Goal: Task Accomplishment & Management: Use online tool/utility

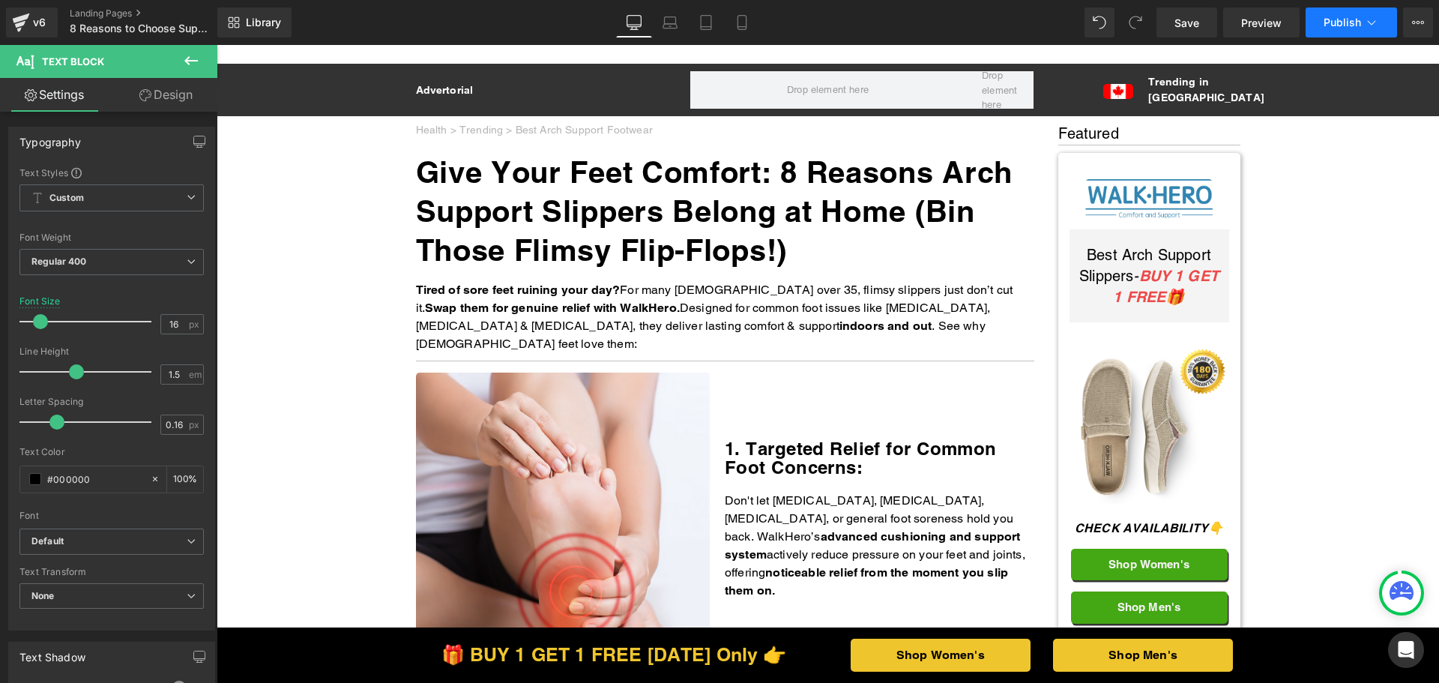
click at [1359, 27] on span "Publish" at bounding box center [1342, 22] width 37 height 12
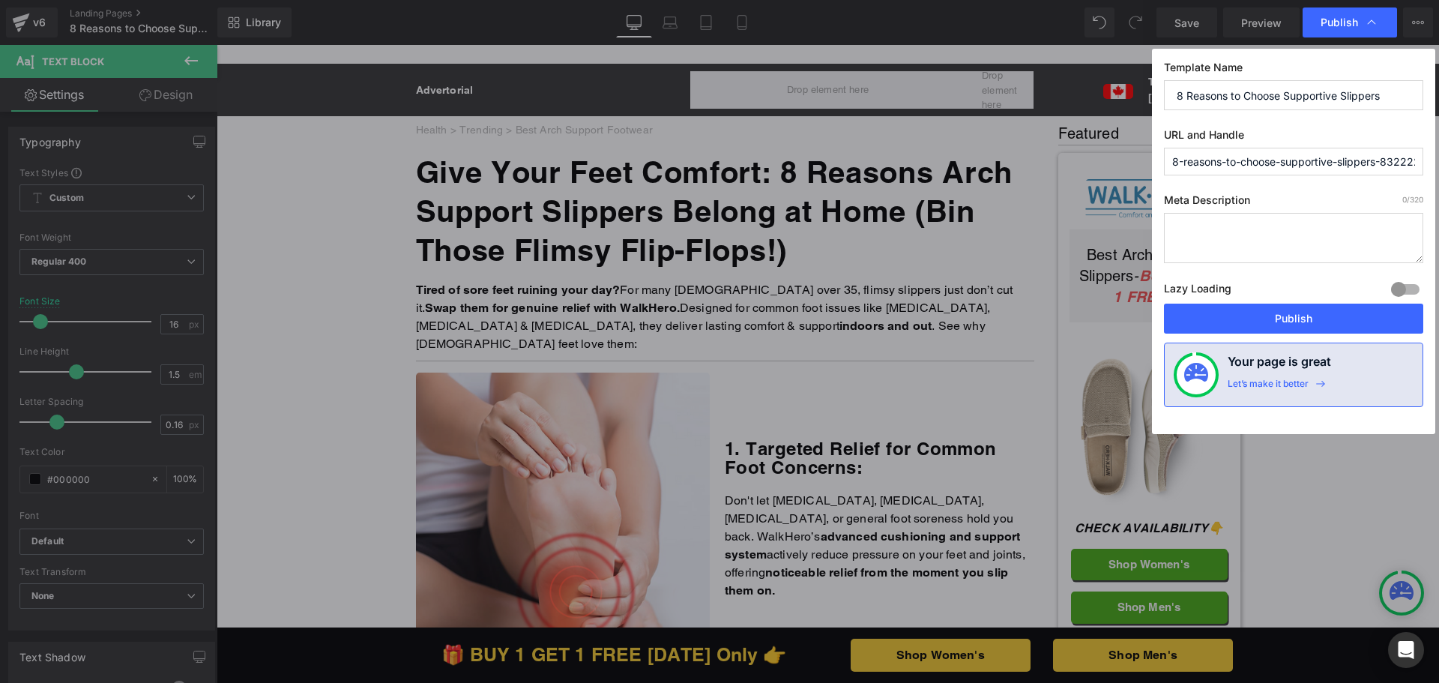
scroll to position [0, 15]
drag, startPoint x: 1333, startPoint y: 157, endPoint x: 1438, endPoint y: 159, distance: 105.0
click at [1438, 159] on div "Publish Template Name 8 Reasons to Choose Supportive Slippers URL and Handle 8-…" at bounding box center [719, 341] width 1439 height 683
click at [1322, 162] on input "8-reasons-to-choose-supportive-slippers-8322227" at bounding box center [1293, 162] width 259 height 28
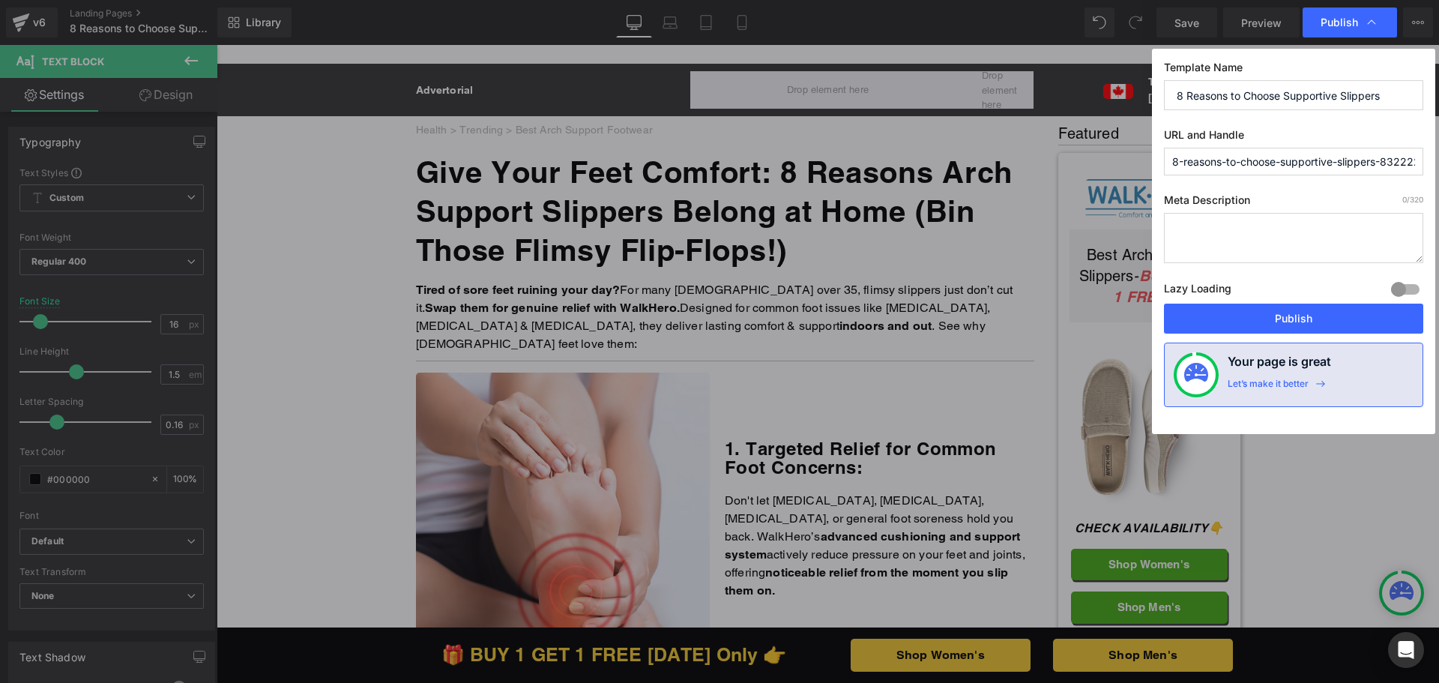
drag, startPoint x: 1243, startPoint y: 162, endPoint x: 1043, endPoint y: 163, distance: 200.9
click at [1043, 163] on div "Publish Template Name 8 Reasons to Choose Supportive Slippers URL and Handle 8-…" at bounding box center [719, 341] width 1439 height 683
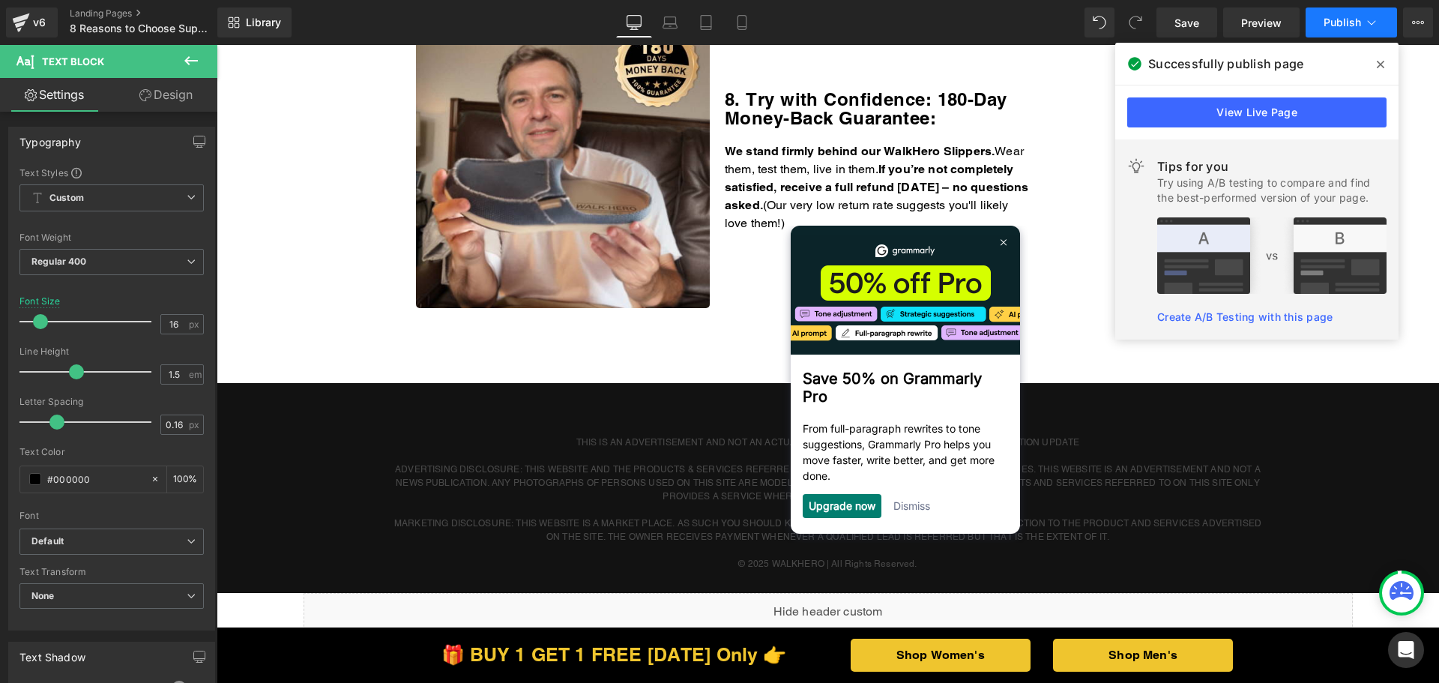
click at [1361, 16] on button "Publish" at bounding box center [1351, 22] width 91 height 30
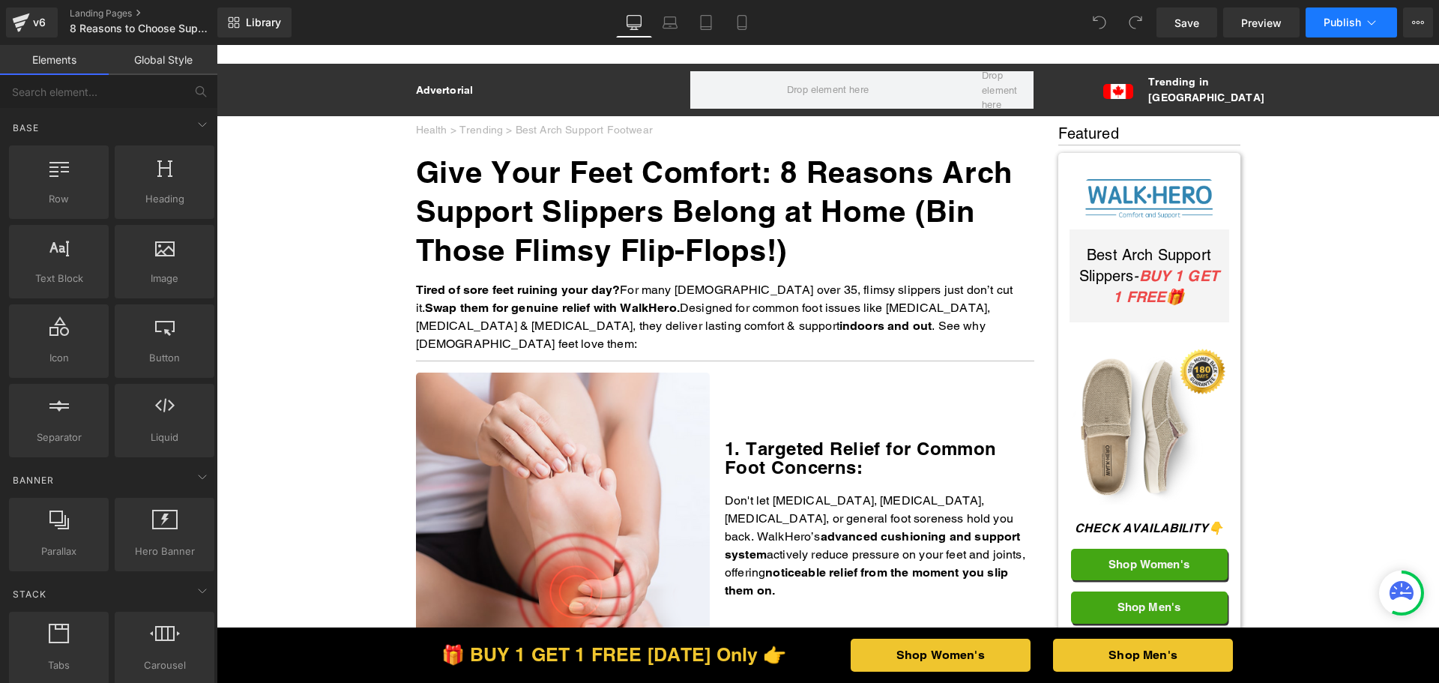
click at [1336, 21] on span "Publish" at bounding box center [1342, 22] width 37 height 12
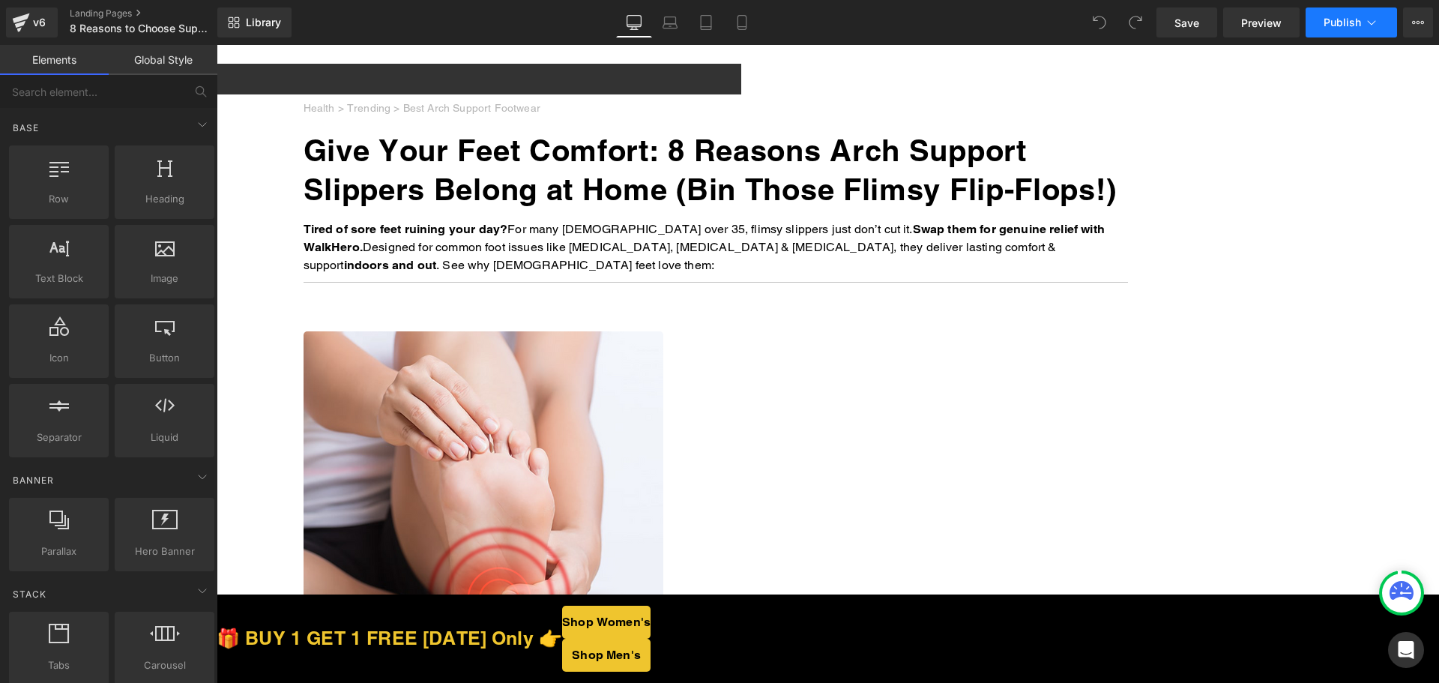
click at [1348, 22] on span "Publish" at bounding box center [1342, 22] width 37 height 12
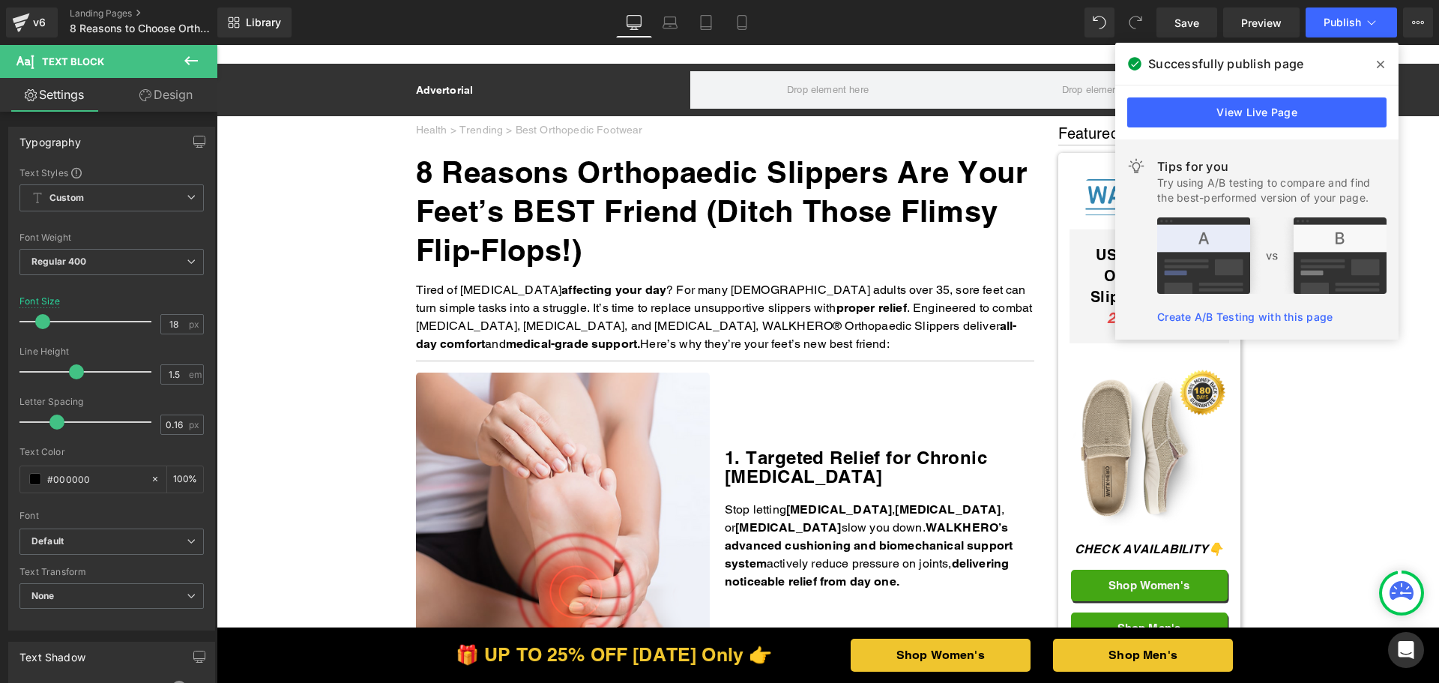
click at [1350, 28] on button "Publish" at bounding box center [1351, 22] width 91 height 30
click at [1373, 33] on button "Publish" at bounding box center [1351, 22] width 91 height 30
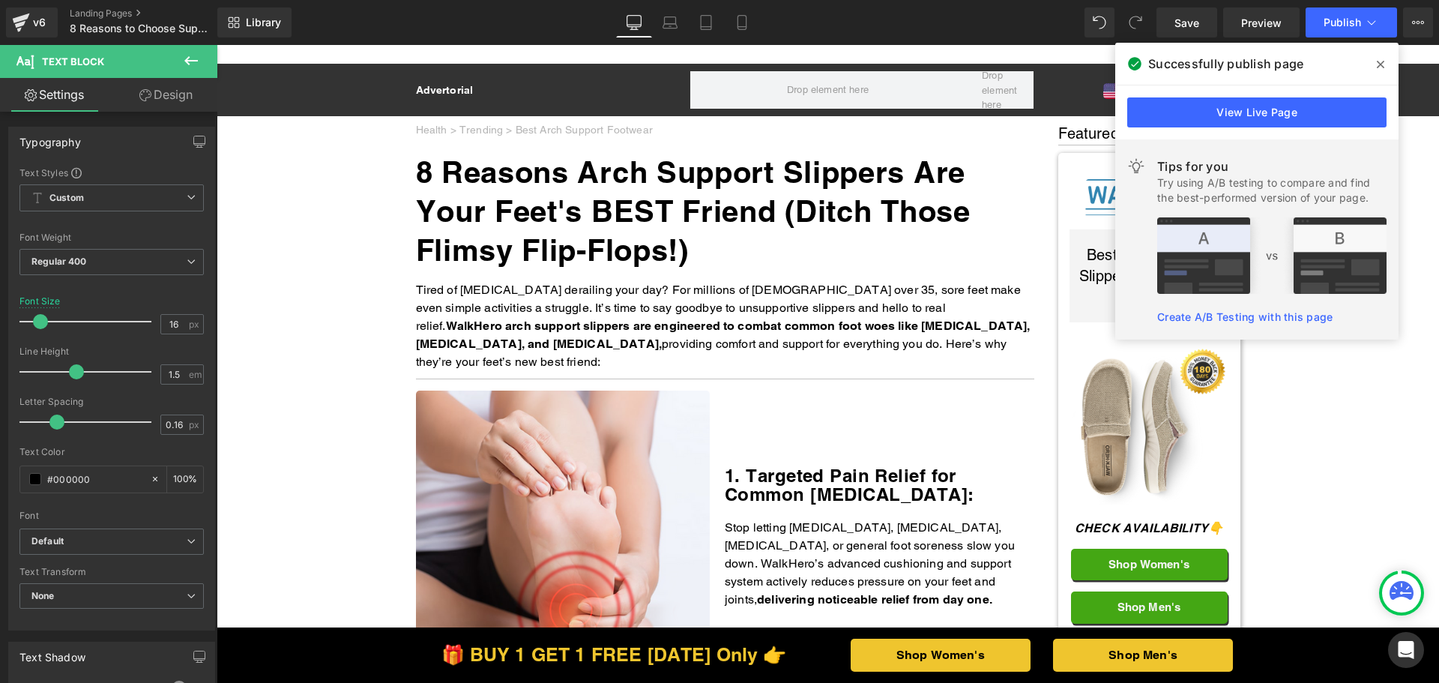
click at [1348, 29] on button "Publish" at bounding box center [1351, 22] width 91 height 30
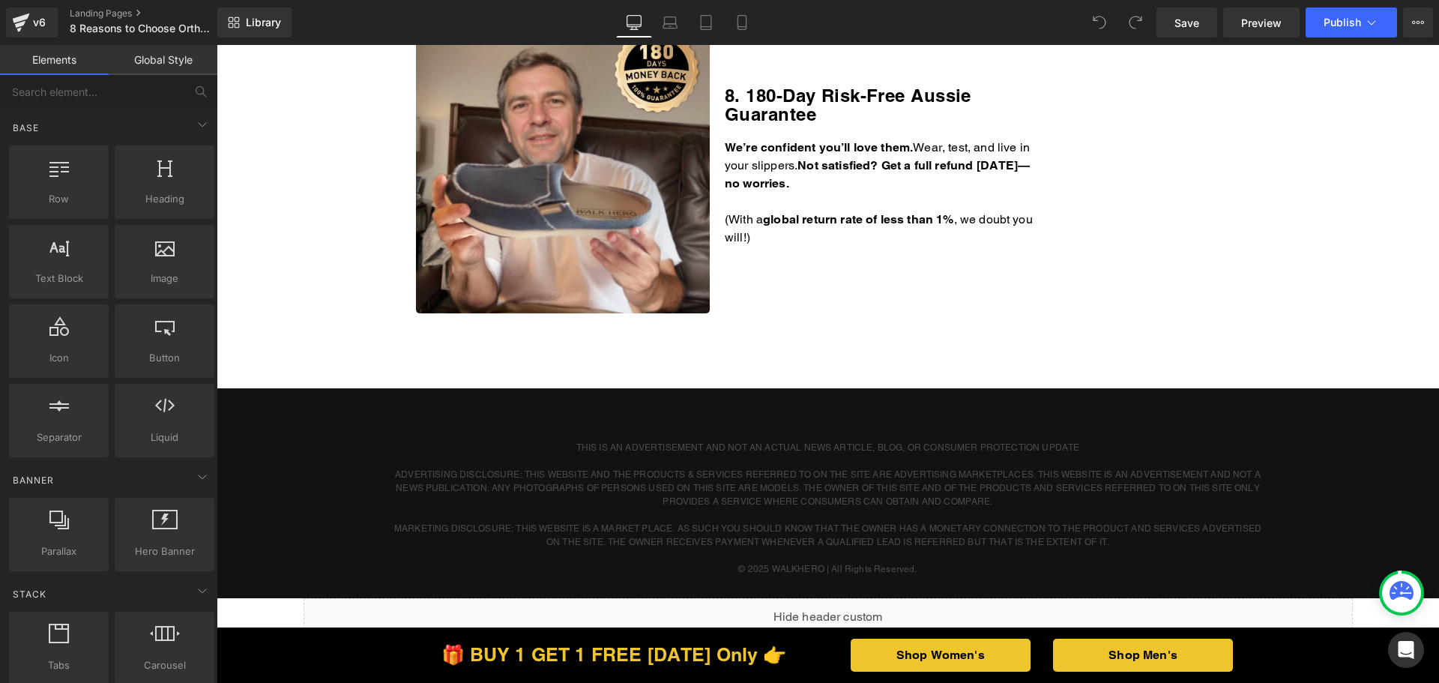
scroll to position [2623, 0]
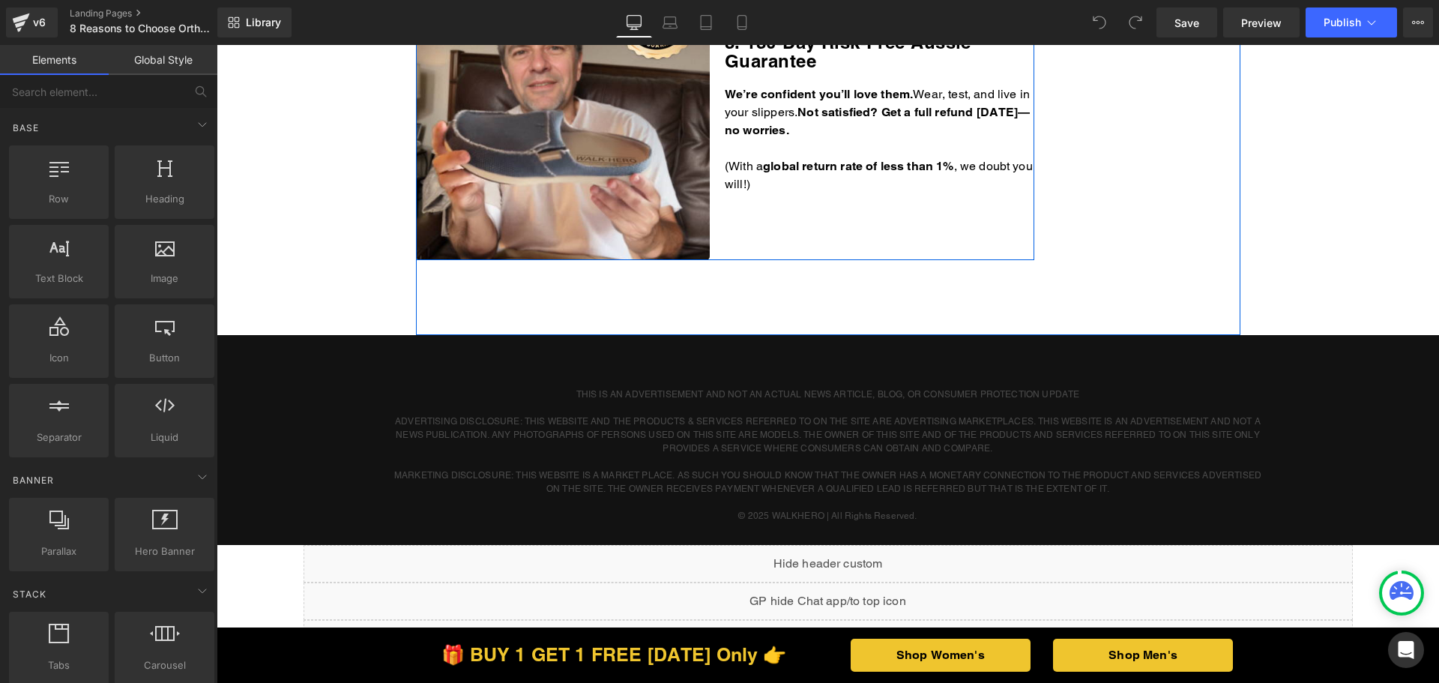
click at [792, 195] on div "8. 180-Day Risk-Free Aussie Guarantee Heading We’re confident you’ll love them.…" at bounding box center [880, 113] width 310 height 295
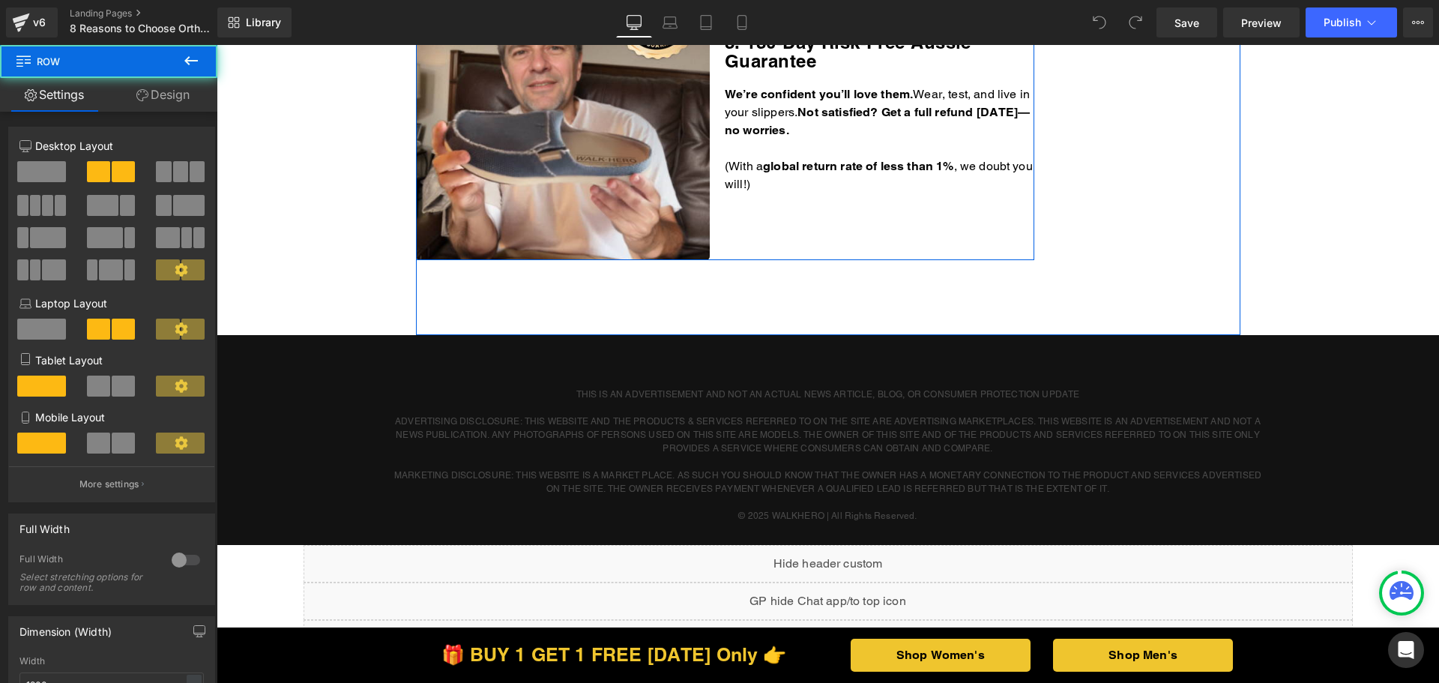
click at [788, 181] on p "(With a g lobal return rate of less than 1% , we doubt you will!)" at bounding box center [880, 175] width 310 height 36
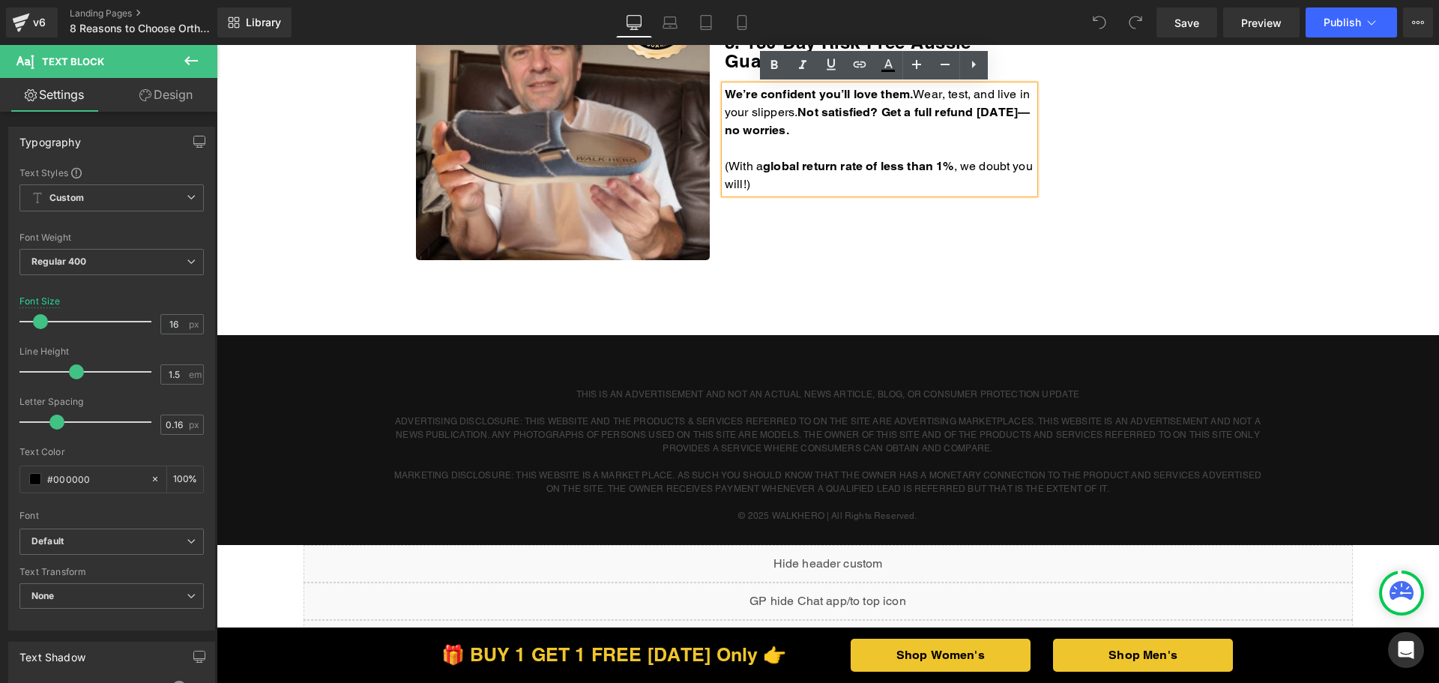
click at [781, 182] on p "(With a g lobal return rate of less than 1% , we doubt you will!)" at bounding box center [880, 175] width 310 height 36
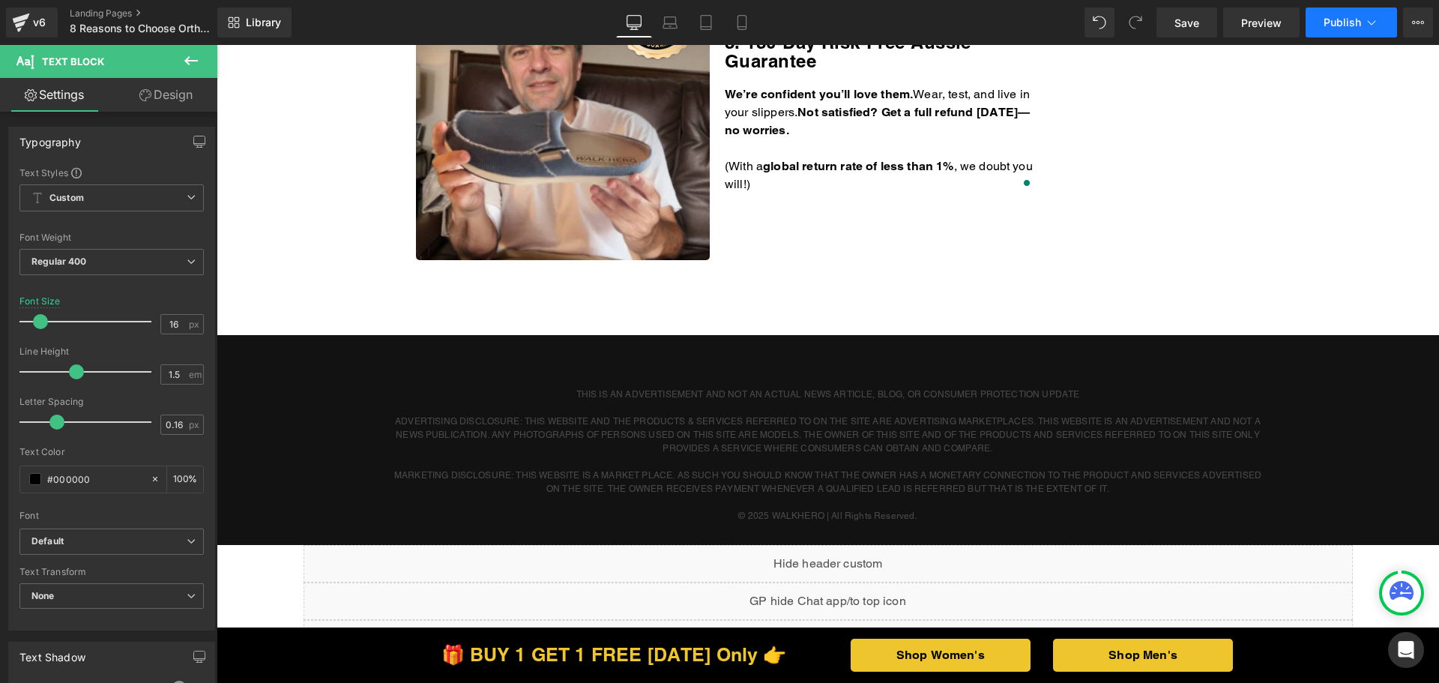
click at [1364, 17] on icon at bounding box center [1371, 22] width 15 height 15
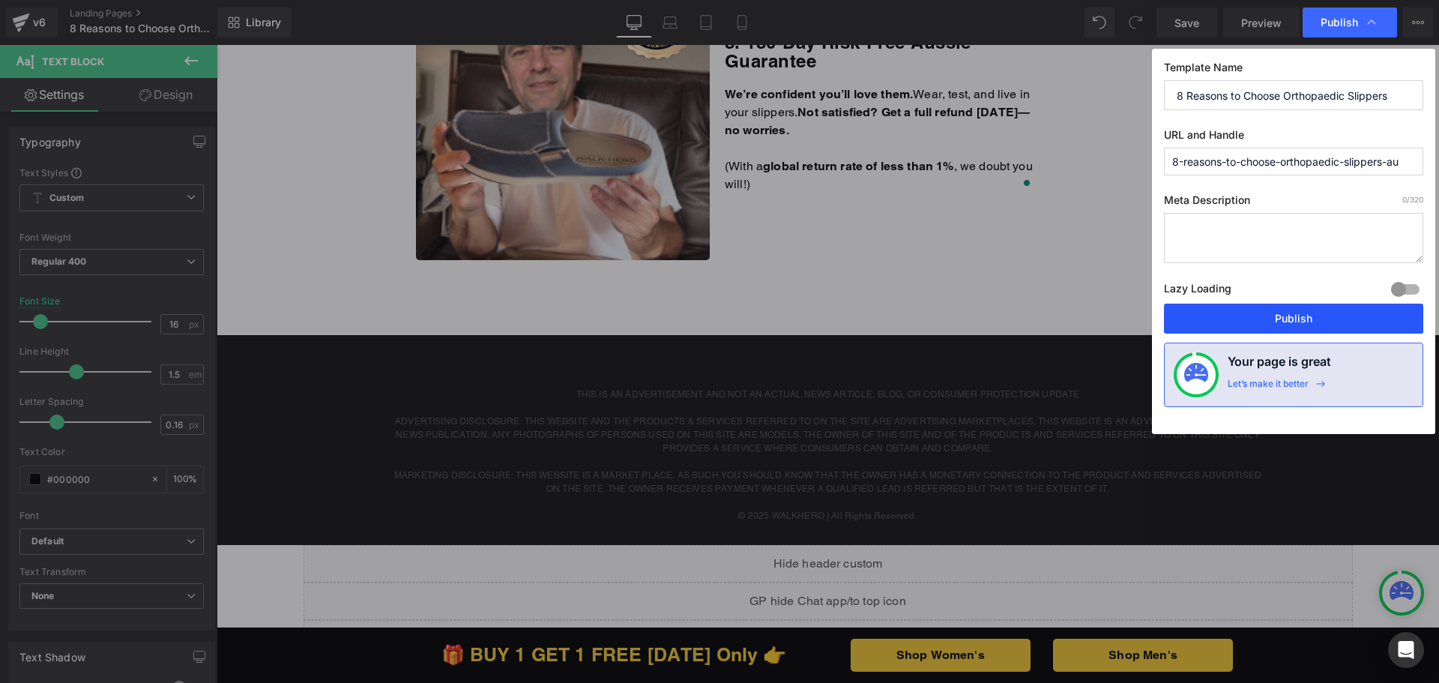
click at [1236, 313] on button "Publish" at bounding box center [1293, 319] width 259 height 30
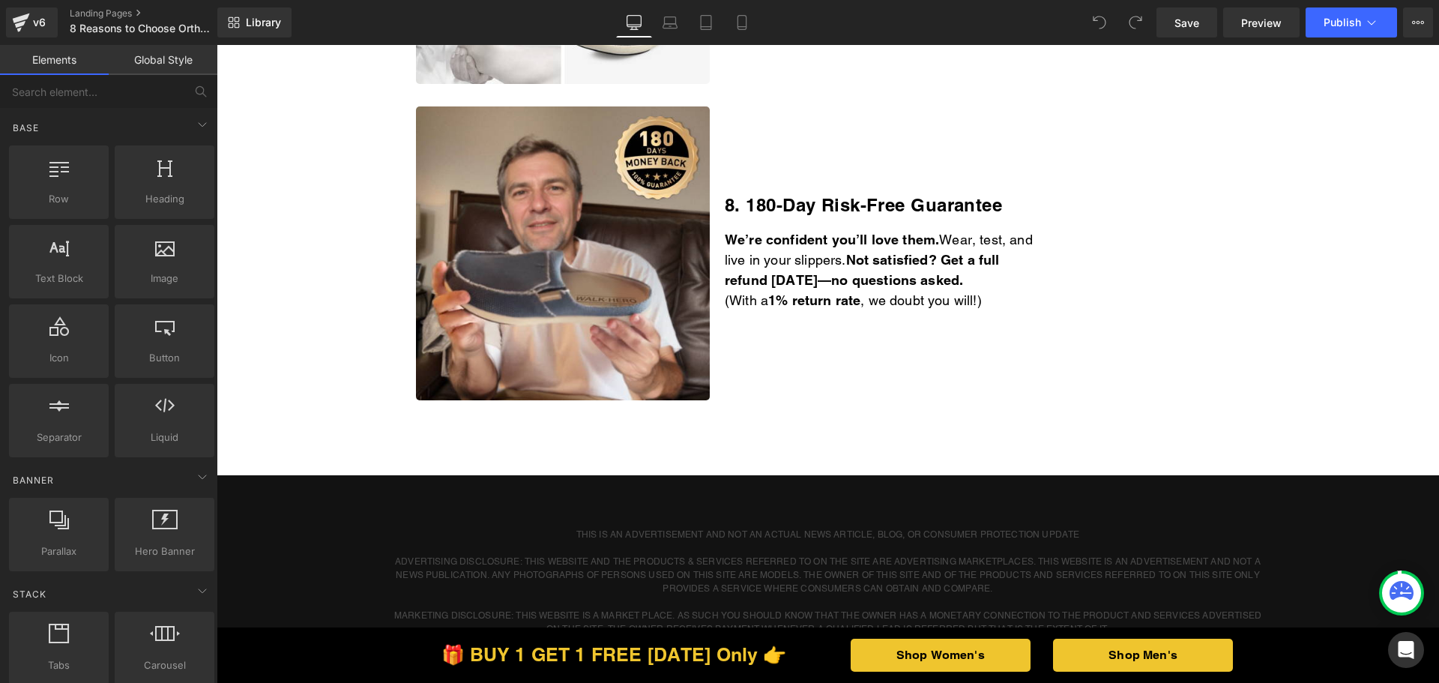
scroll to position [2548, 0]
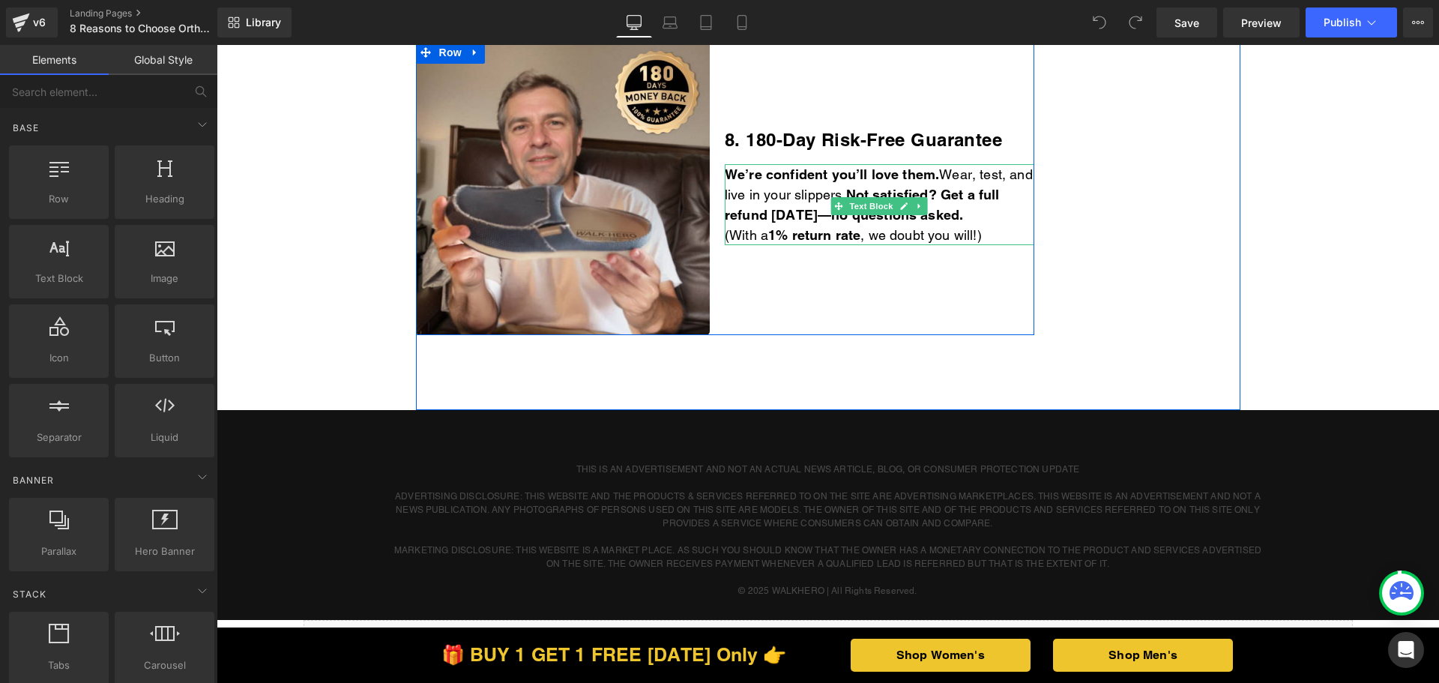
click at [1001, 239] on p "(With a 1% return rate , we doubt you will!)" at bounding box center [880, 235] width 310 height 20
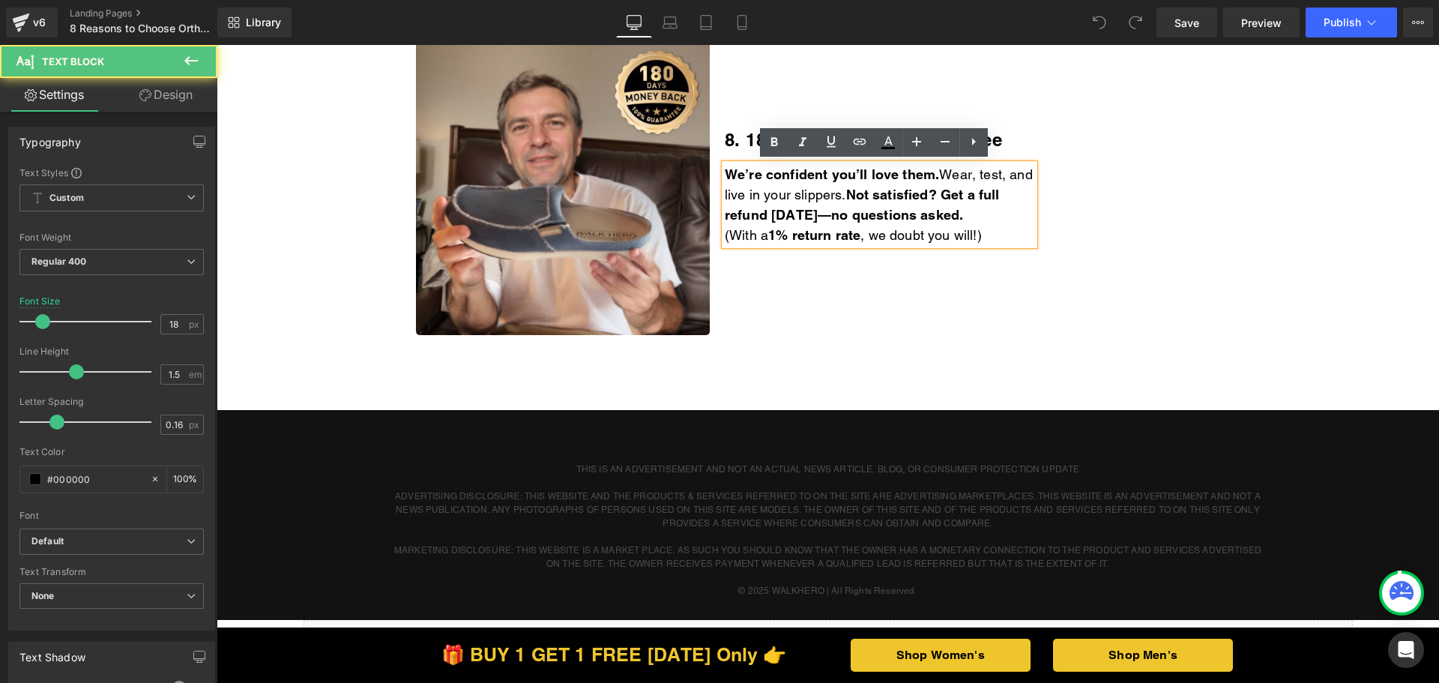
click at [988, 232] on p "(With a 1% return rate , we doubt you will!)" at bounding box center [880, 235] width 310 height 20
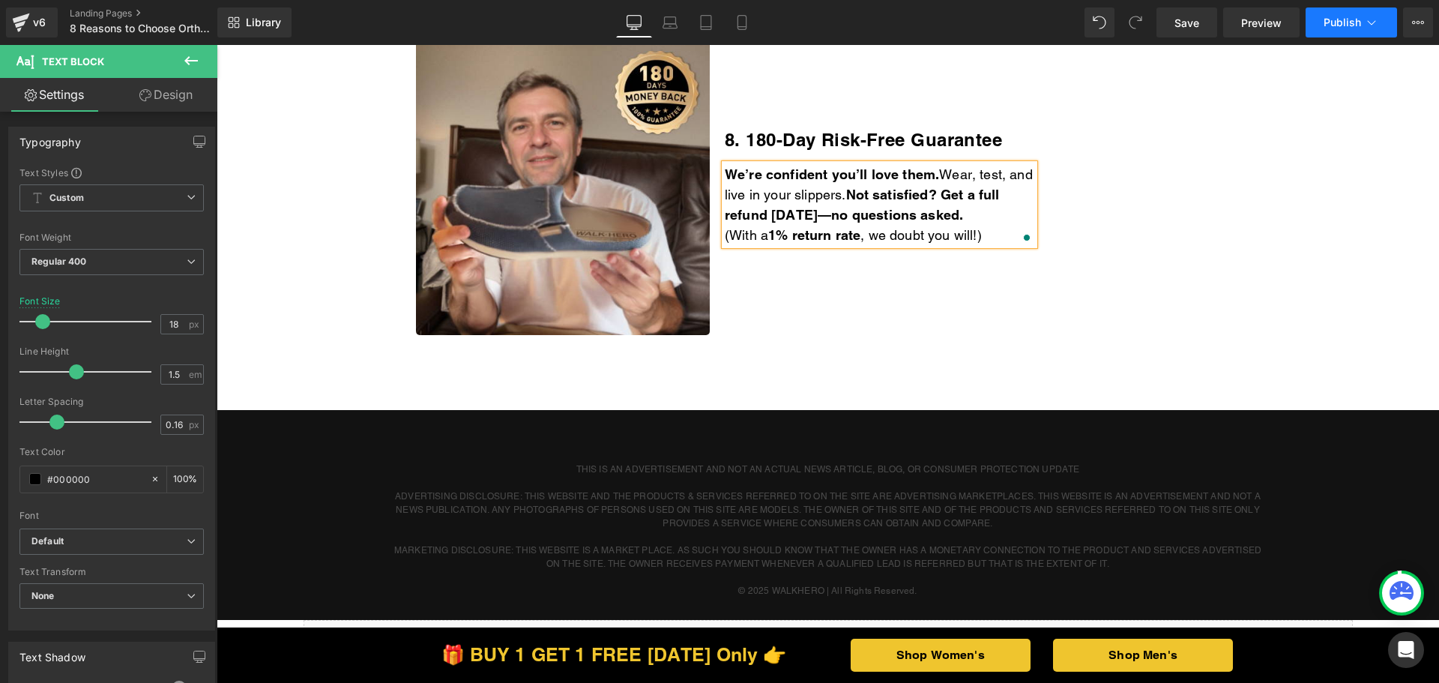
click at [1345, 19] on span "Publish" at bounding box center [1342, 22] width 37 height 12
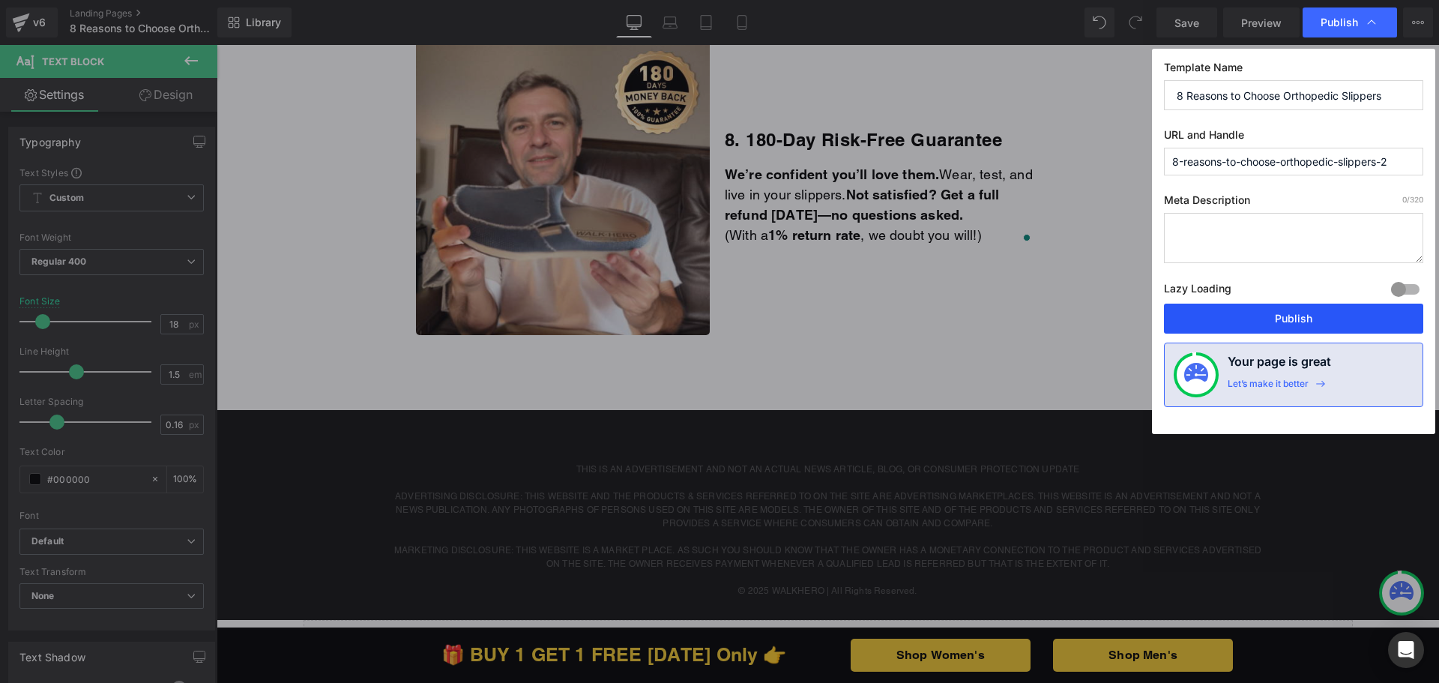
click at [1243, 310] on button "Publish" at bounding box center [1293, 319] width 259 height 30
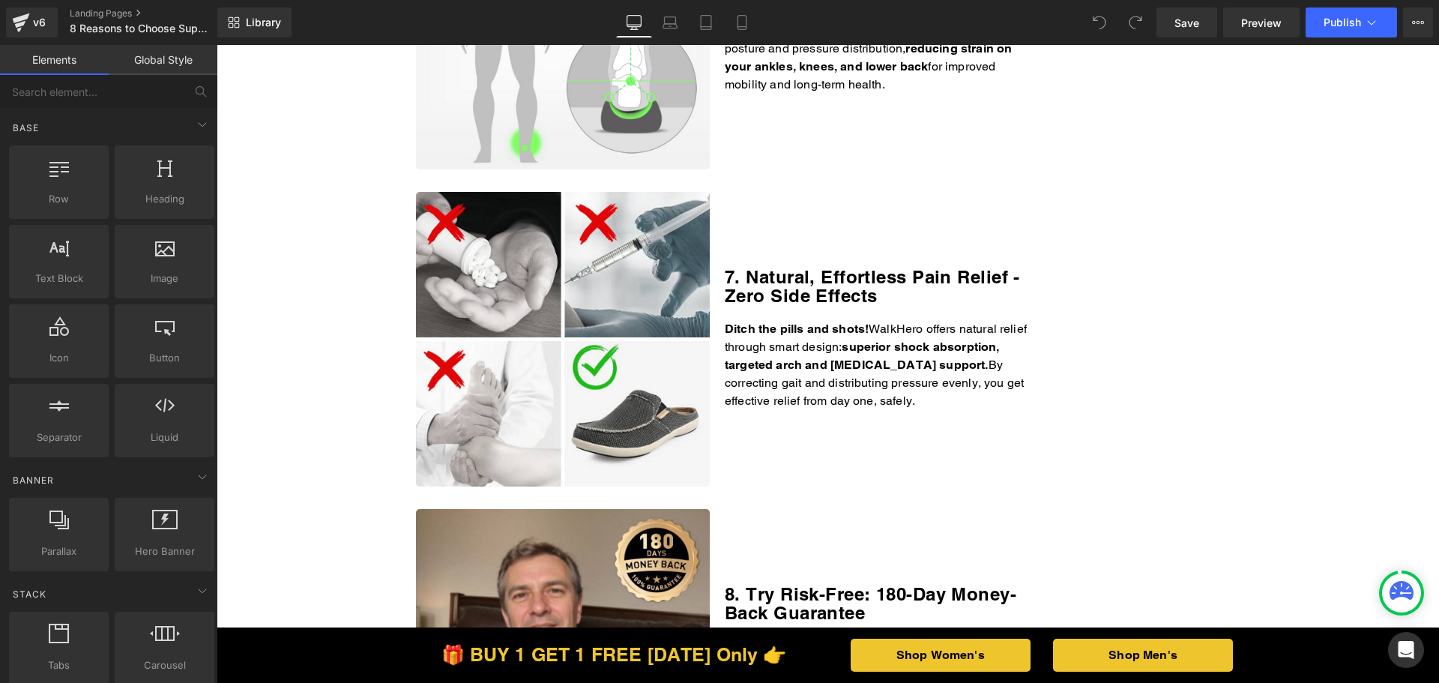
scroll to position [2473, 0]
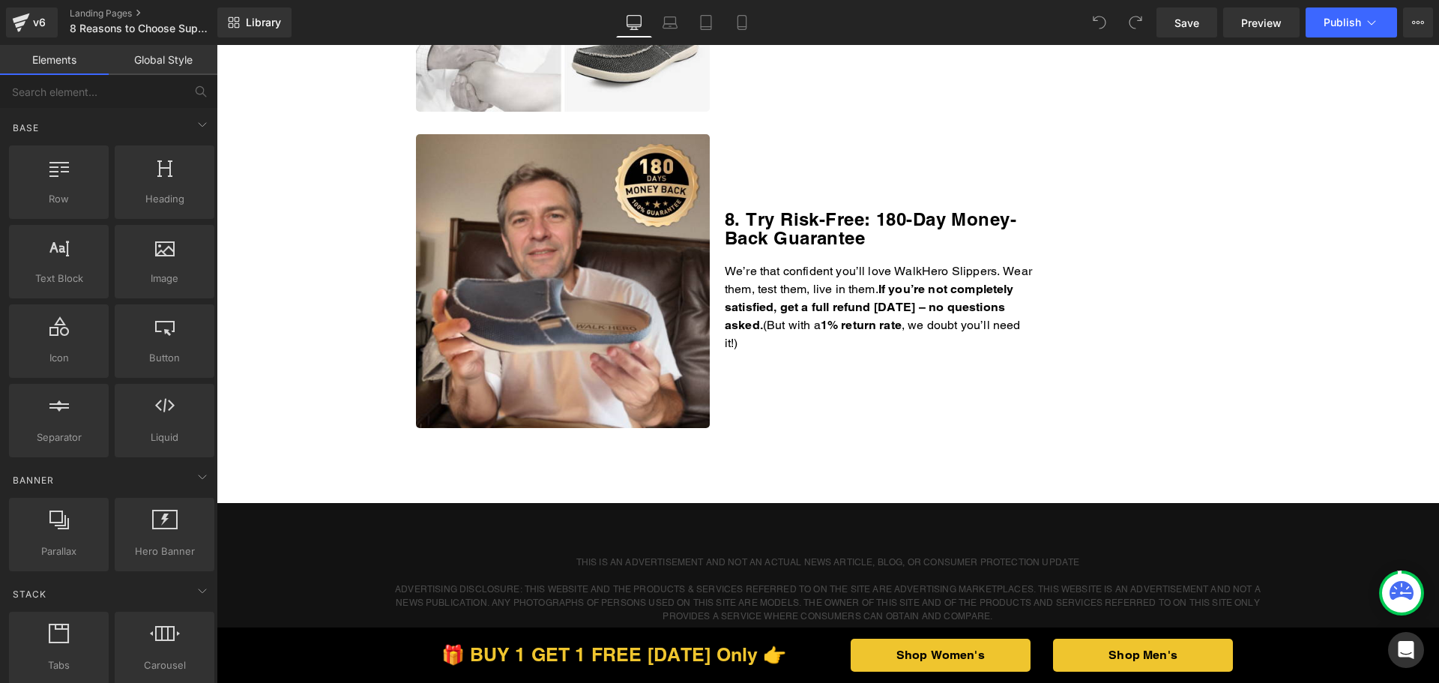
click at [820, 324] on p "We’re that confident you’ll love WalkHero Slippers. Wear them, test them, live …" at bounding box center [880, 307] width 310 height 90
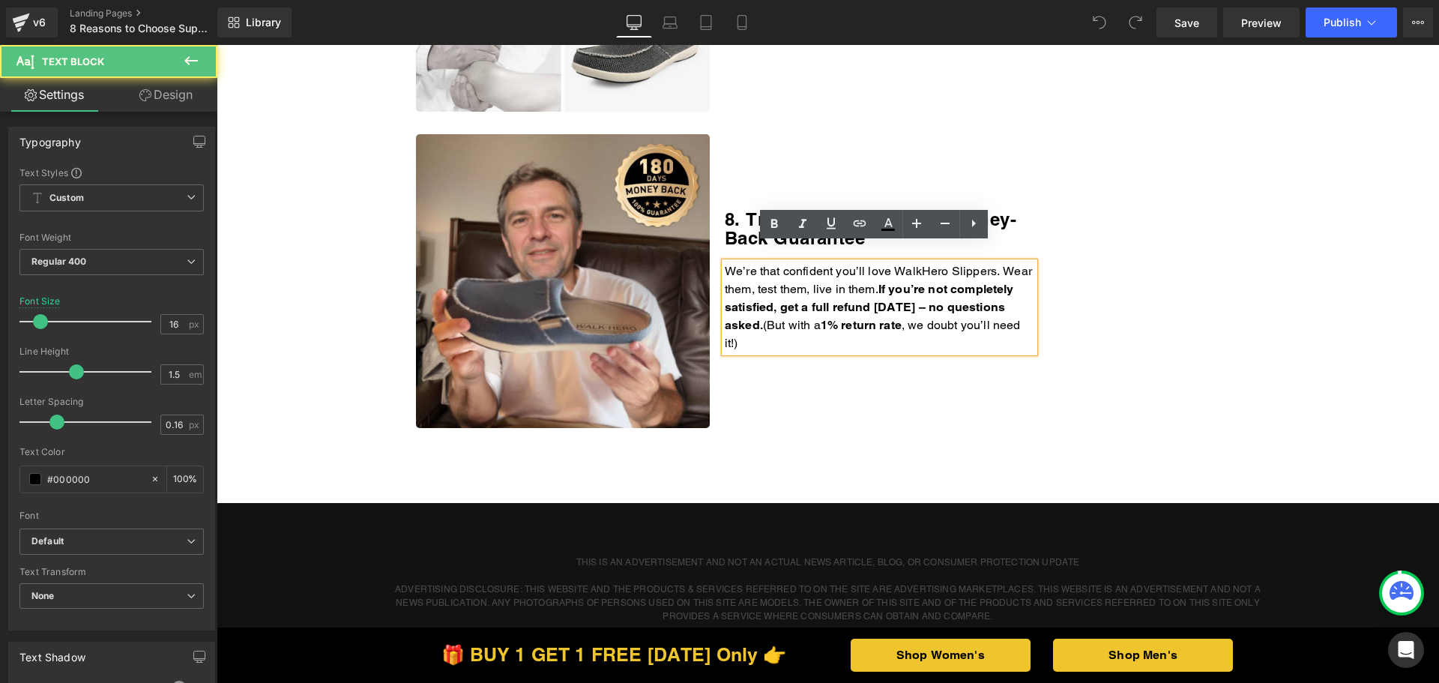
click at [809, 324] on p "We’re that confident you’ll love WalkHero Slippers. Wear them, test them, live …" at bounding box center [880, 307] width 310 height 90
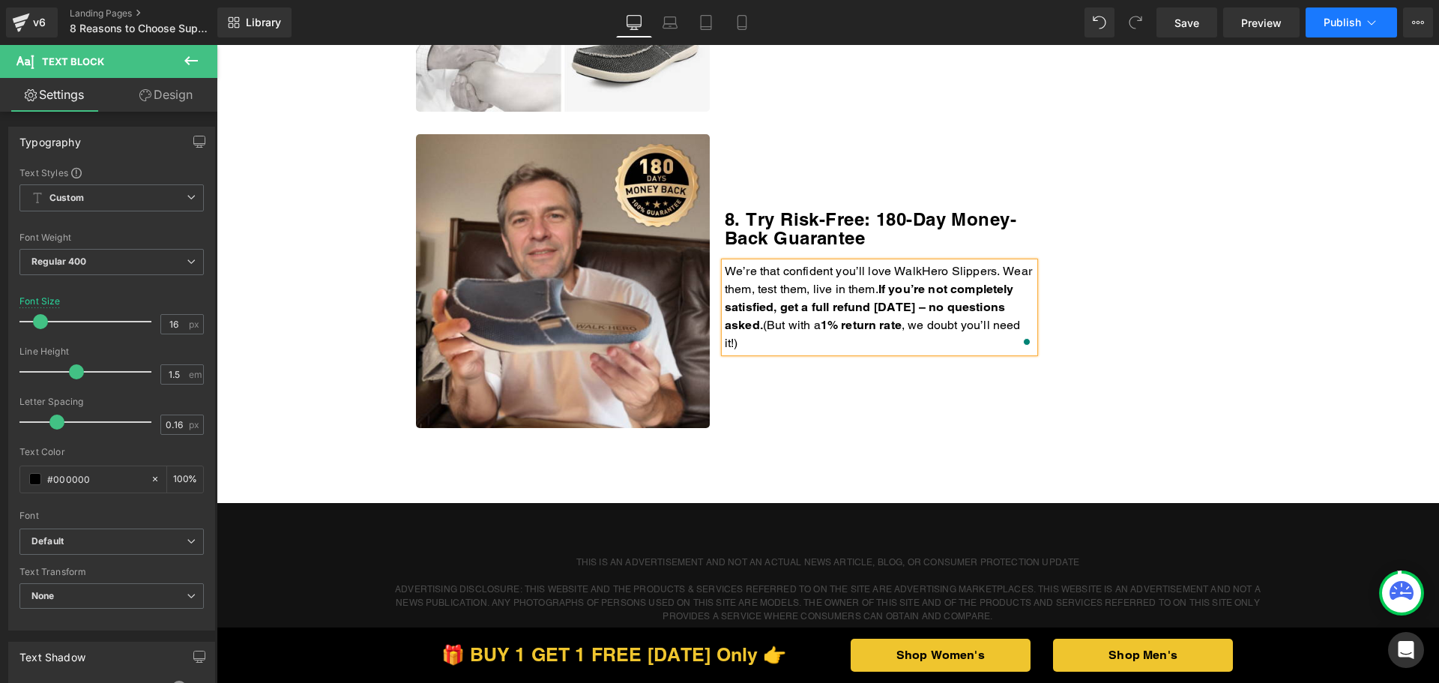
click at [1369, 19] on icon at bounding box center [1371, 22] width 15 height 15
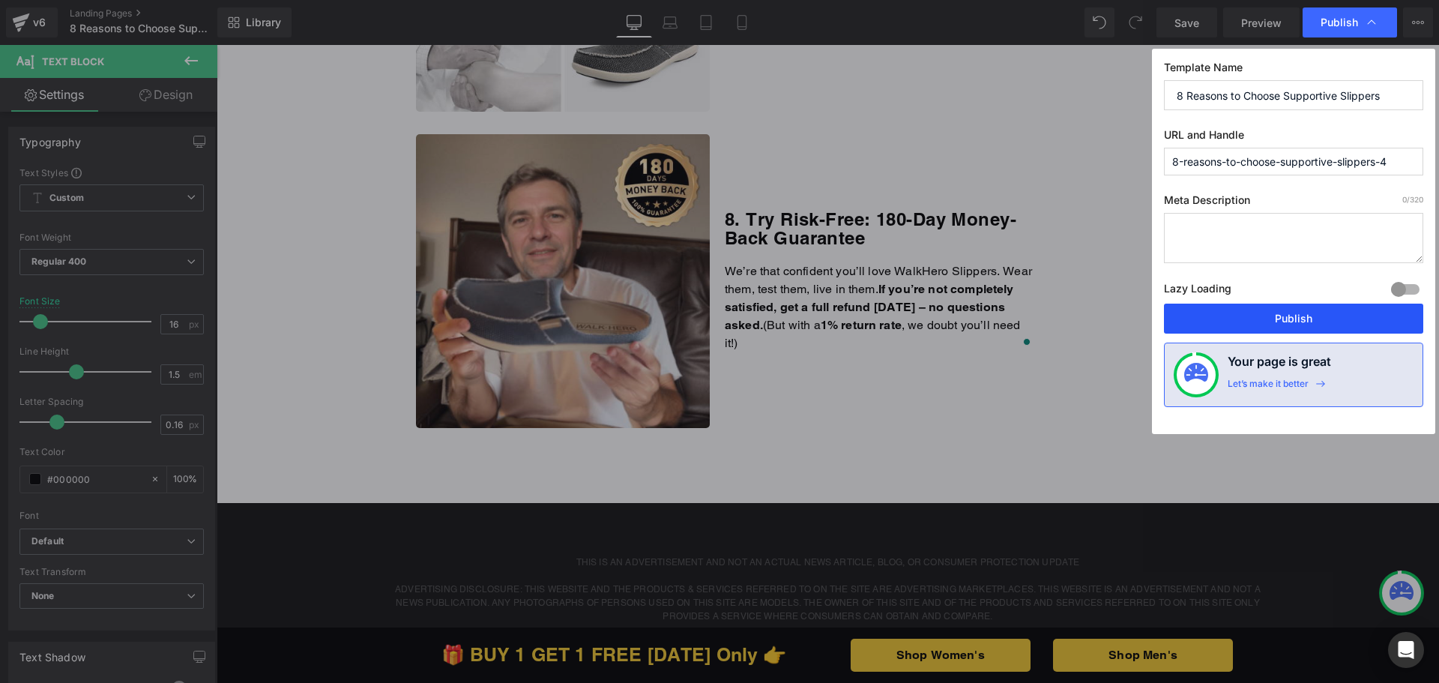
click at [1256, 325] on button "Publish" at bounding box center [1293, 319] width 259 height 30
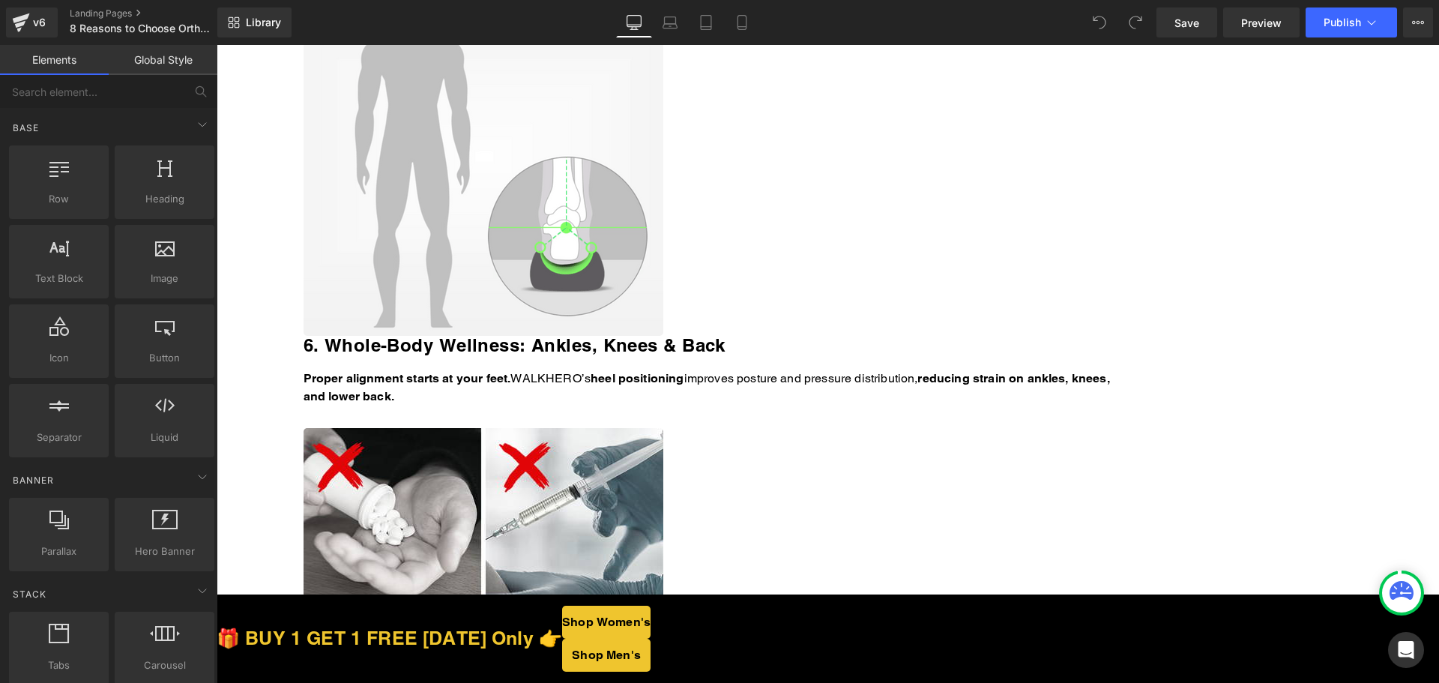
scroll to position [2698, 0]
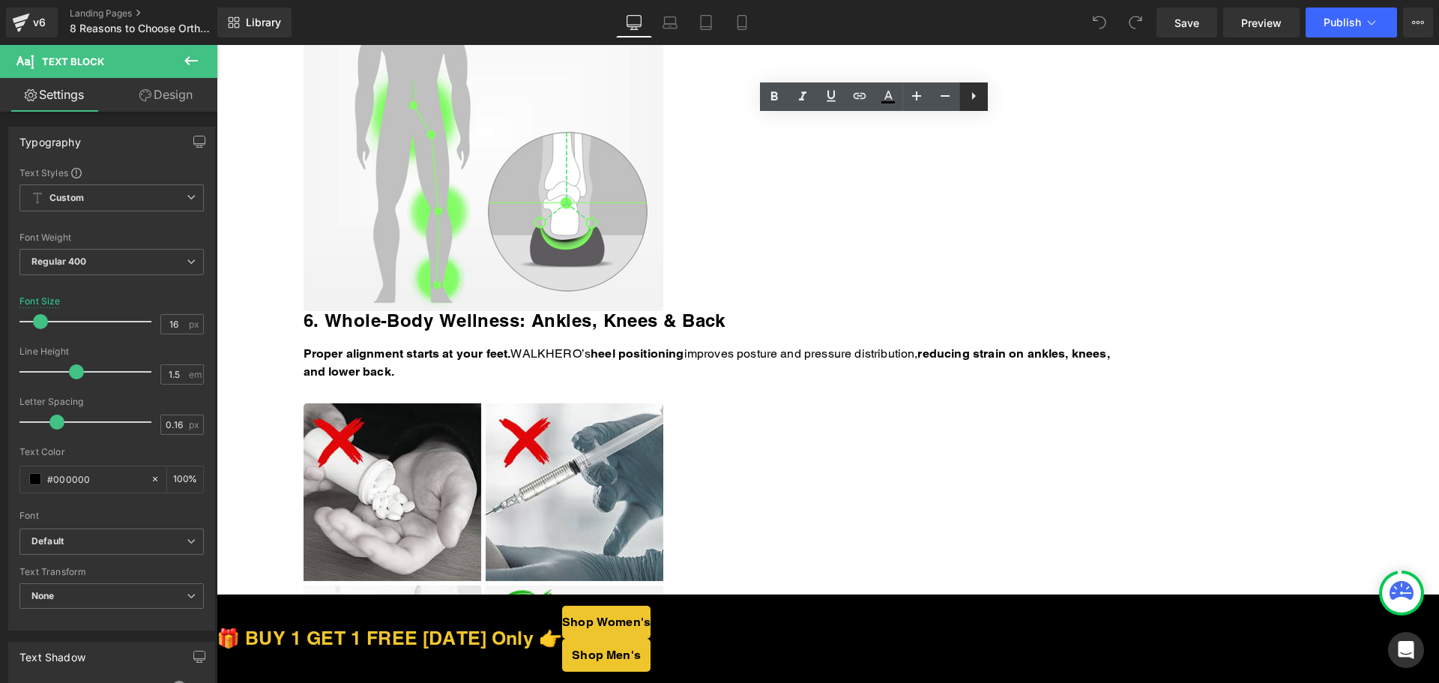
click at [958, 84] on link at bounding box center [945, 96] width 28 height 28
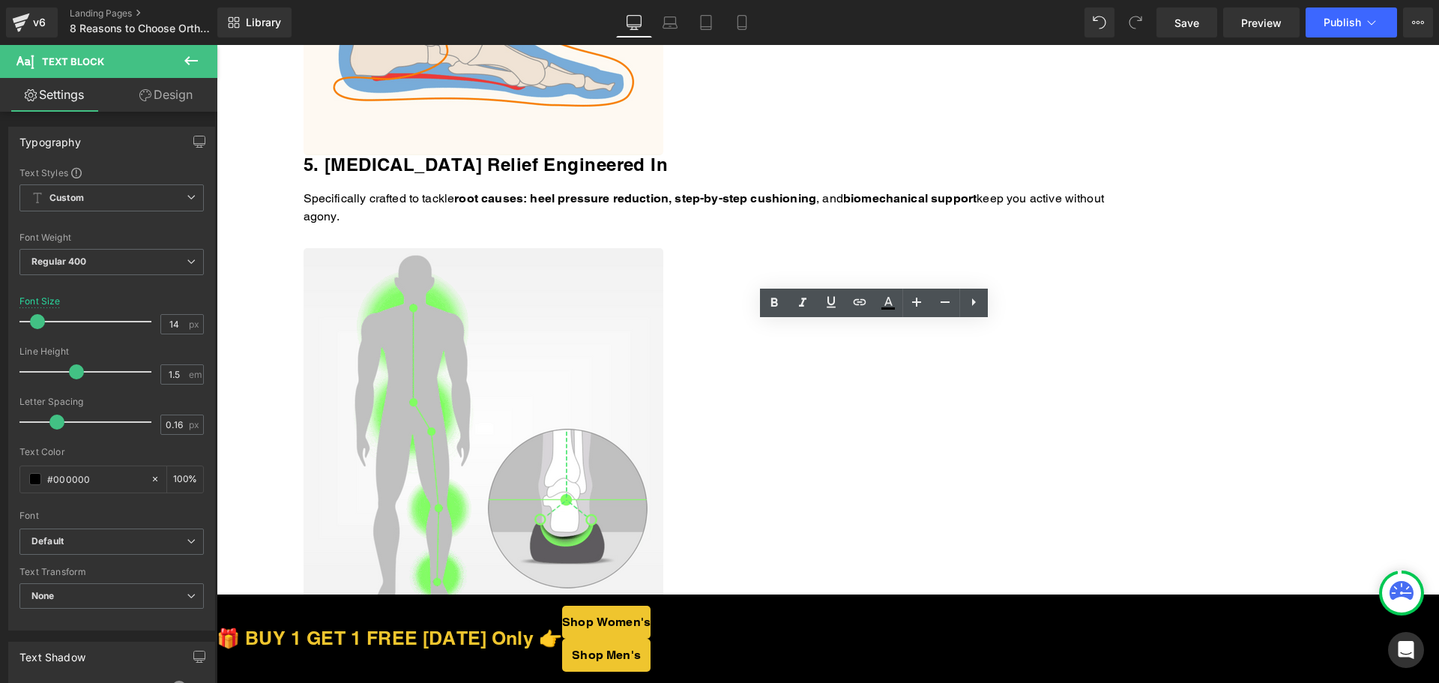
scroll to position [2398, 0]
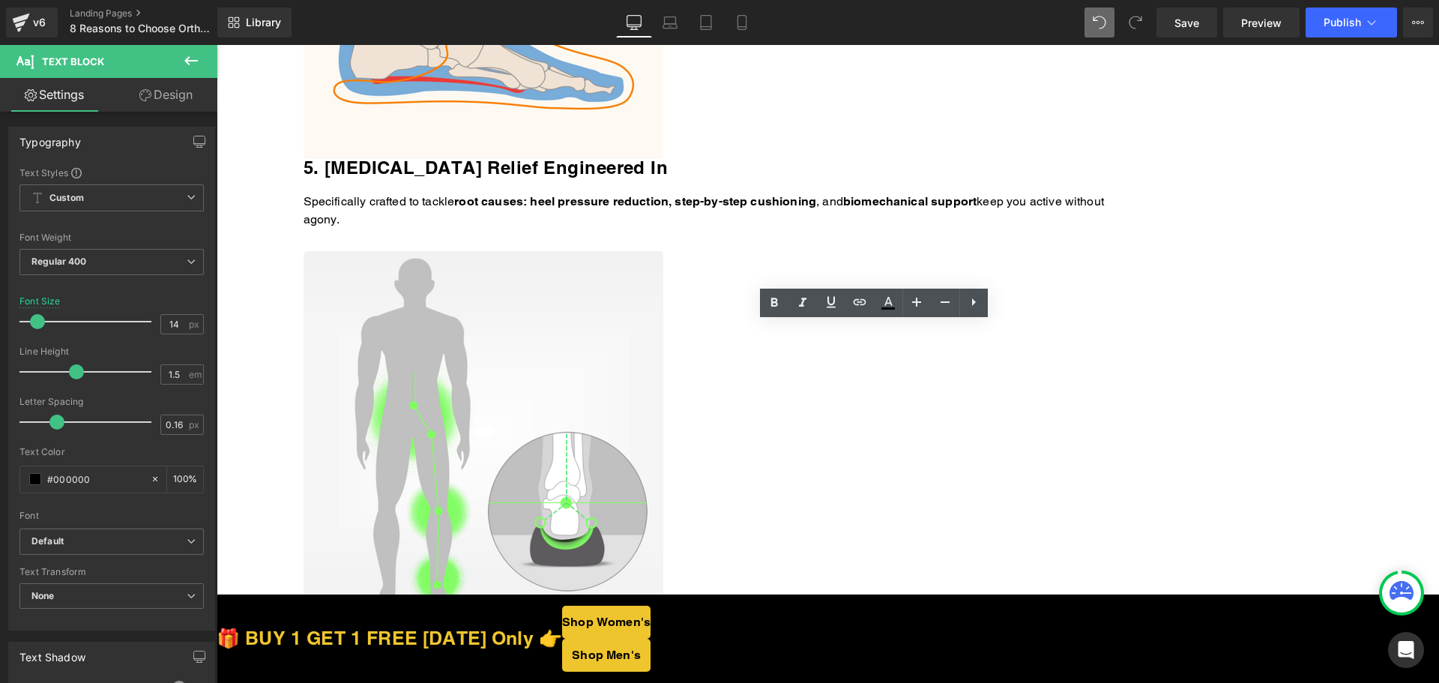
type input "16"
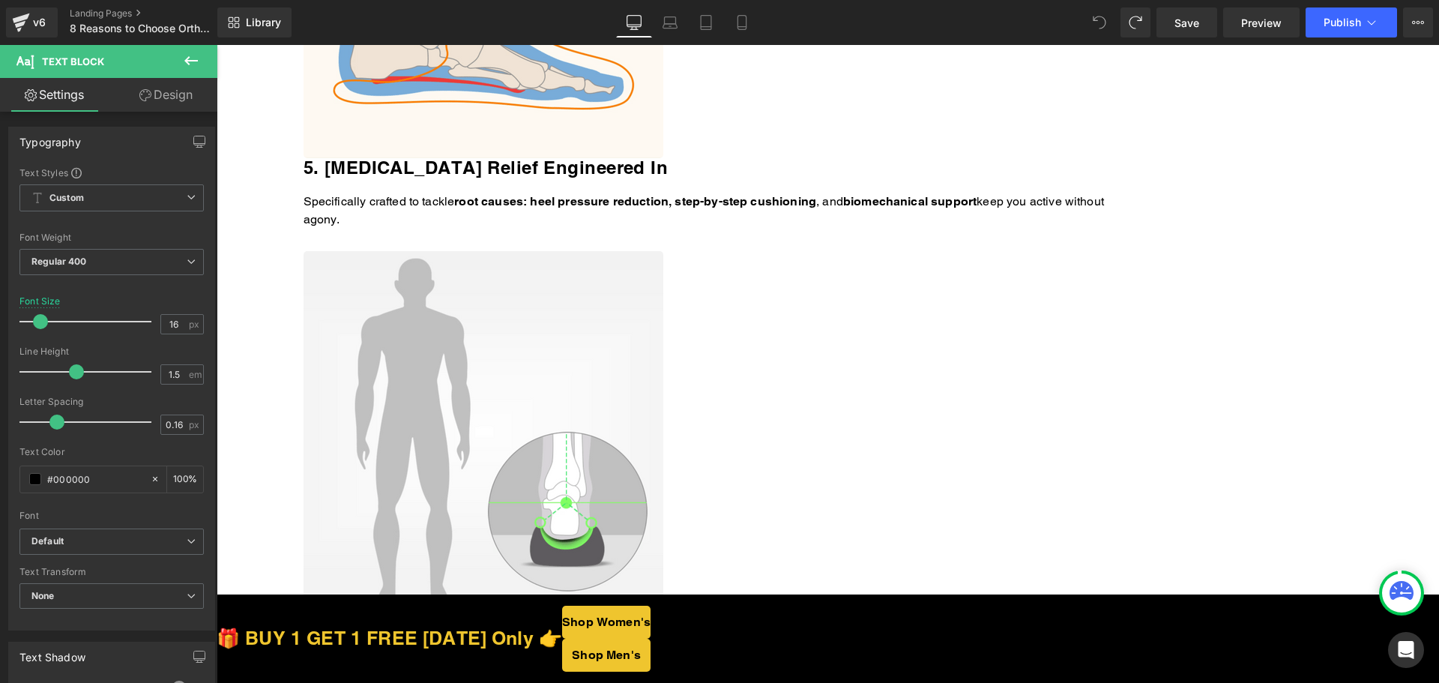
click at [217, 45] on icon at bounding box center [217, 45] width 0 height 0
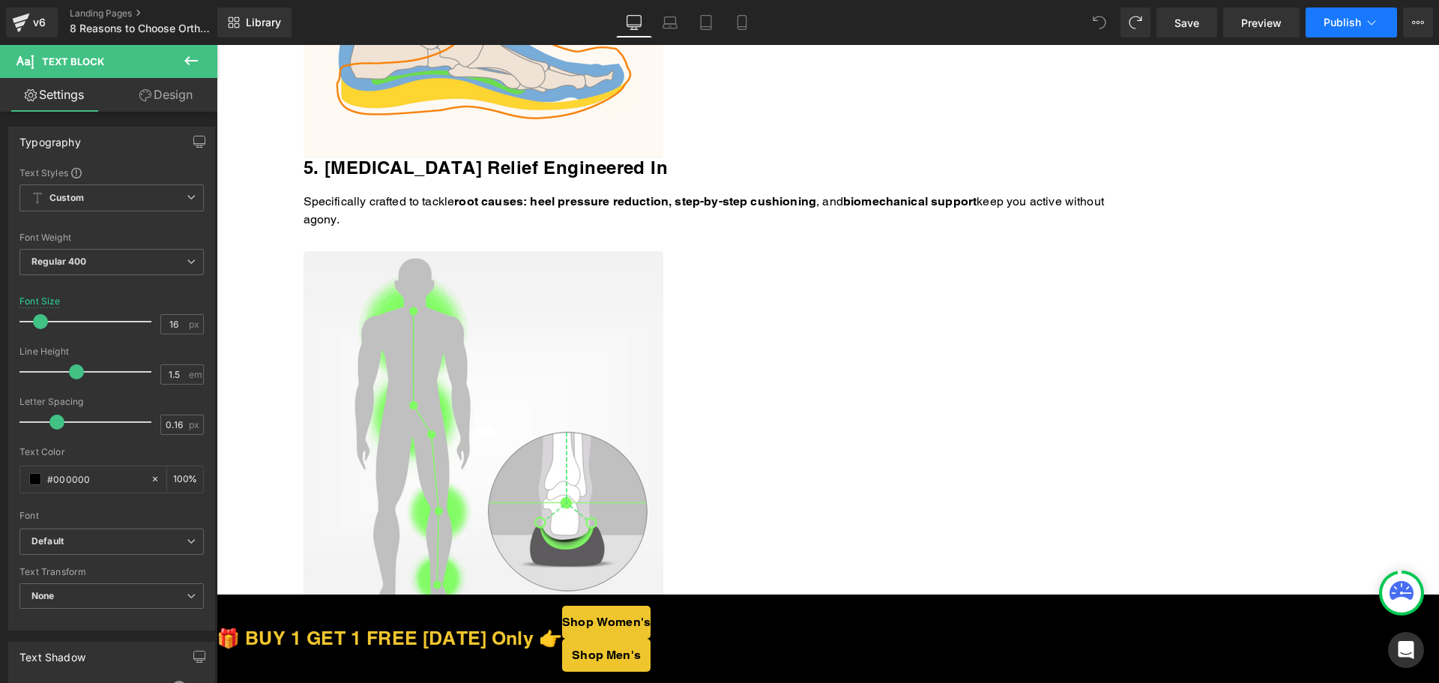
click at [1353, 18] on span "Publish" at bounding box center [1342, 22] width 37 height 12
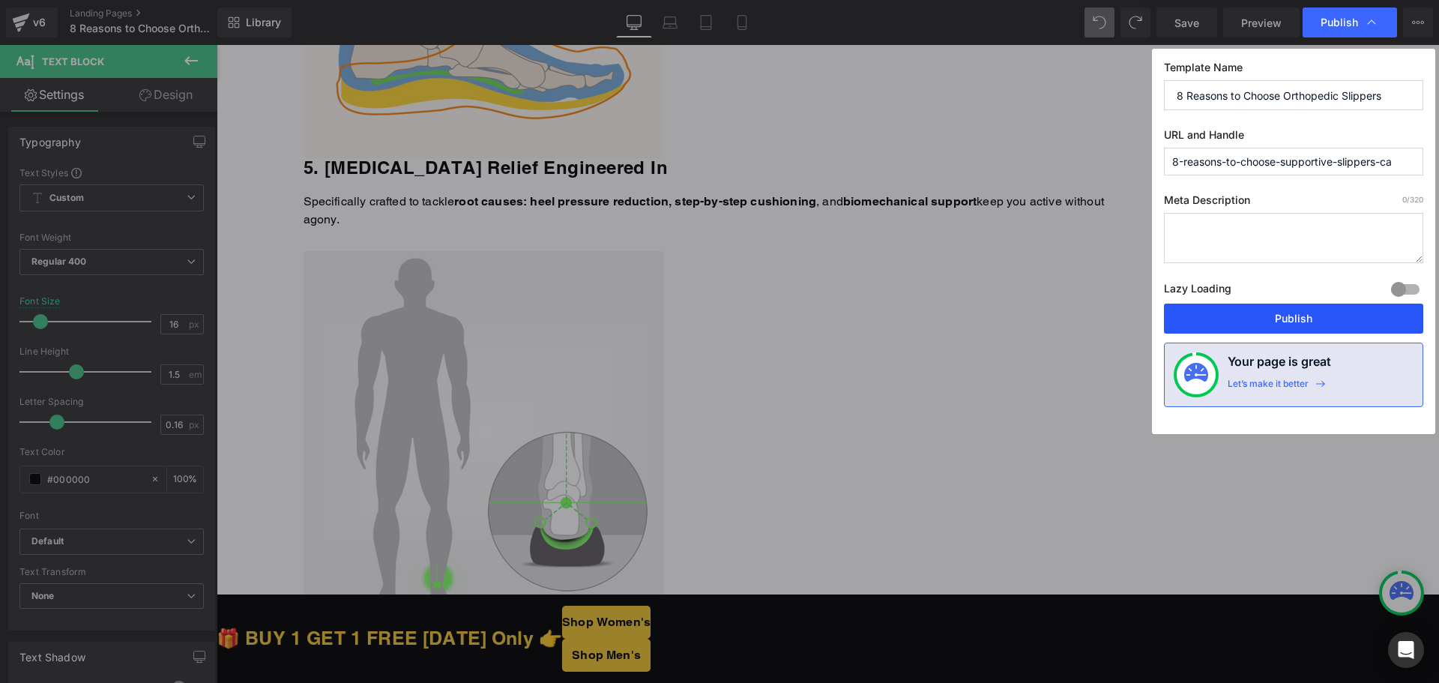
click at [1248, 308] on button "Publish" at bounding box center [1293, 319] width 259 height 30
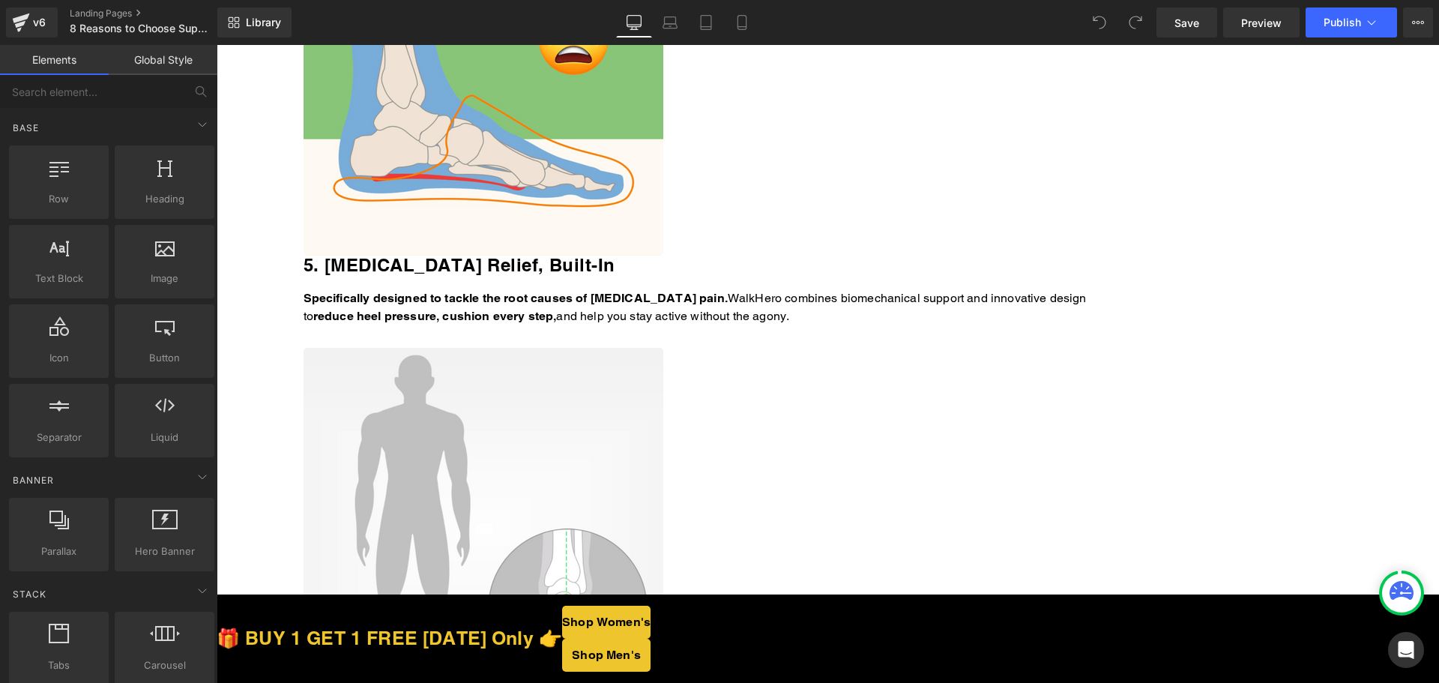
scroll to position [2548, 0]
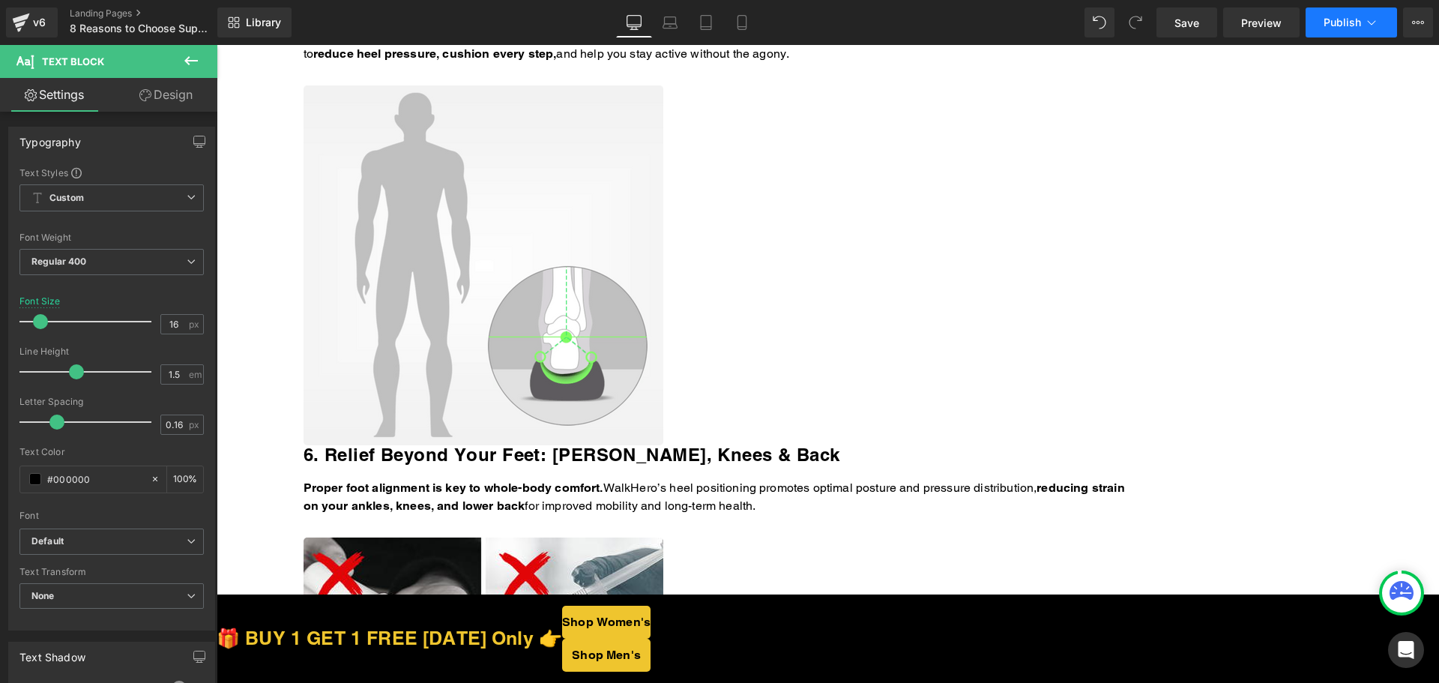
click at [1340, 13] on button "Publish" at bounding box center [1351, 22] width 91 height 30
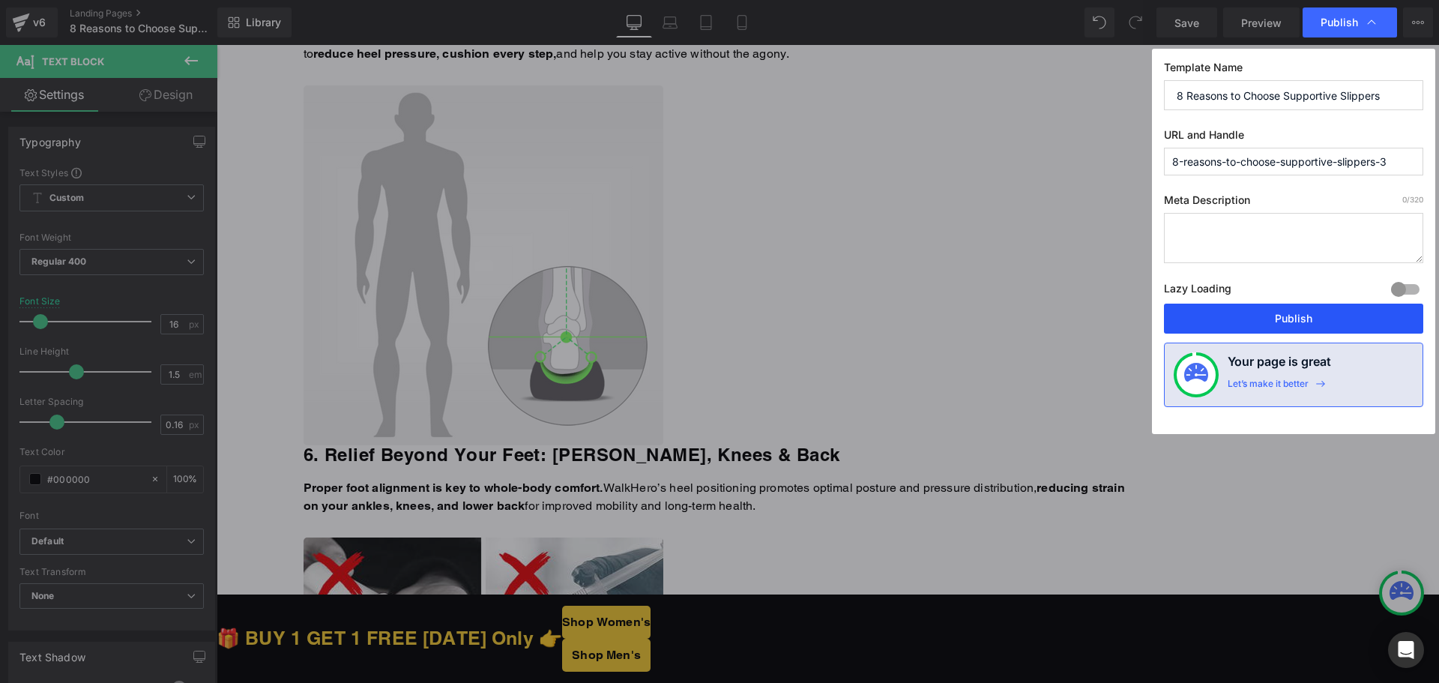
drag, startPoint x: 1245, startPoint y: 314, endPoint x: 1007, endPoint y: 259, distance: 244.0
click at [1245, 314] on button "Publish" at bounding box center [1293, 319] width 259 height 30
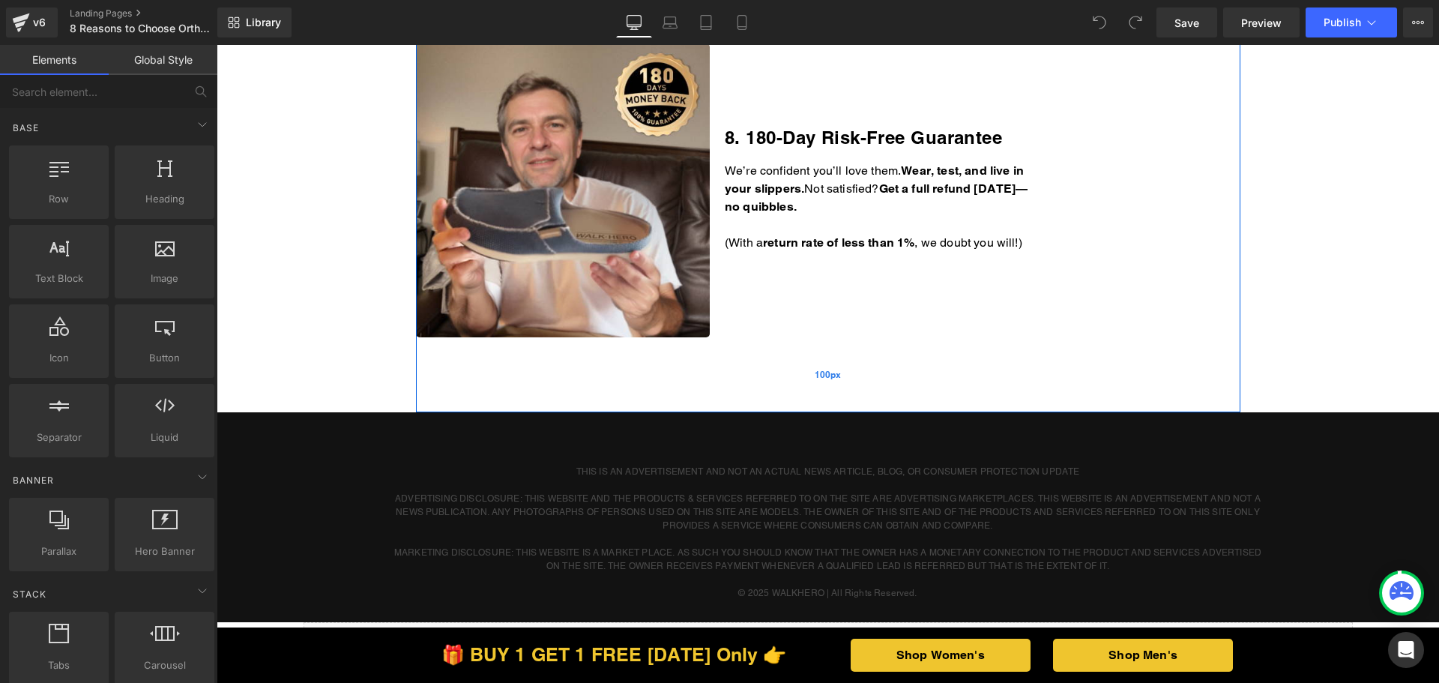
scroll to position [2548, 0]
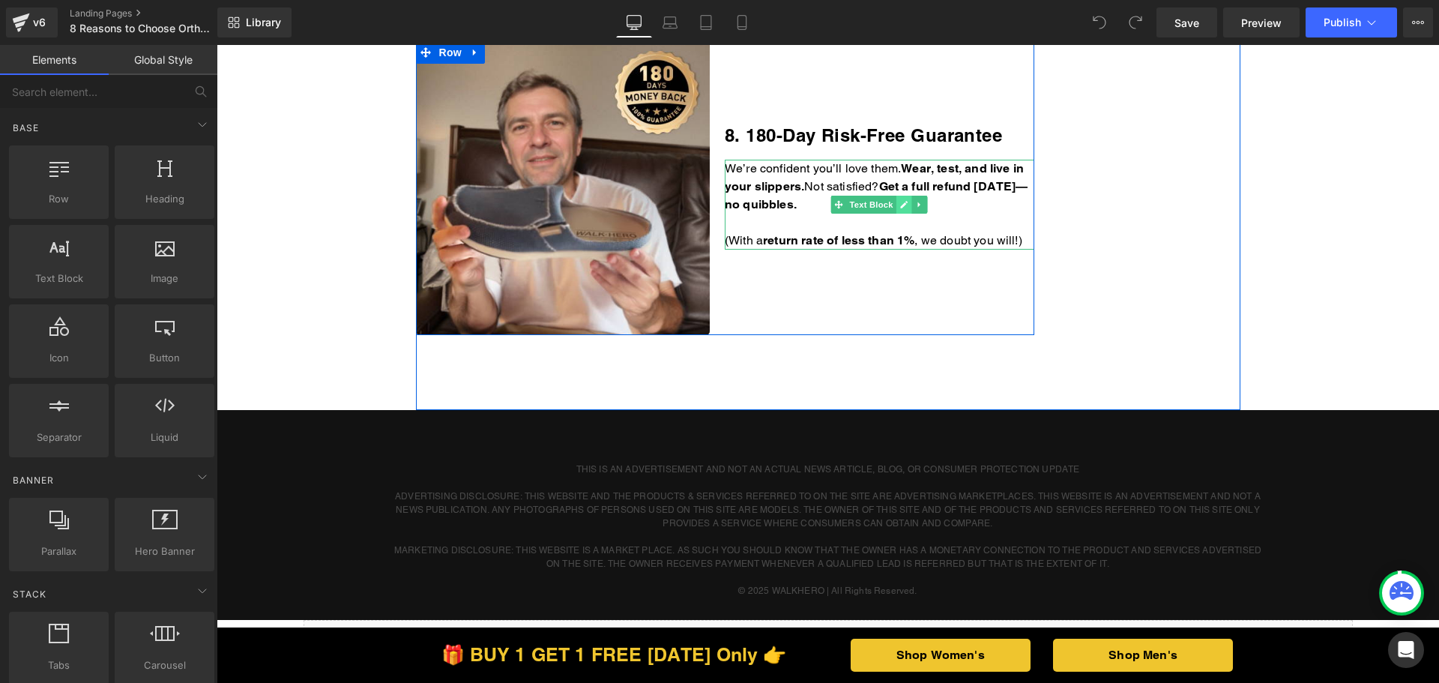
click at [896, 200] on link at bounding box center [904, 205] width 16 height 18
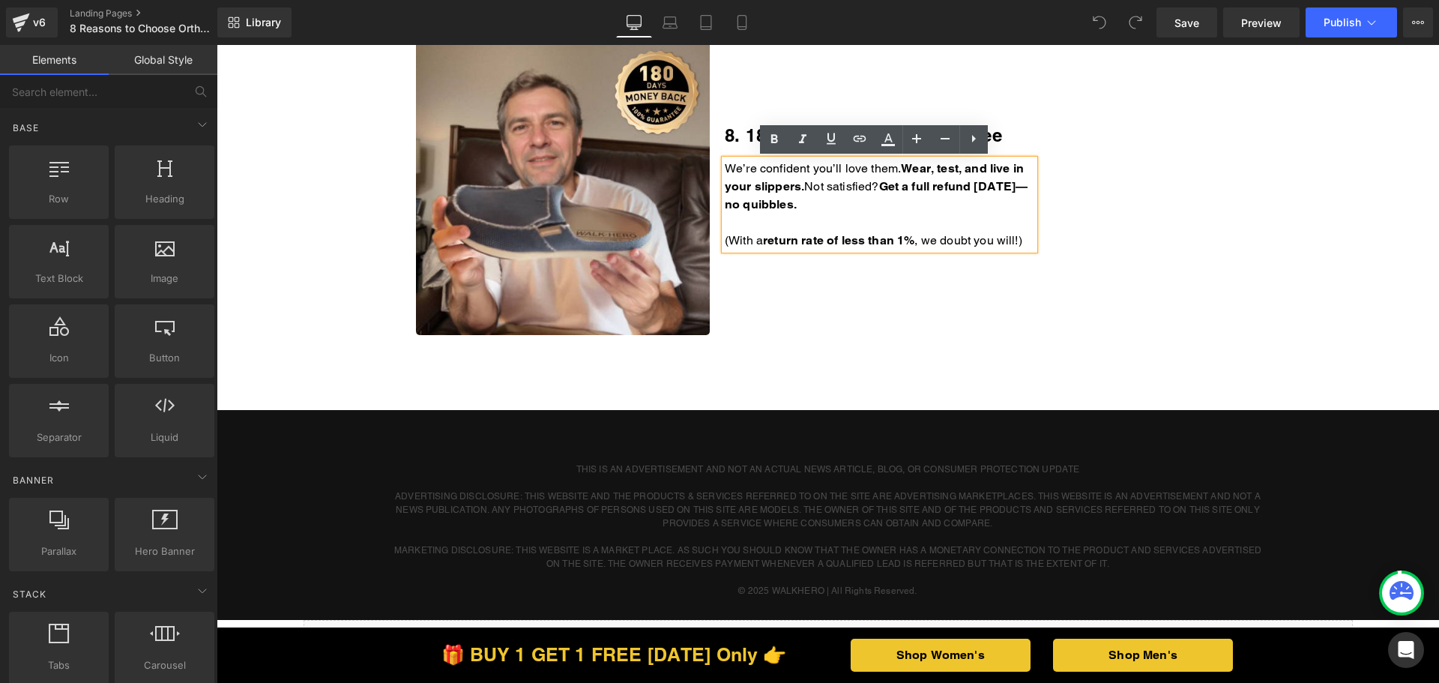
click at [869, 202] on p "We’re confident you’ll love them. Wear, test, and live in your slippers. Not sa…" at bounding box center [880, 187] width 310 height 54
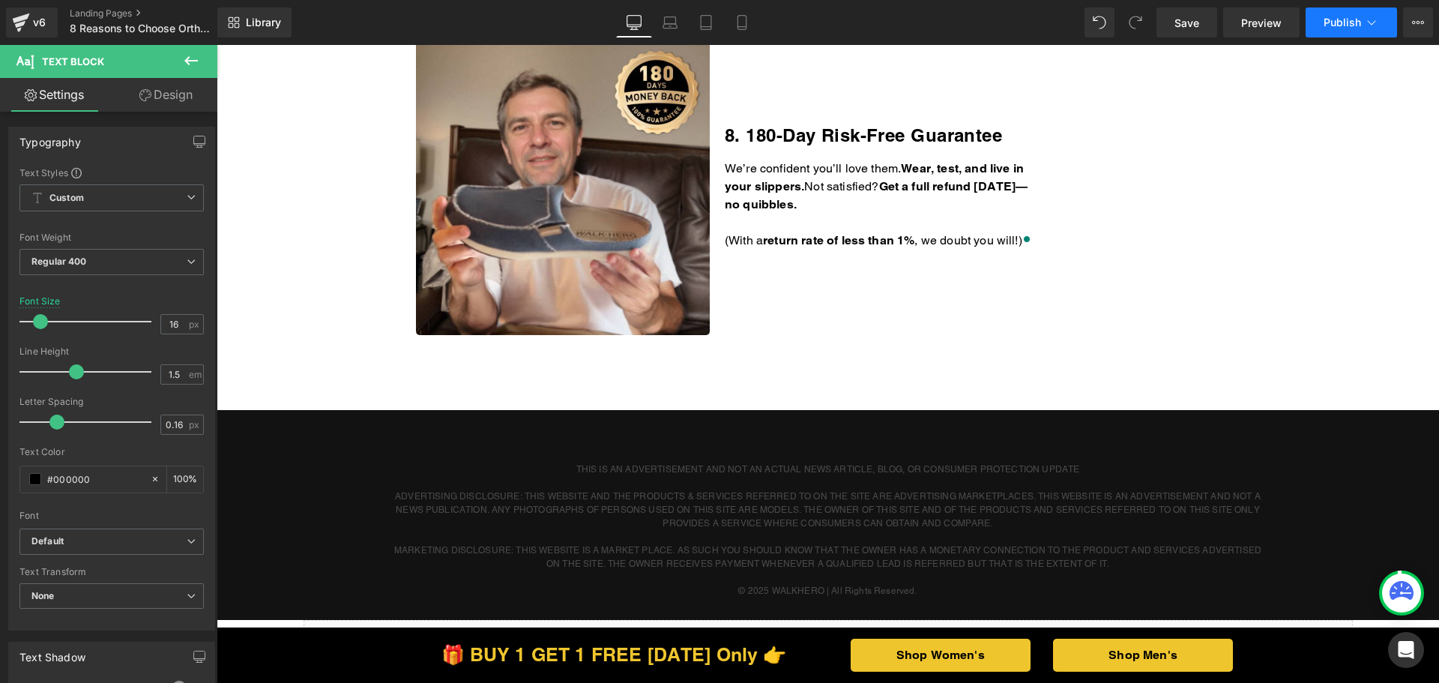
click at [1323, 22] on button "Publish" at bounding box center [1351, 22] width 91 height 30
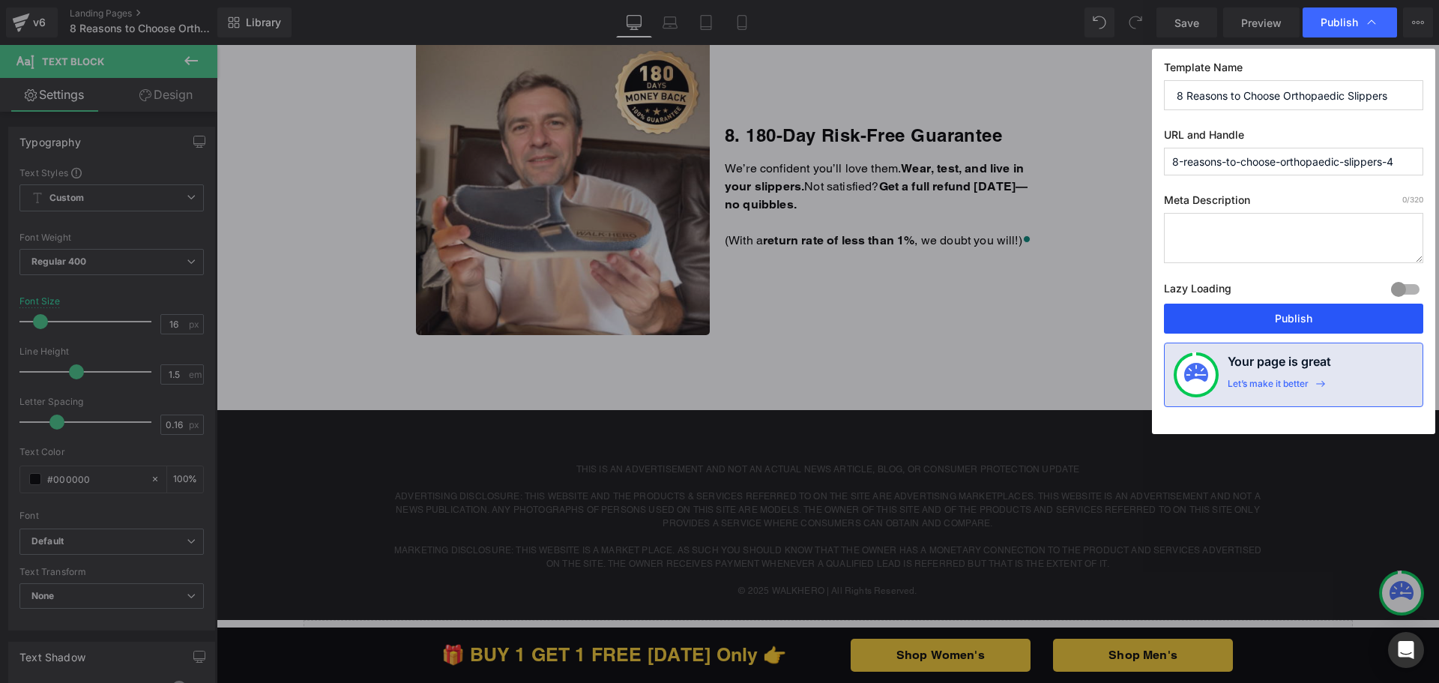
click at [1256, 313] on button "Publish" at bounding box center [1293, 319] width 259 height 30
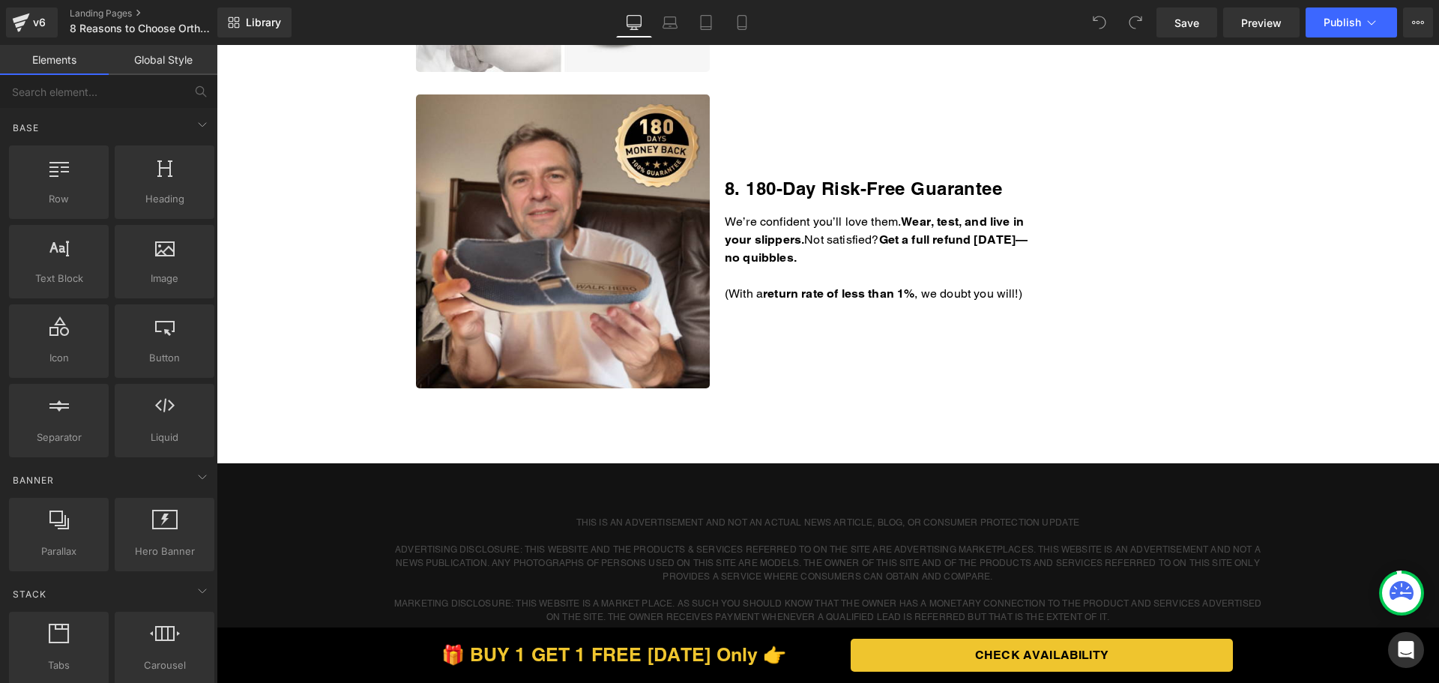
scroll to position [2548, 0]
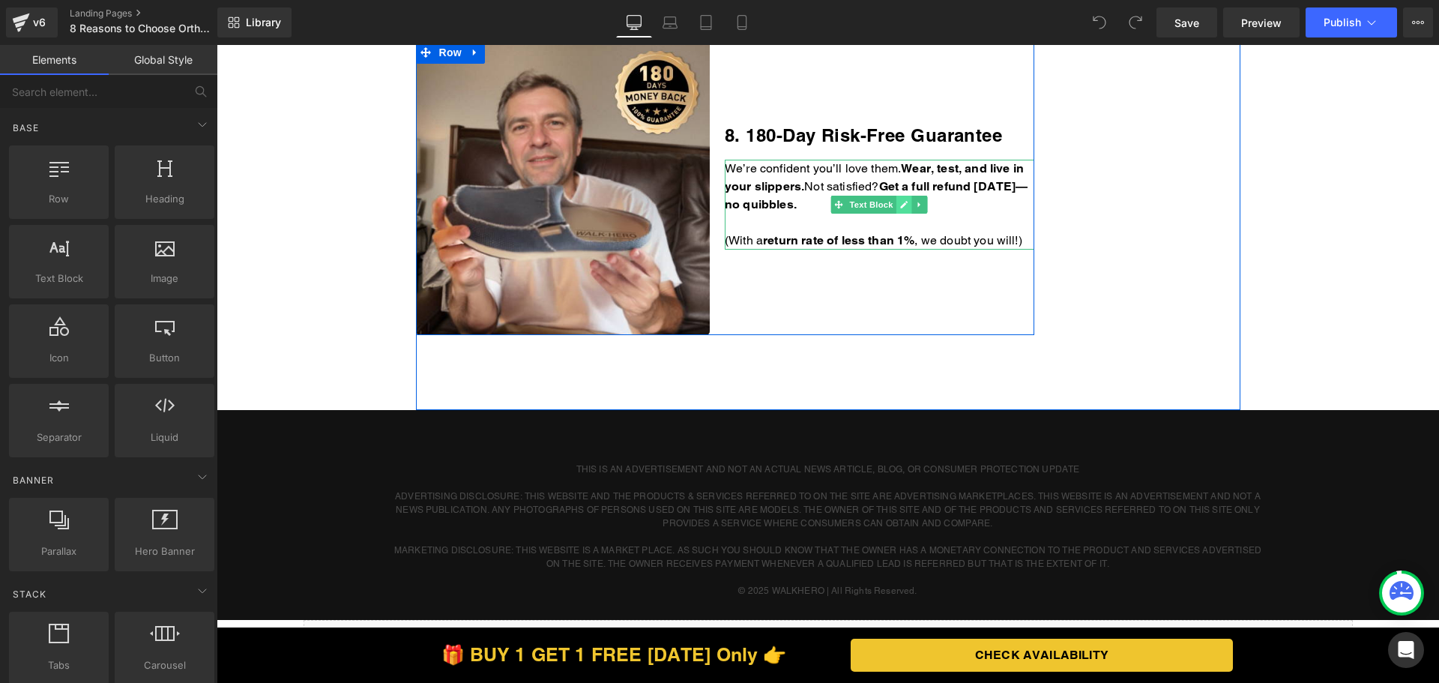
click at [900, 200] on icon at bounding box center [904, 204] width 8 height 9
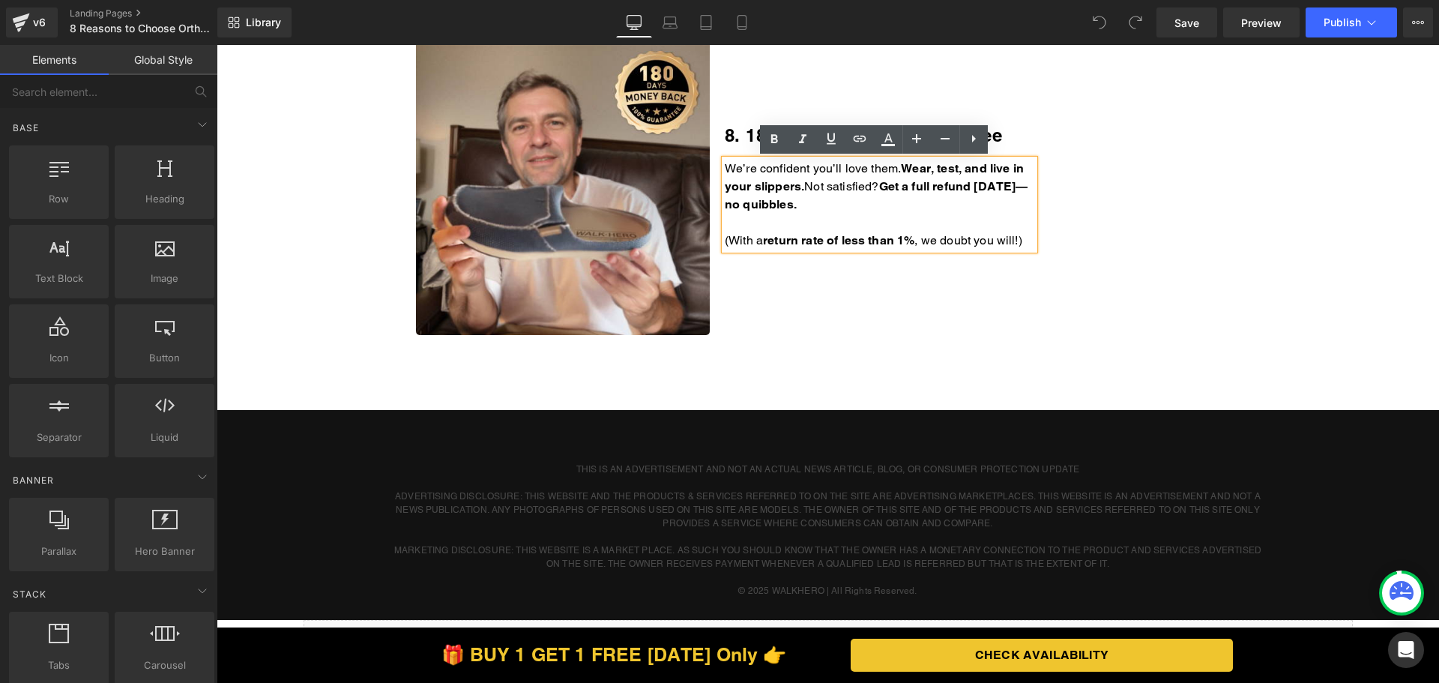
click at [889, 202] on p "We’re confident you’ll love them. Wear, test, and live in your slippers. Not sa…" at bounding box center [880, 187] width 310 height 54
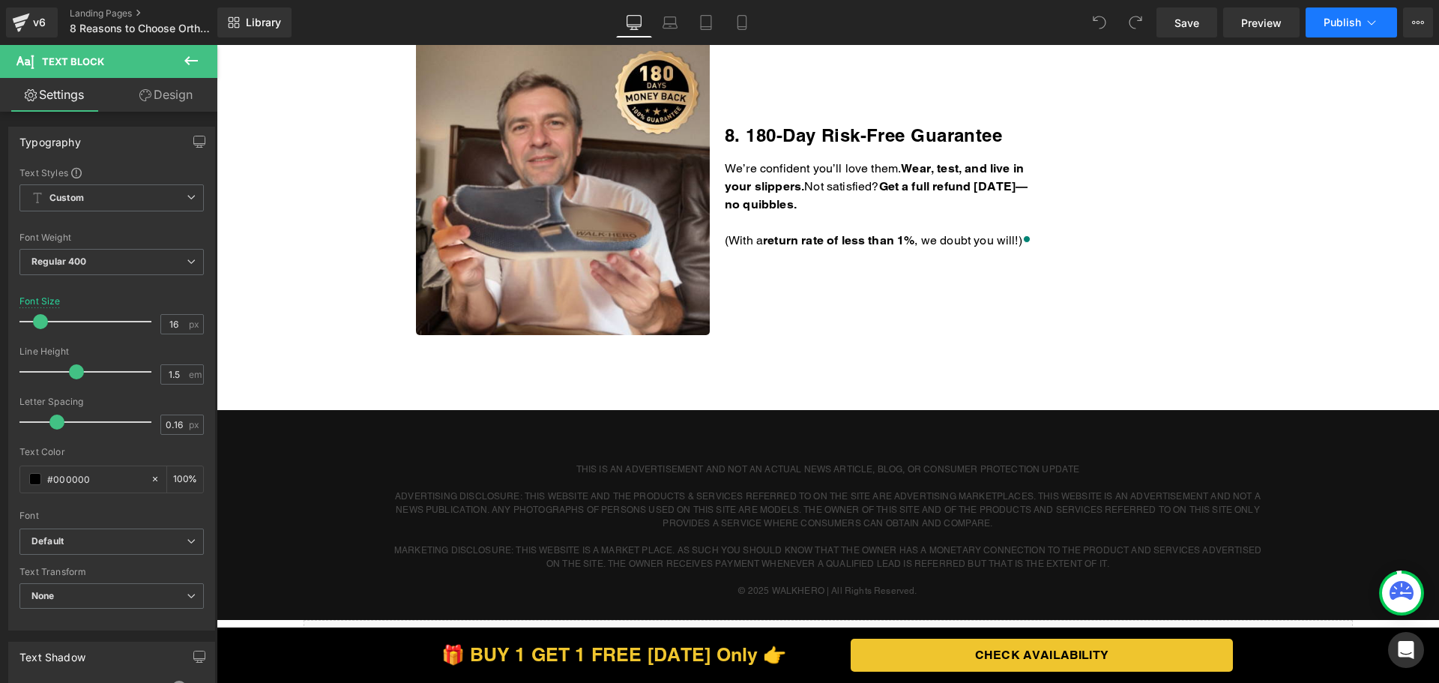
click at [1362, 24] on button "Publish" at bounding box center [1351, 22] width 91 height 30
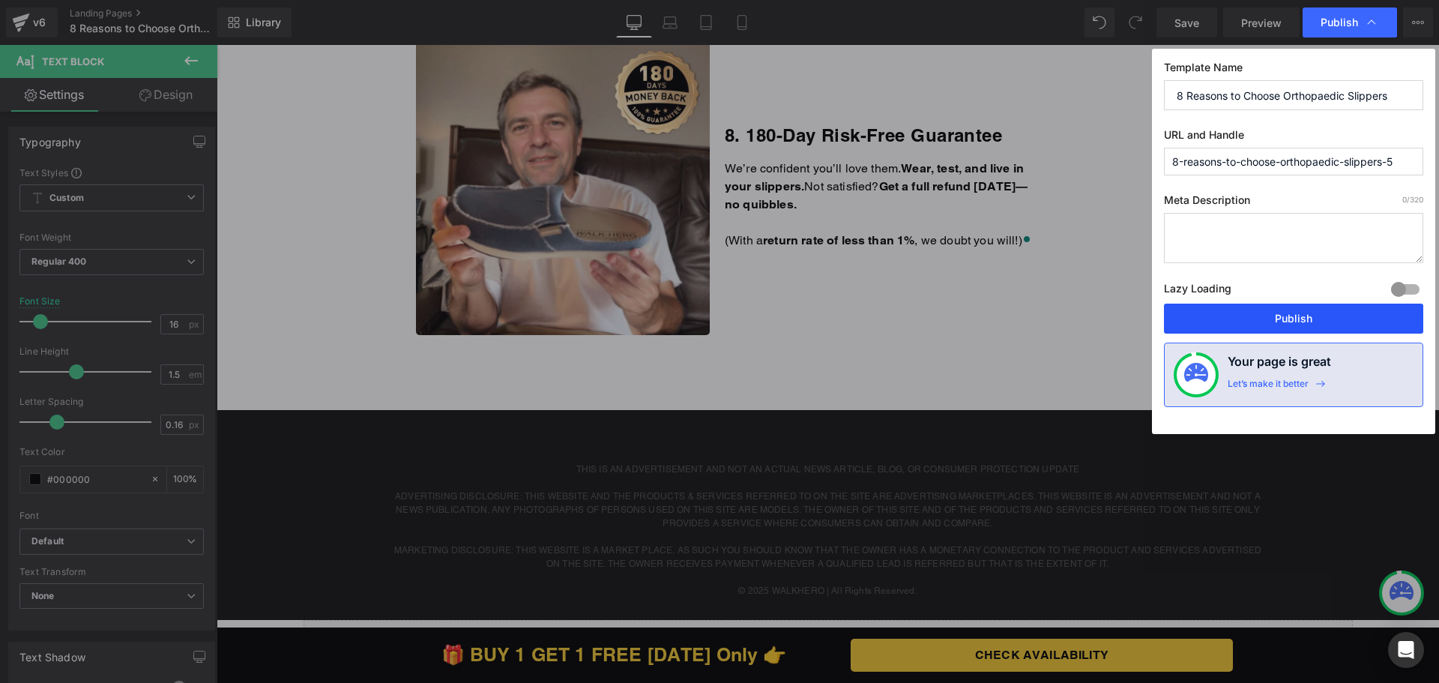
click at [1268, 328] on button "Publish" at bounding box center [1293, 319] width 259 height 30
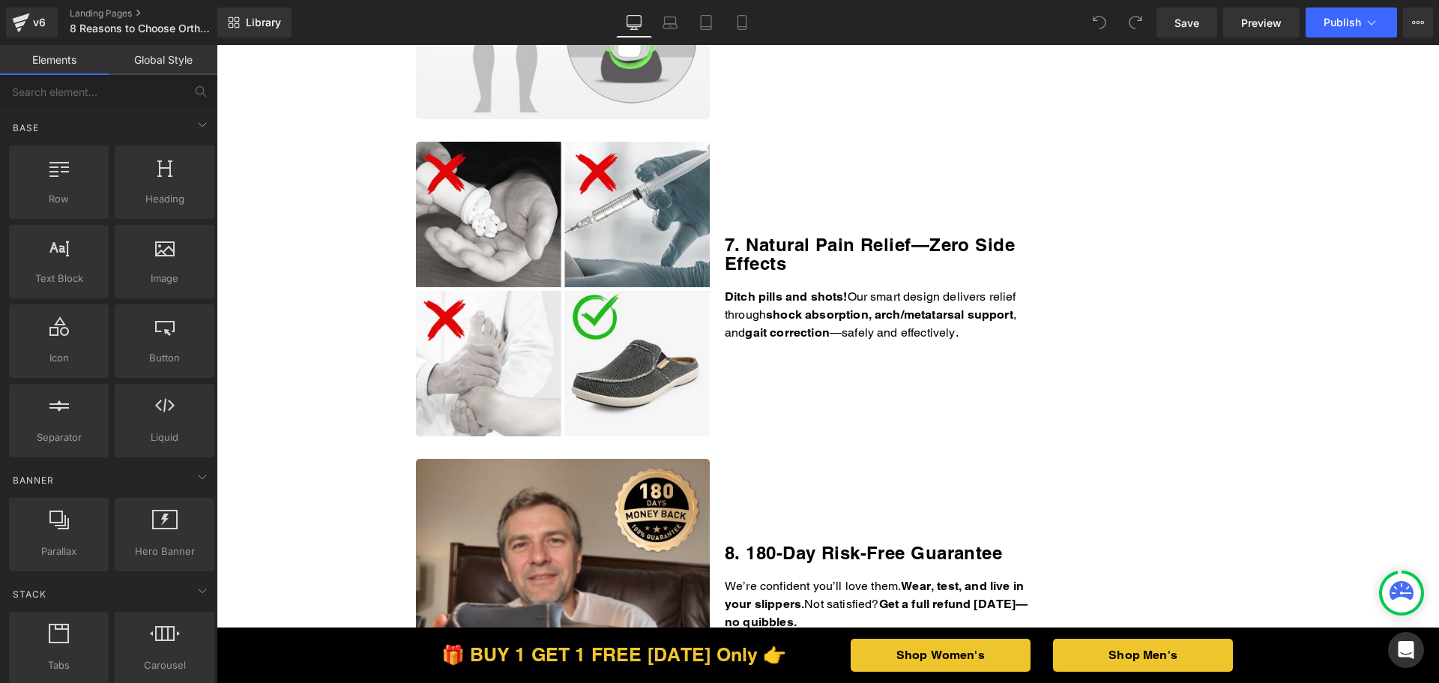
scroll to position [2473, 0]
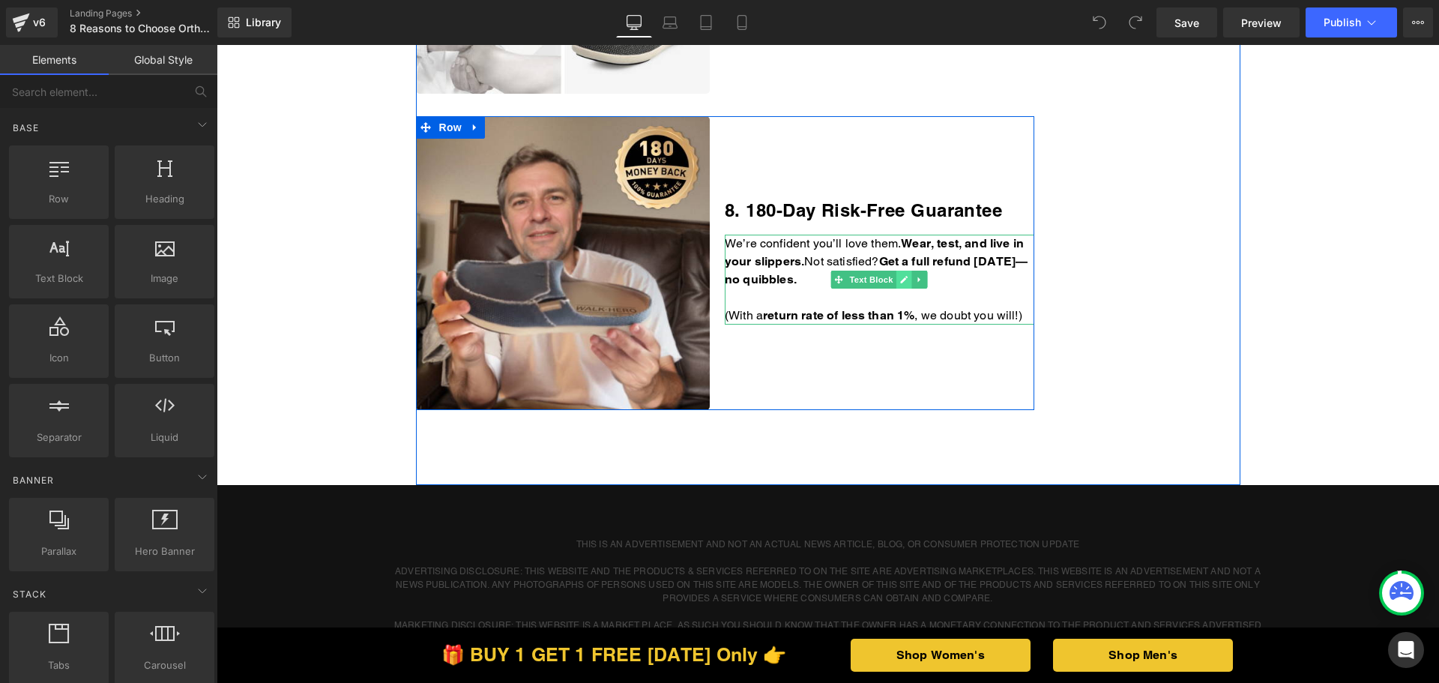
click at [902, 281] on icon at bounding box center [904, 279] width 8 height 9
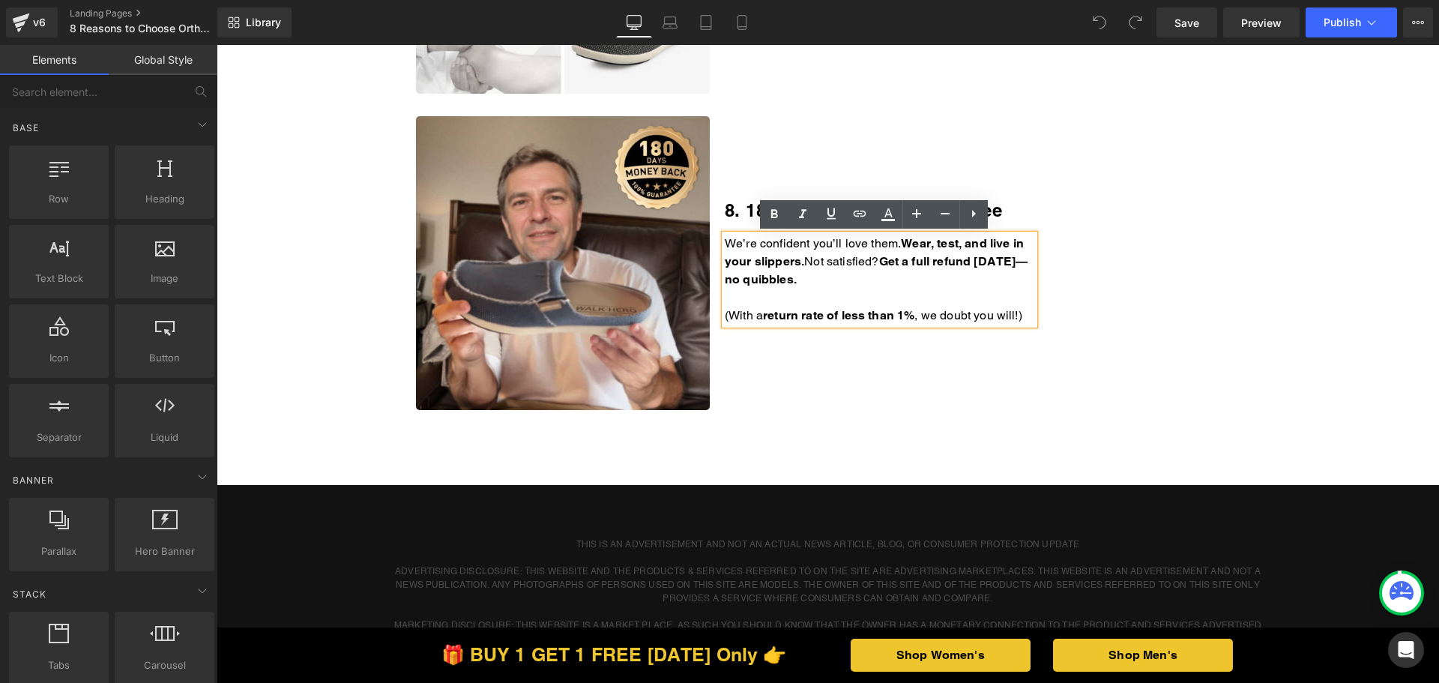
click at [902, 281] on p "We’re confident you’ll love them. Wear, test, and live in your slippers. Not sa…" at bounding box center [880, 262] width 310 height 54
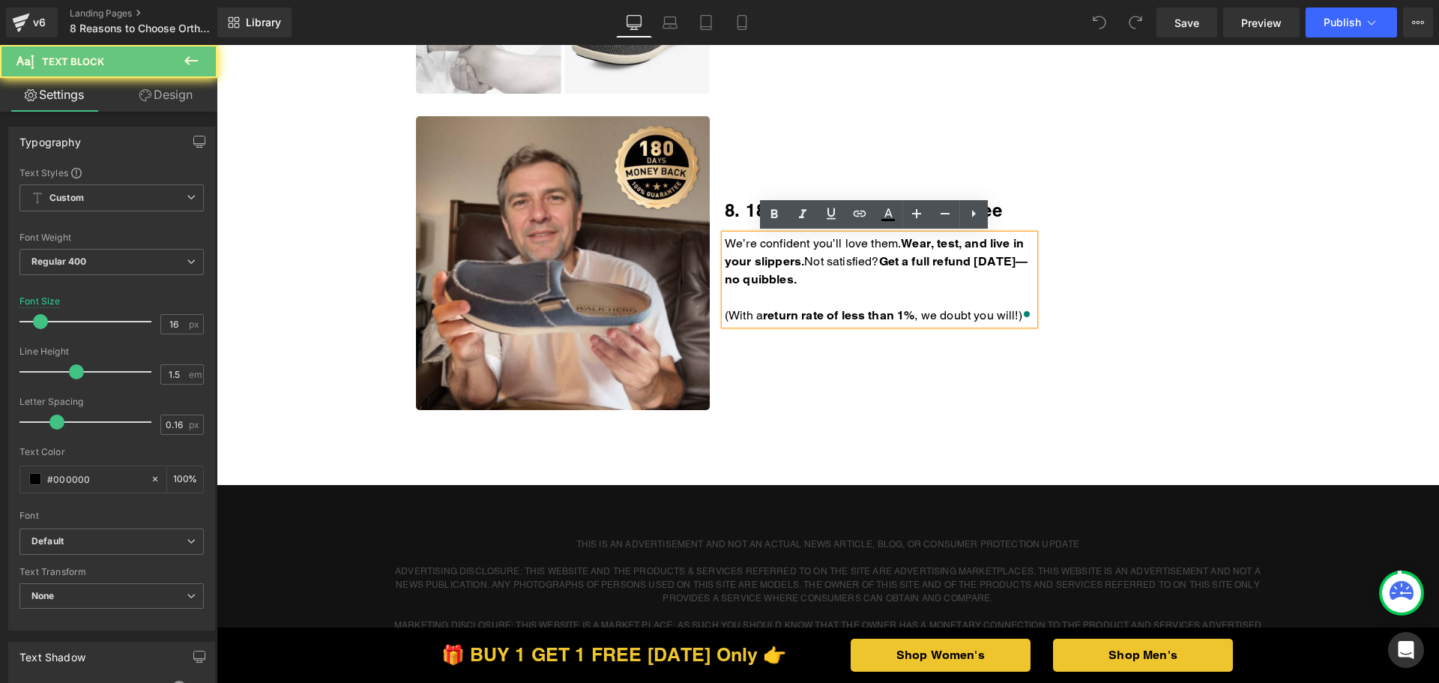
click at [866, 278] on p "We’re confident you’ll love them. Wear, test, and live in your slippers. Not sa…" at bounding box center [880, 262] width 310 height 54
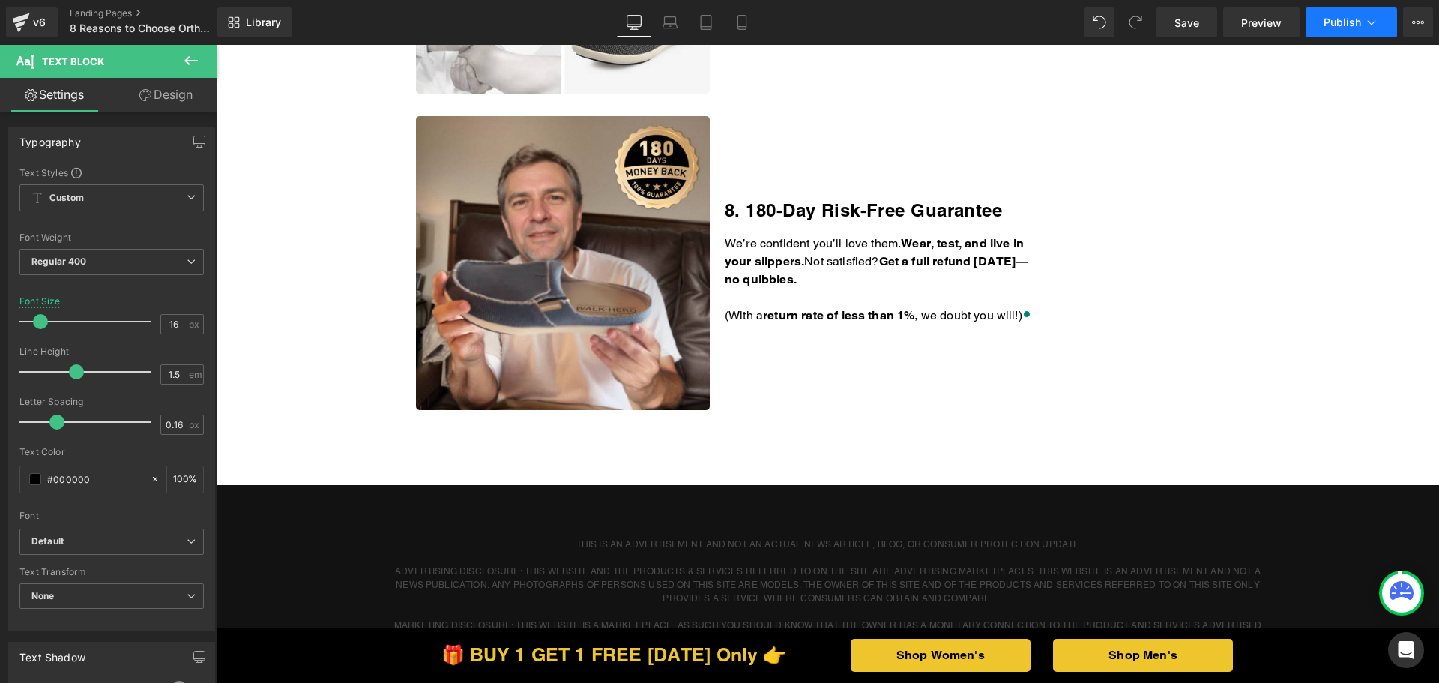
click at [1336, 21] on span "Publish" at bounding box center [1342, 22] width 37 height 12
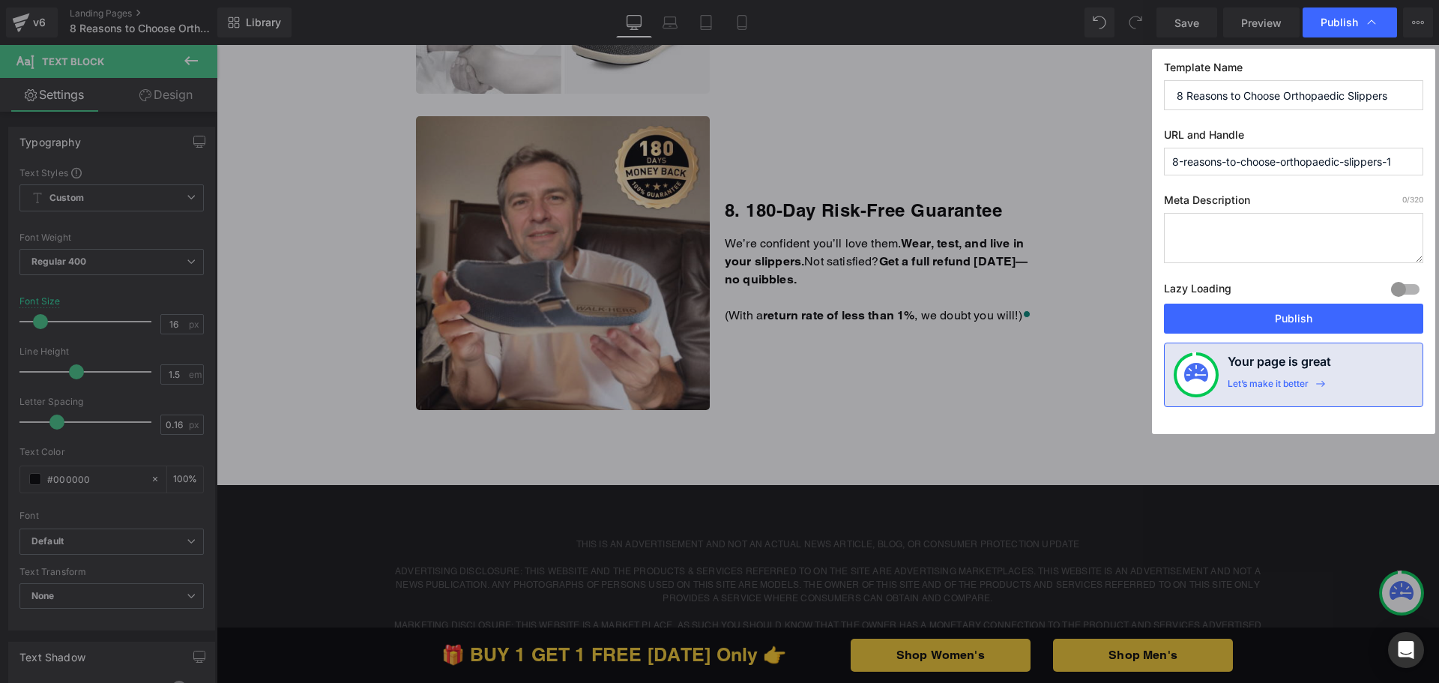
drag, startPoint x: 1264, startPoint y: 320, endPoint x: 1055, endPoint y: 12, distance: 371.9
click at [1264, 319] on button "Publish" at bounding box center [1293, 319] width 259 height 30
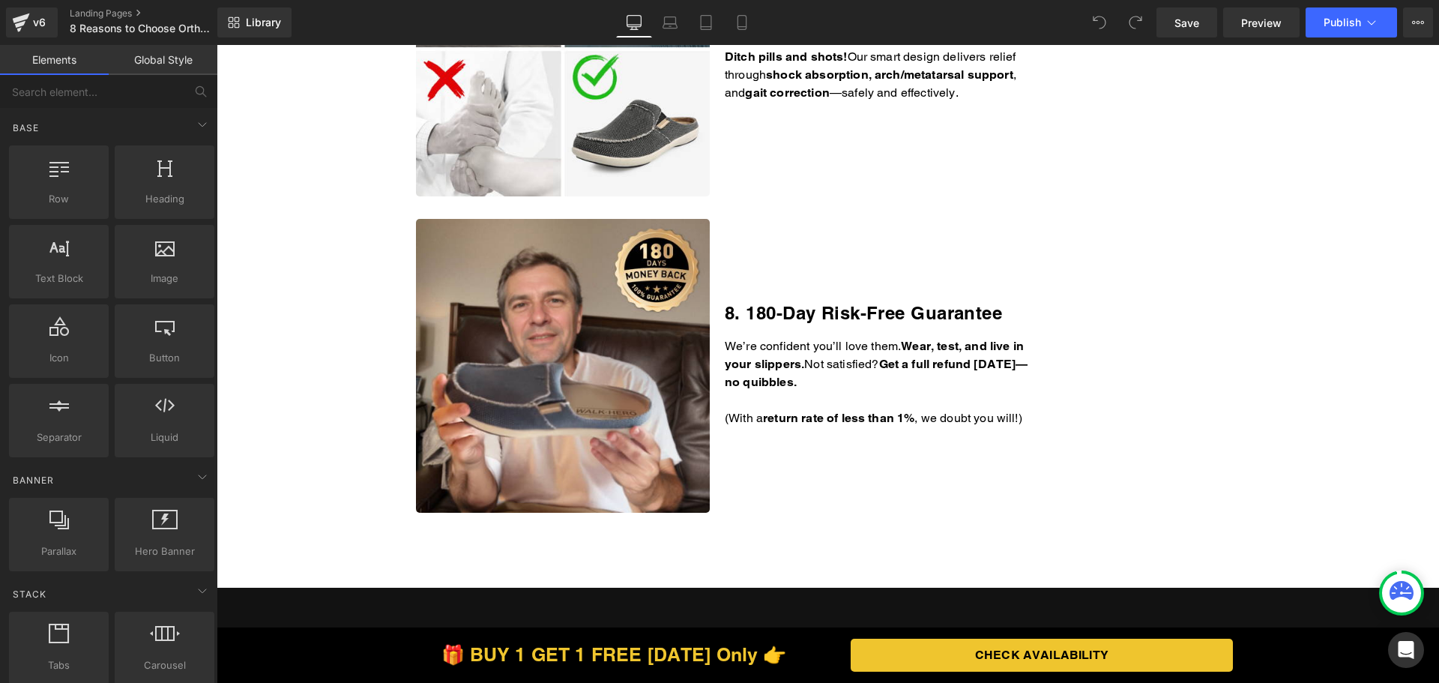
scroll to position [2398, 0]
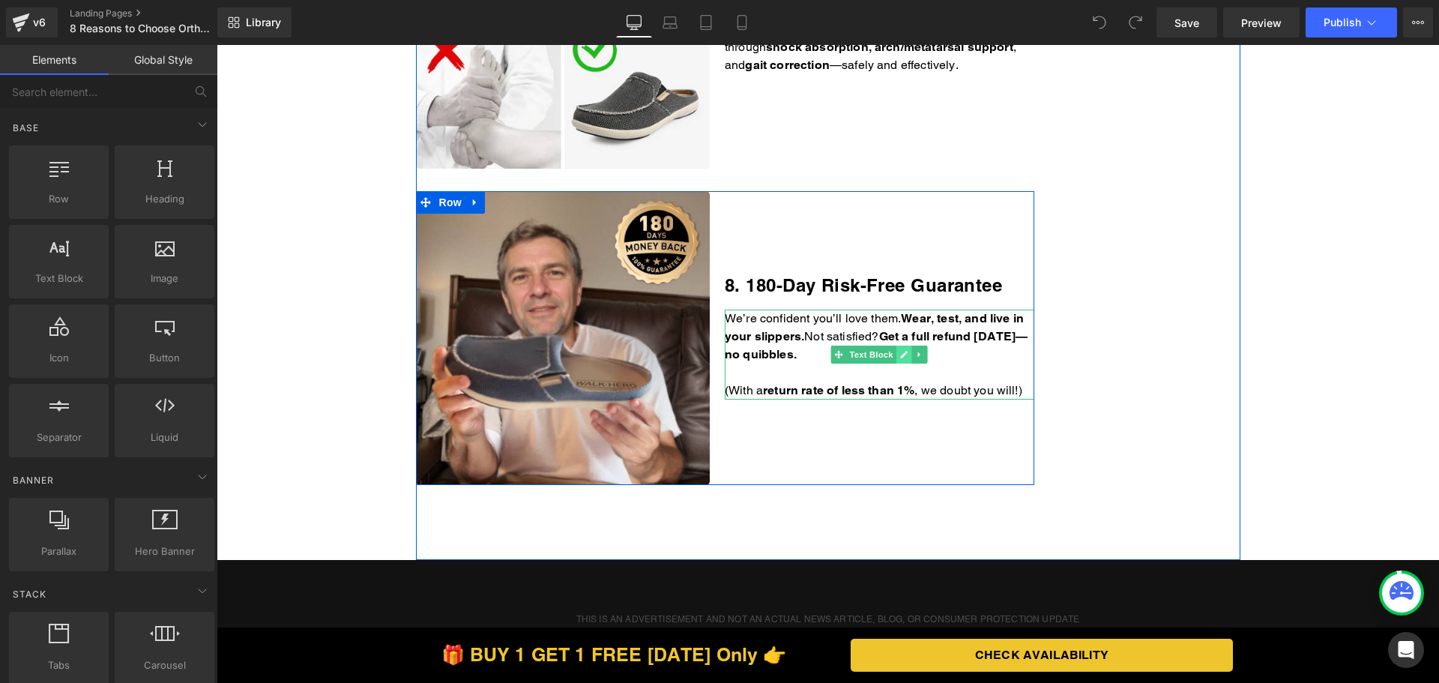
click at [902, 357] on icon at bounding box center [904, 354] width 8 height 9
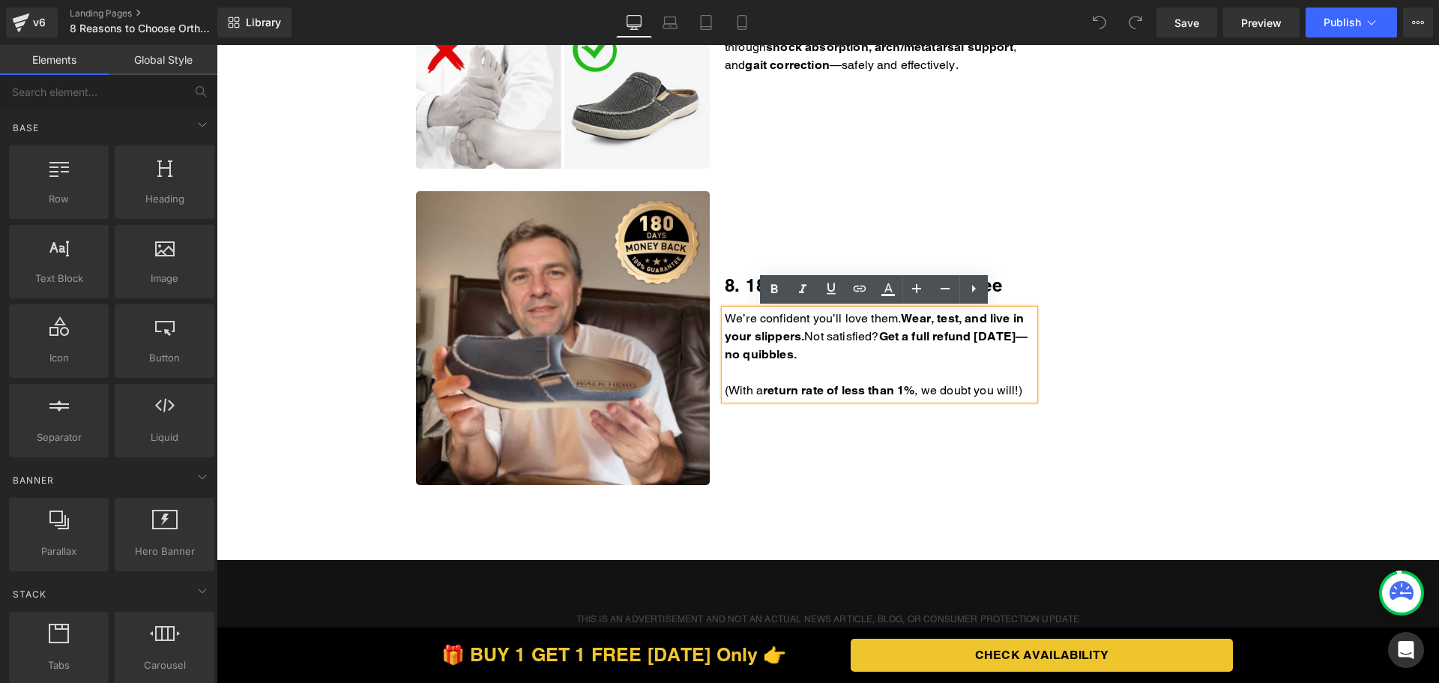
click at [863, 356] on p "We’re confident you’ll love them. Wear, test, and live in your slippers. Not sa…" at bounding box center [880, 337] width 310 height 54
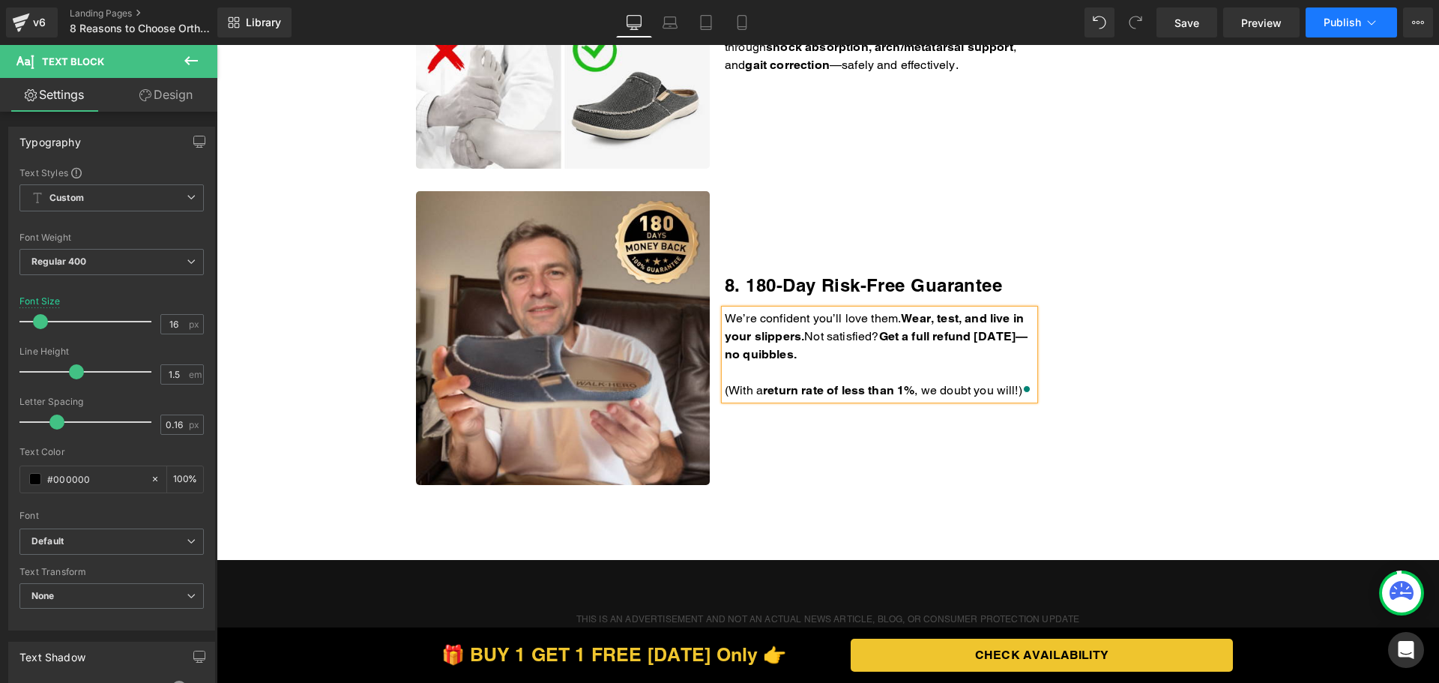
click at [1358, 25] on span "Publish" at bounding box center [1342, 22] width 37 height 12
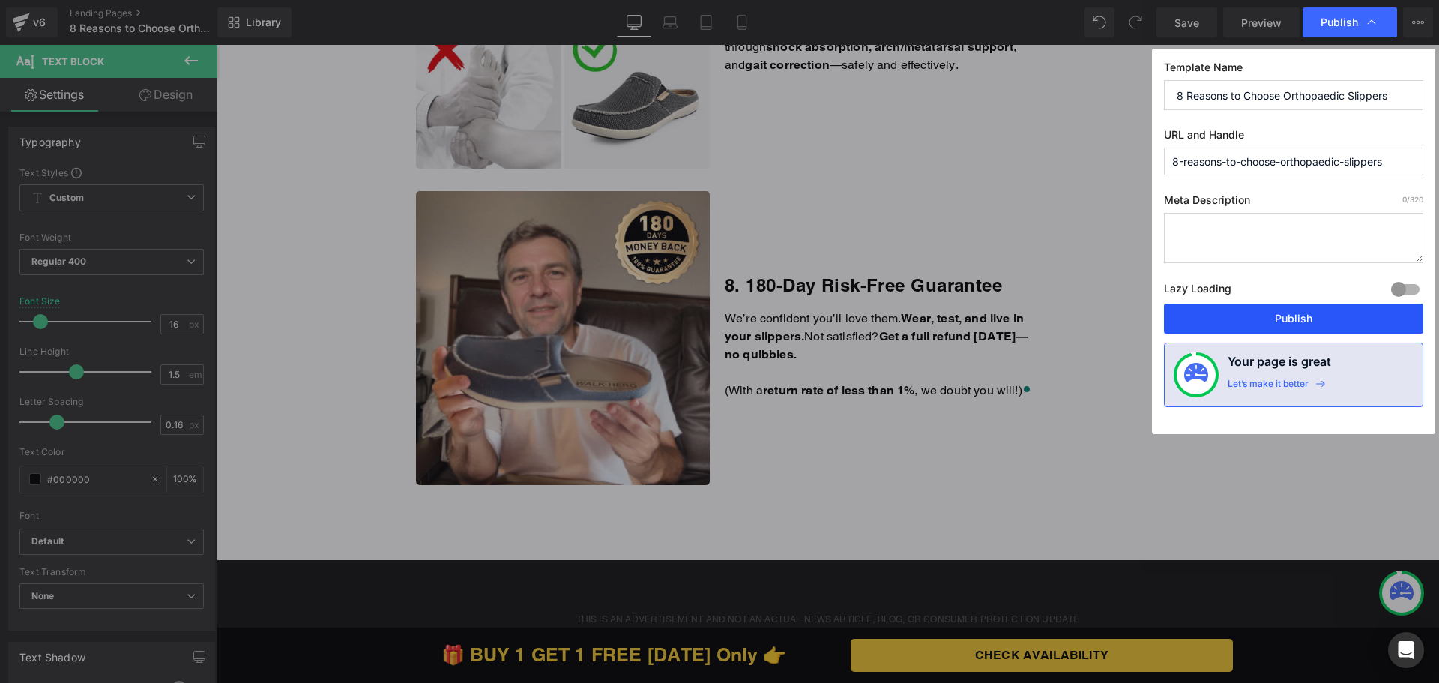
click at [1239, 315] on button "Publish" at bounding box center [1293, 319] width 259 height 30
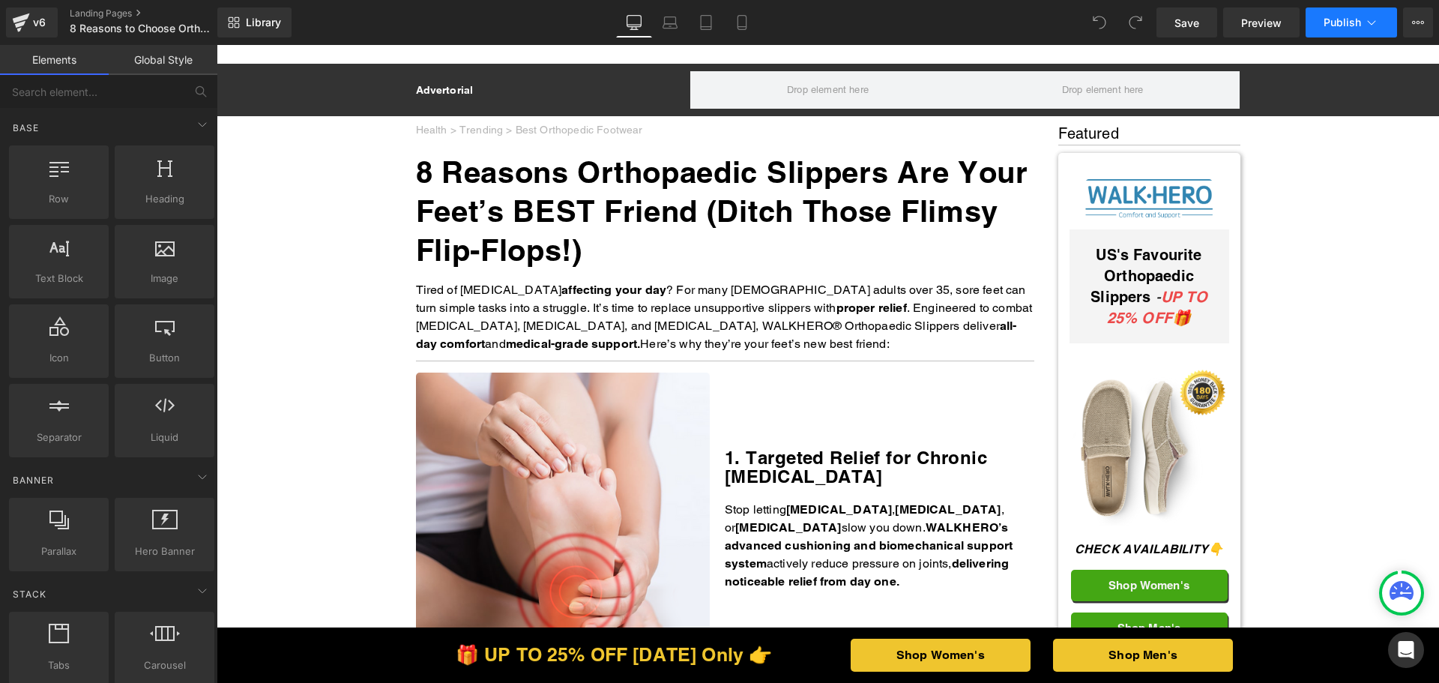
click at [1353, 22] on span "Publish" at bounding box center [1342, 22] width 37 height 12
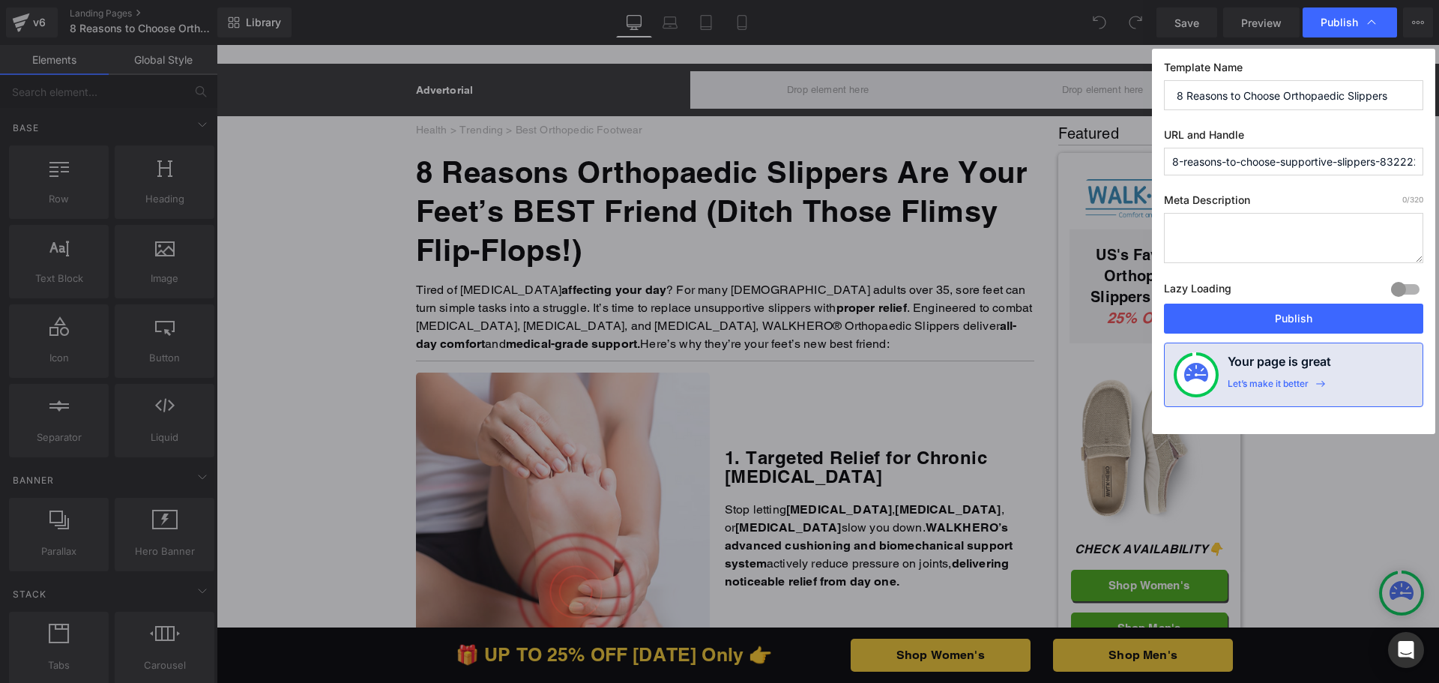
click at [1328, 154] on input "8-reasons-to-choose-supportive-slippers-8322227" at bounding box center [1293, 162] width 259 height 28
click at [1344, 161] on input "8-reasons-to-choose-supportive-slippers-8322227" at bounding box center [1293, 162] width 259 height 28
drag, startPoint x: 1377, startPoint y: 159, endPoint x: 1438, endPoint y: 172, distance: 62.8
click at [1438, 172] on div "Publish Template Name 8 Reasons to Choose Orthopaedic Slippers URL and Handle 8…" at bounding box center [719, 341] width 1439 height 683
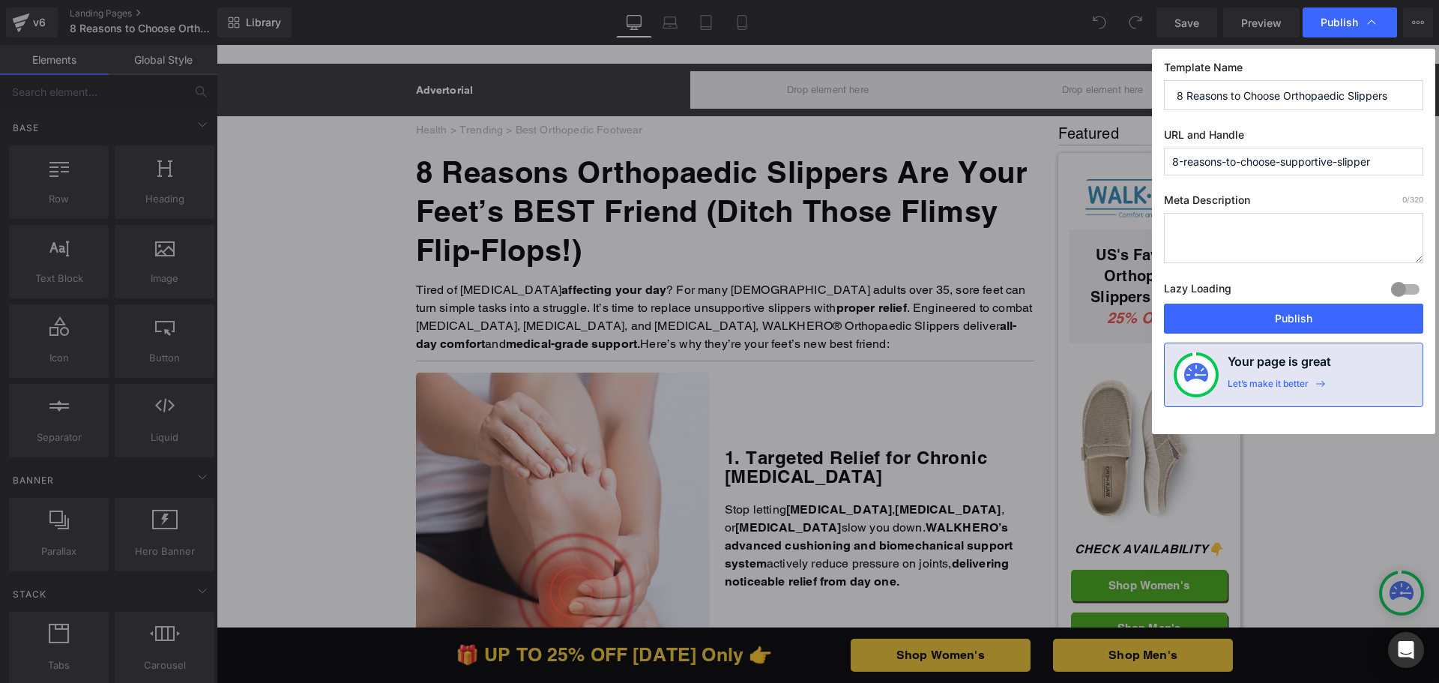
scroll to position [0, 0]
click at [1267, 162] on input "8-reasons-to-choose-supportive-slippers" at bounding box center [1293, 162] width 259 height 28
type input "8-reasons-to-chose-supportive-slippers"
click at [1311, 316] on button "Publish" at bounding box center [1293, 319] width 259 height 30
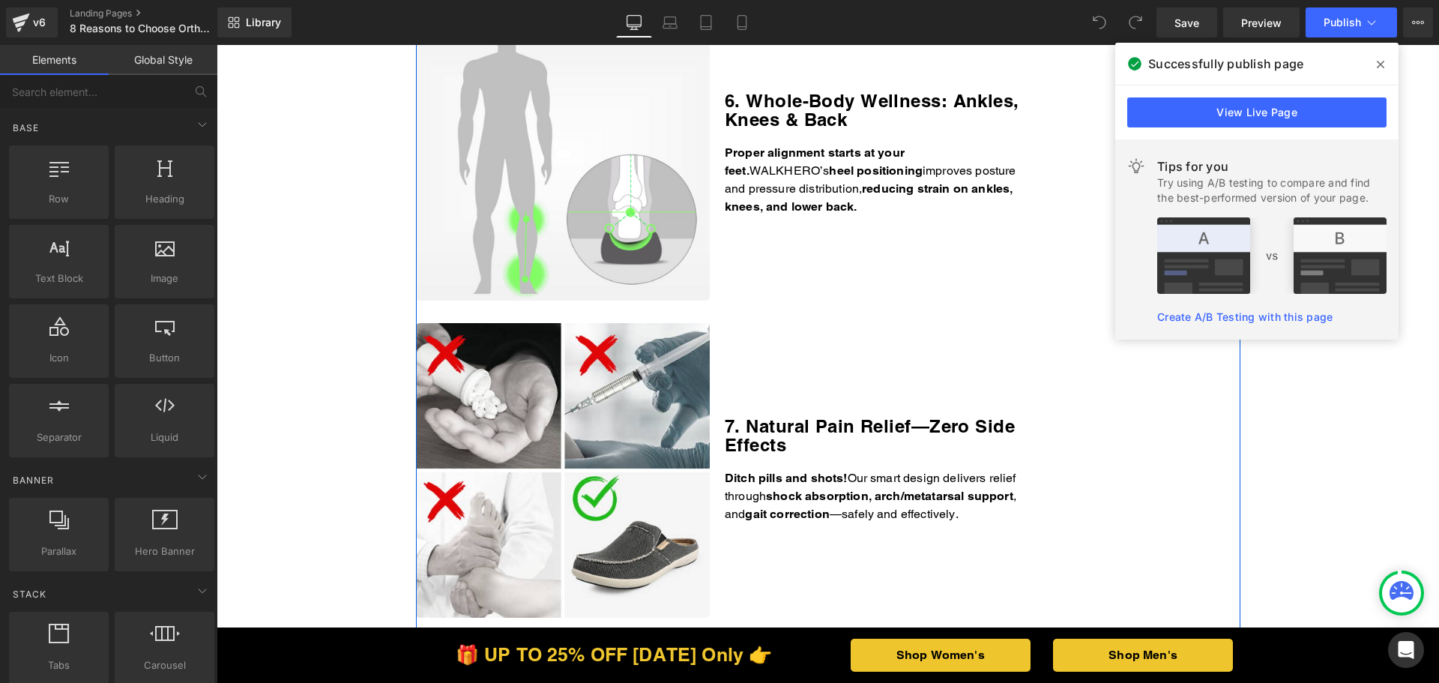
scroll to position [2323, 0]
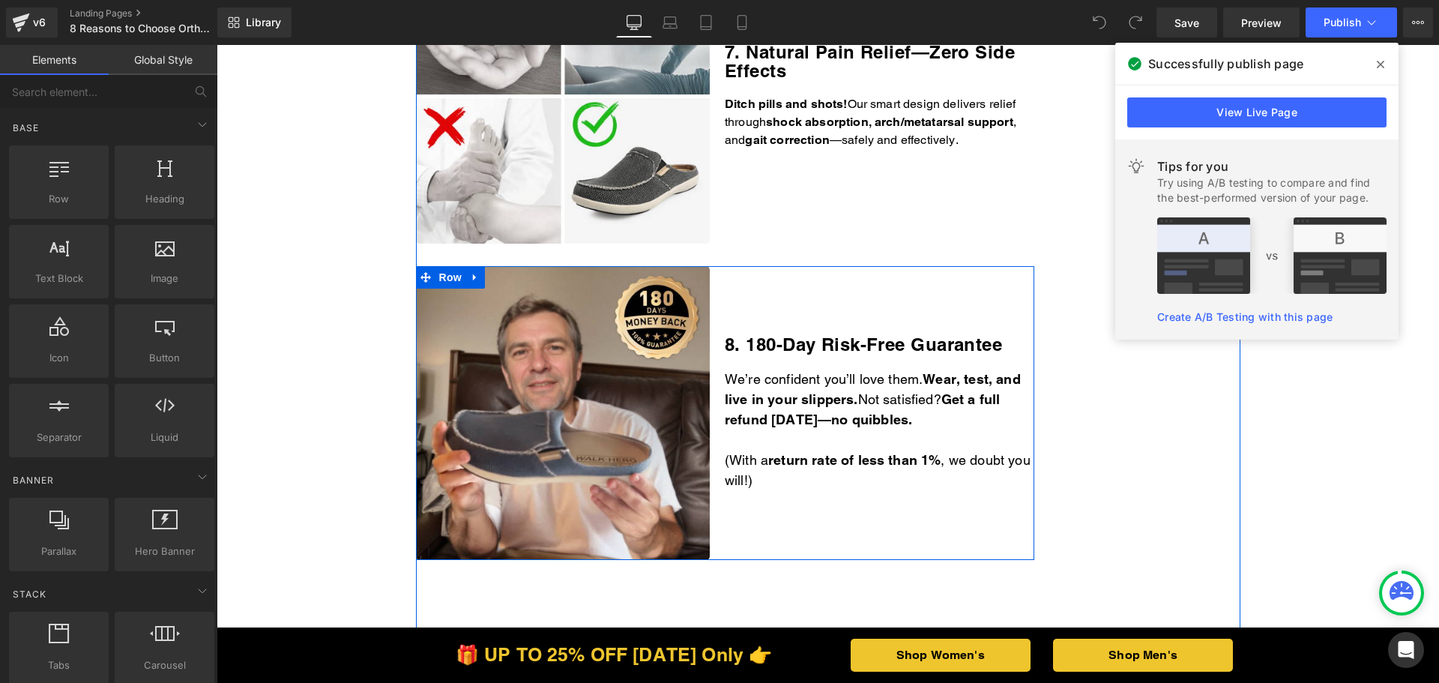
click at [827, 477] on p "(With a return rate of less than 1% , we doubt you will!)" at bounding box center [880, 470] width 310 height 40
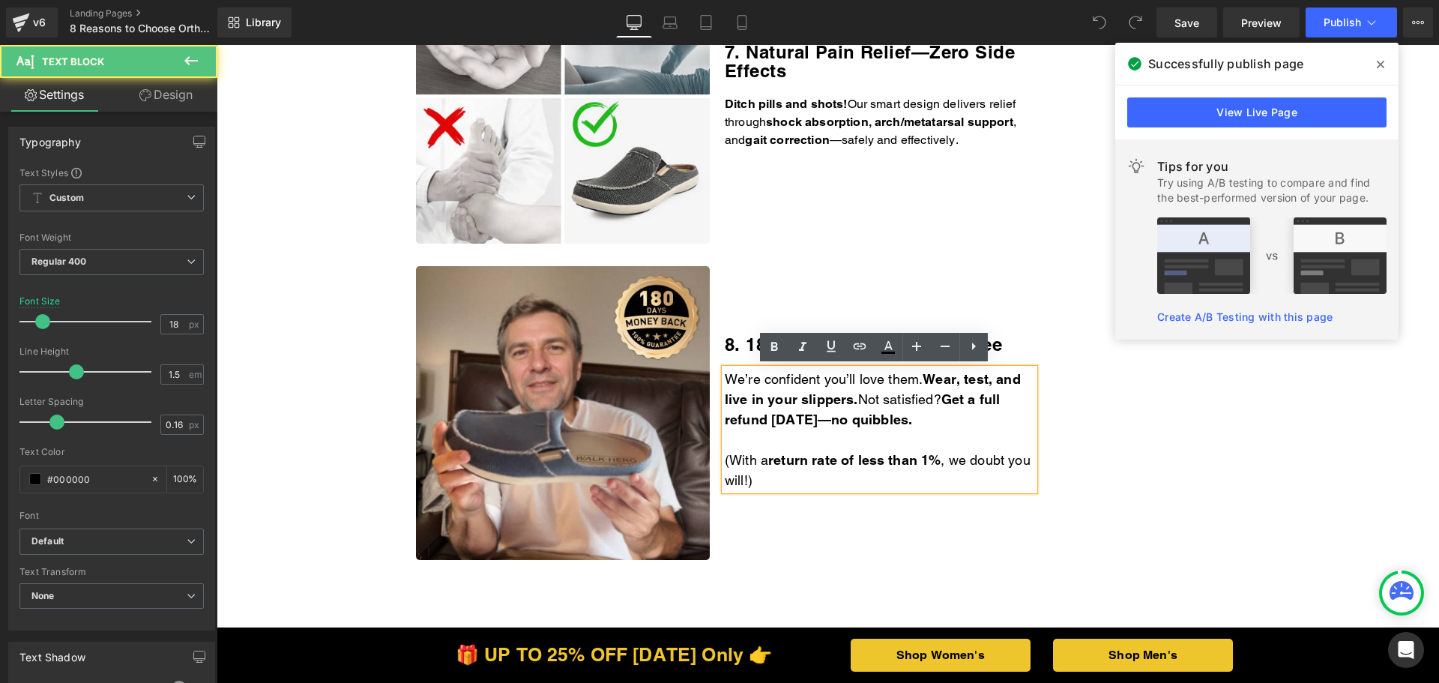
click at [808, 478] on p "(With a return rate of less than 1% , we doubt you will!)" at bounding box center [880, 470] width 310 height 40
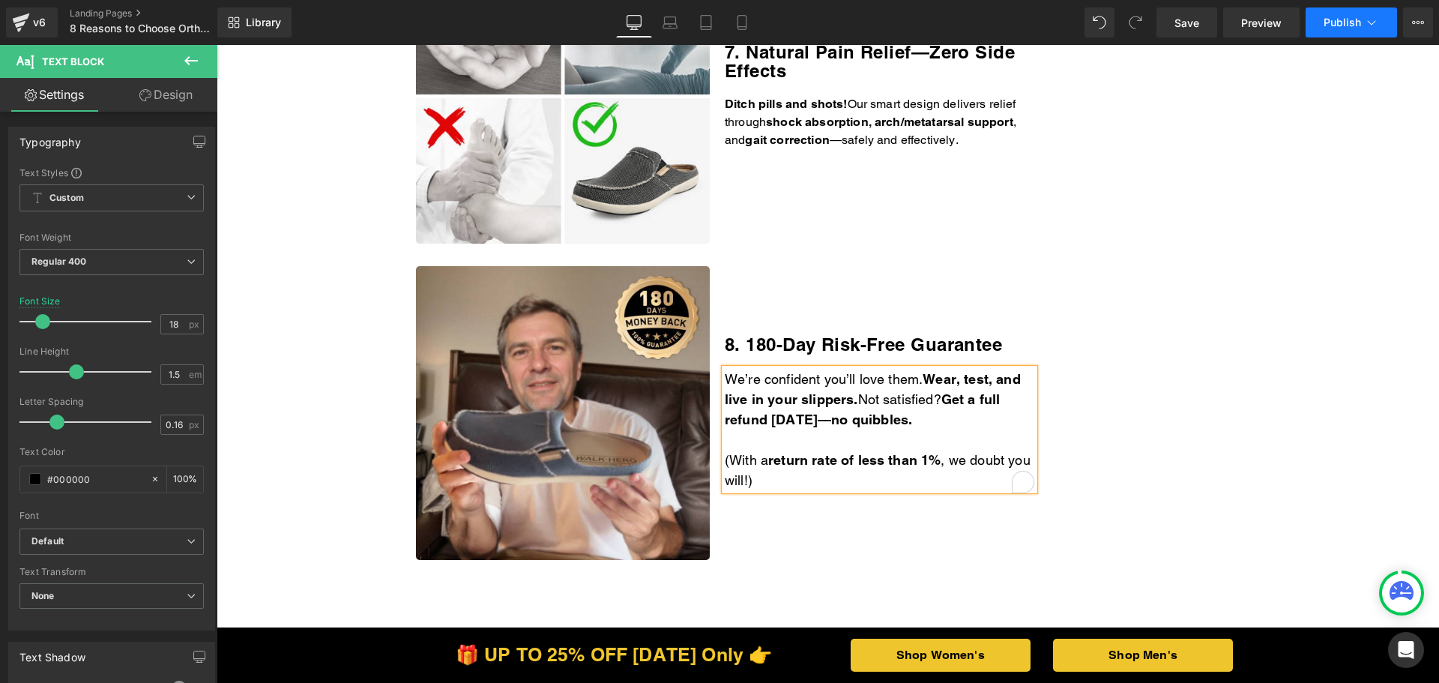
click at [1346, 22] on span "Publish" at bounding box center [1342, 22] width 37 height 12
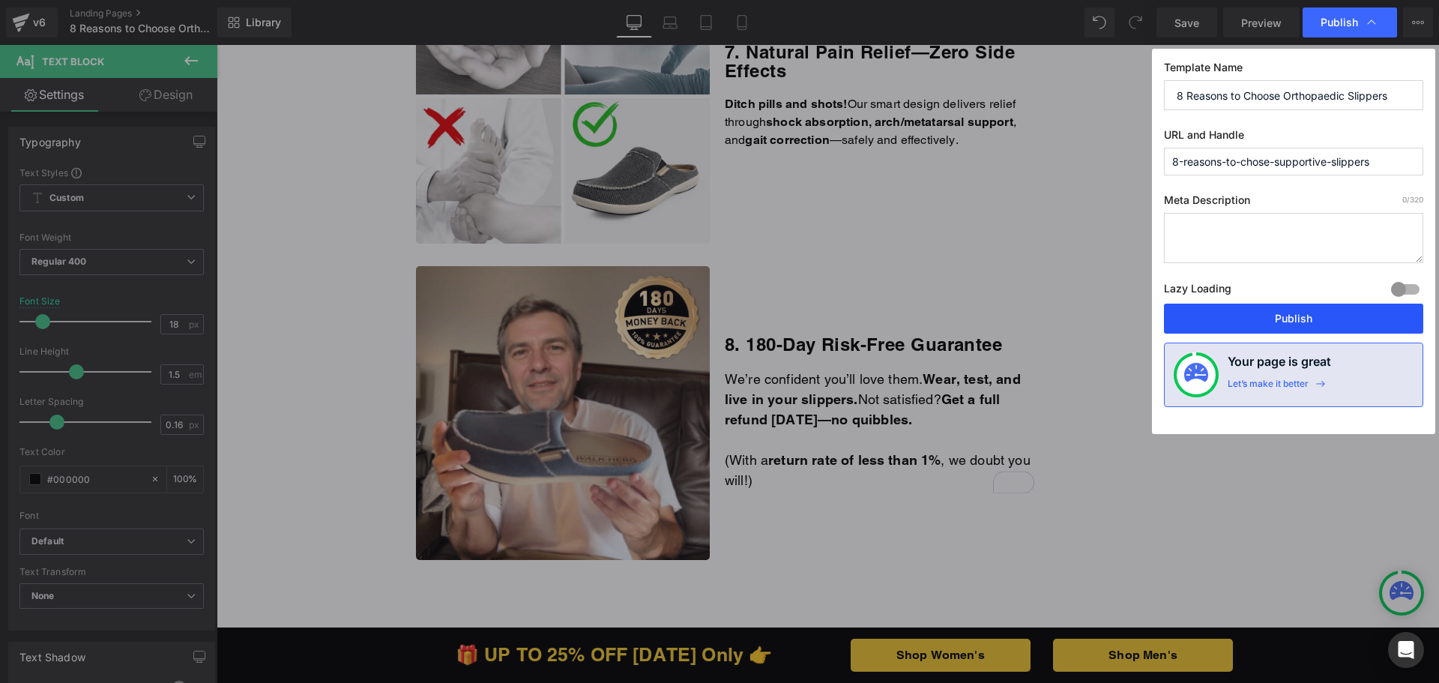
click at [1237, 313] on button "Publish" at bounding box center [1293, 319] width 259 height 30
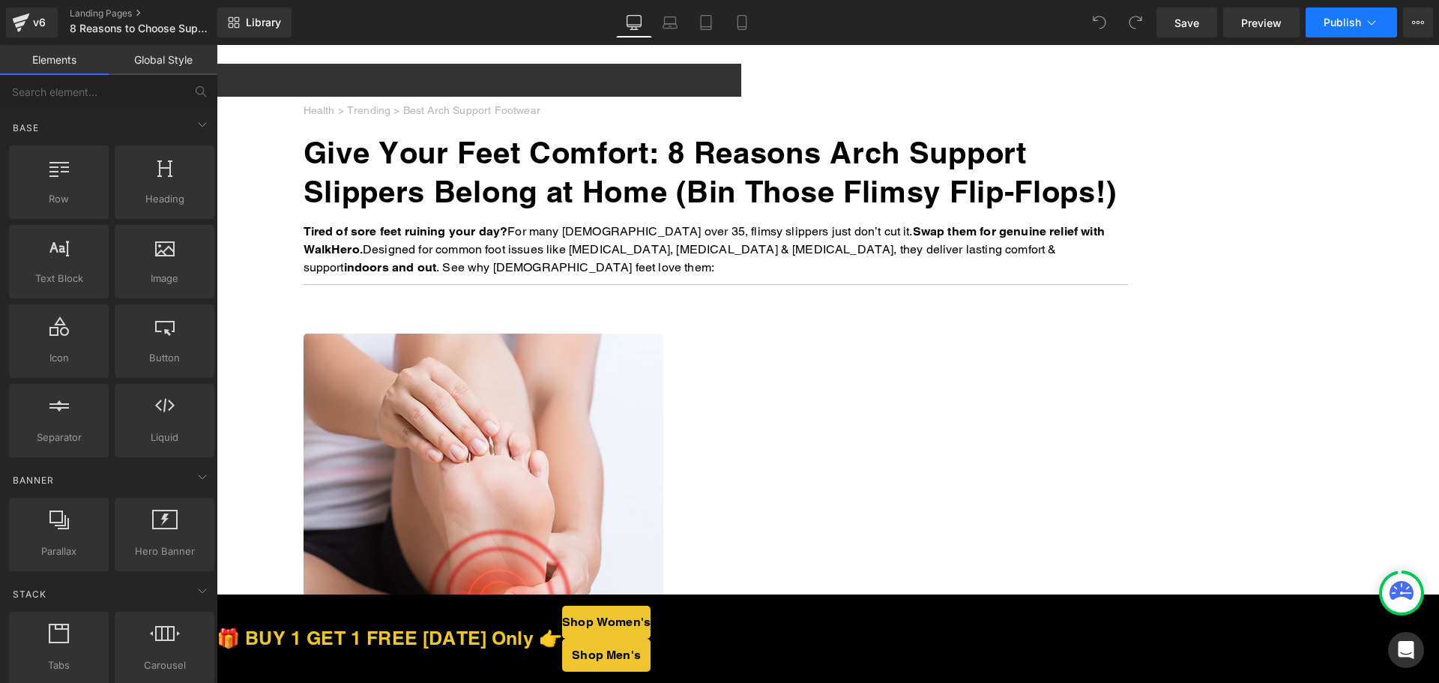
click at [1381, 19] on button "Publish" at bounding box center [1351, 22] width 91 height 30
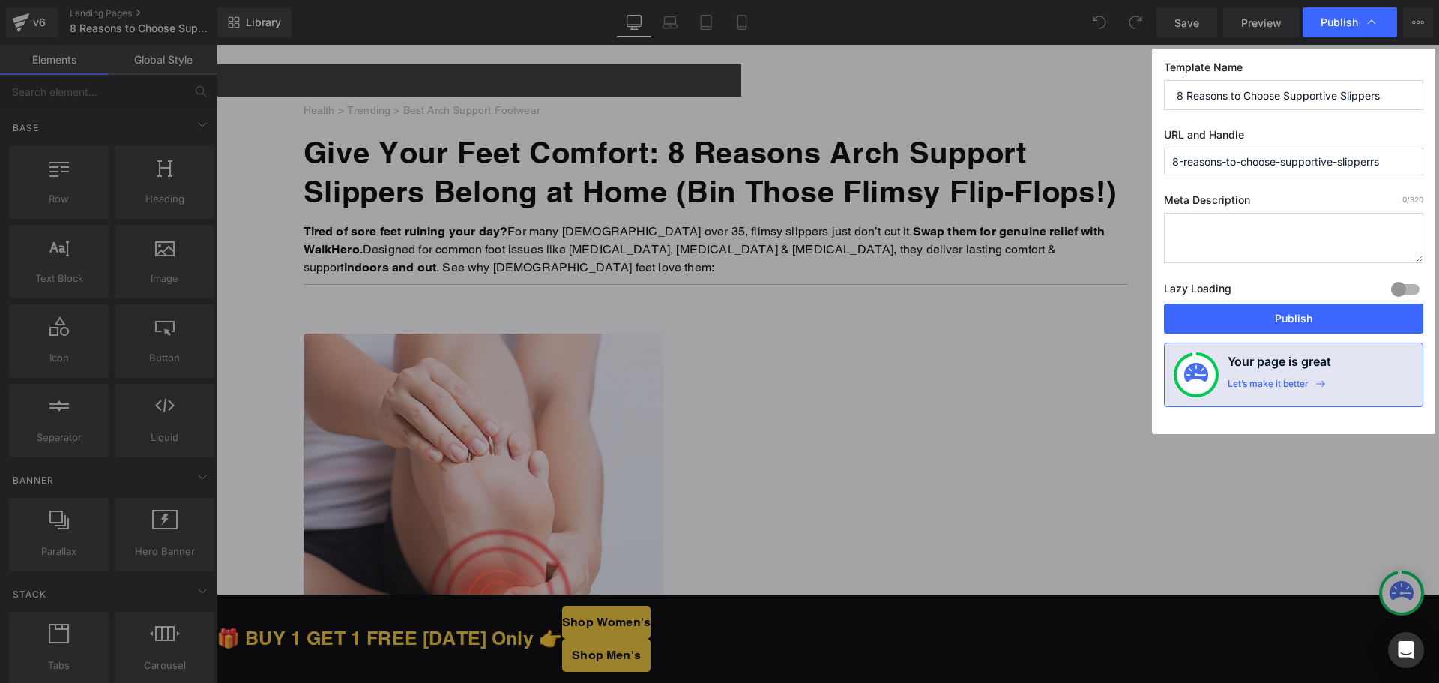
click at [1264, 171] on input "8-reasons-to-choose-supportive-slipperrs" at bounding box center [1293, 162] width 259 height 28
paste input "s-8322227"
type input "8-reasons-to-choose-supportive-slippers-8322227"
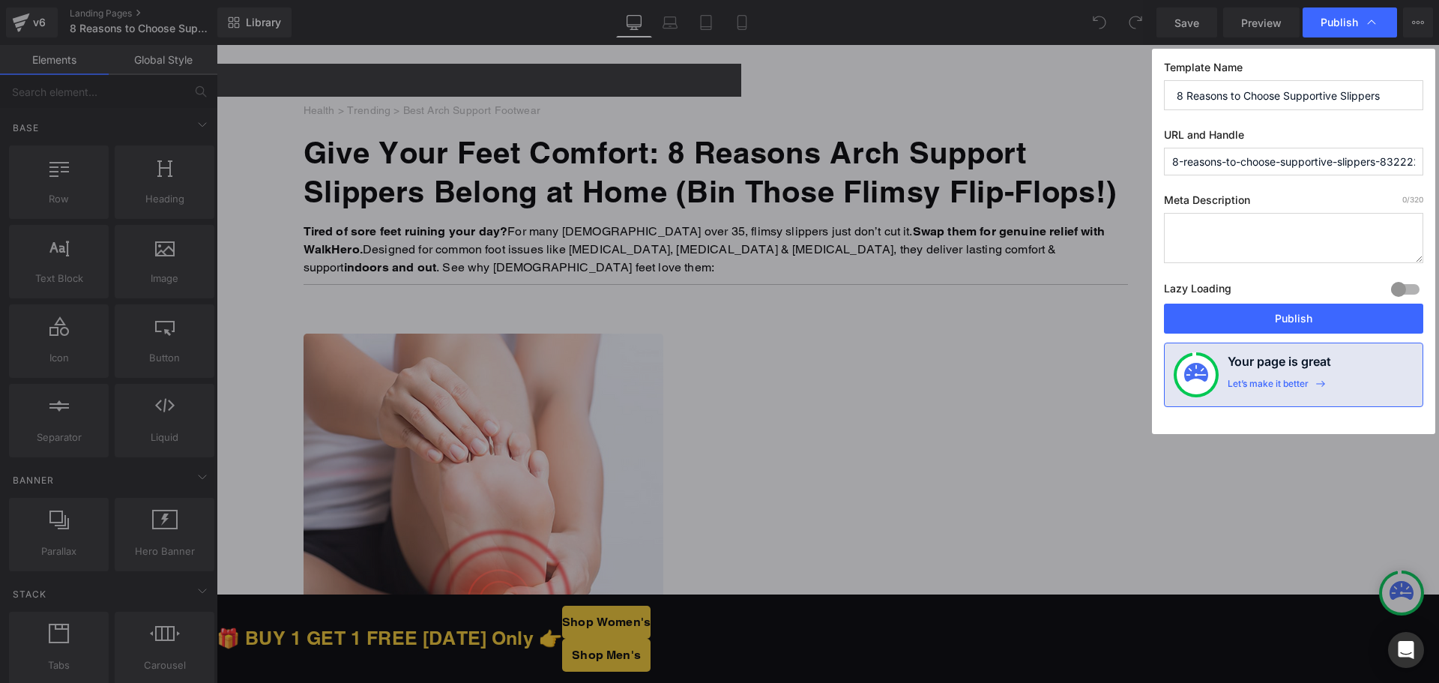
click at [1367, 133] on label "URL and Handle" at bounding box center [1293, 137] width 259 height 19
click at [1300, 327] on button "Publish" at bounding box center [1293, 319] width 259 height 30
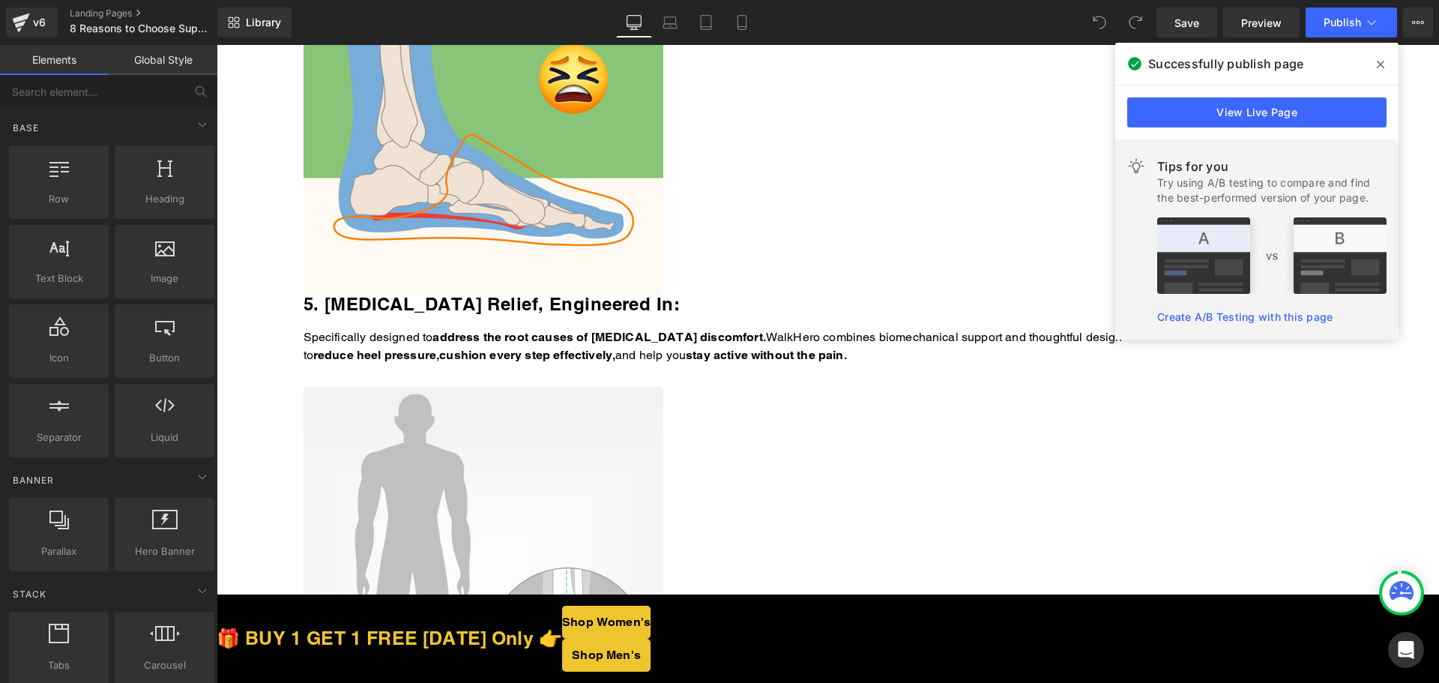
scroll to position [2548, 0]
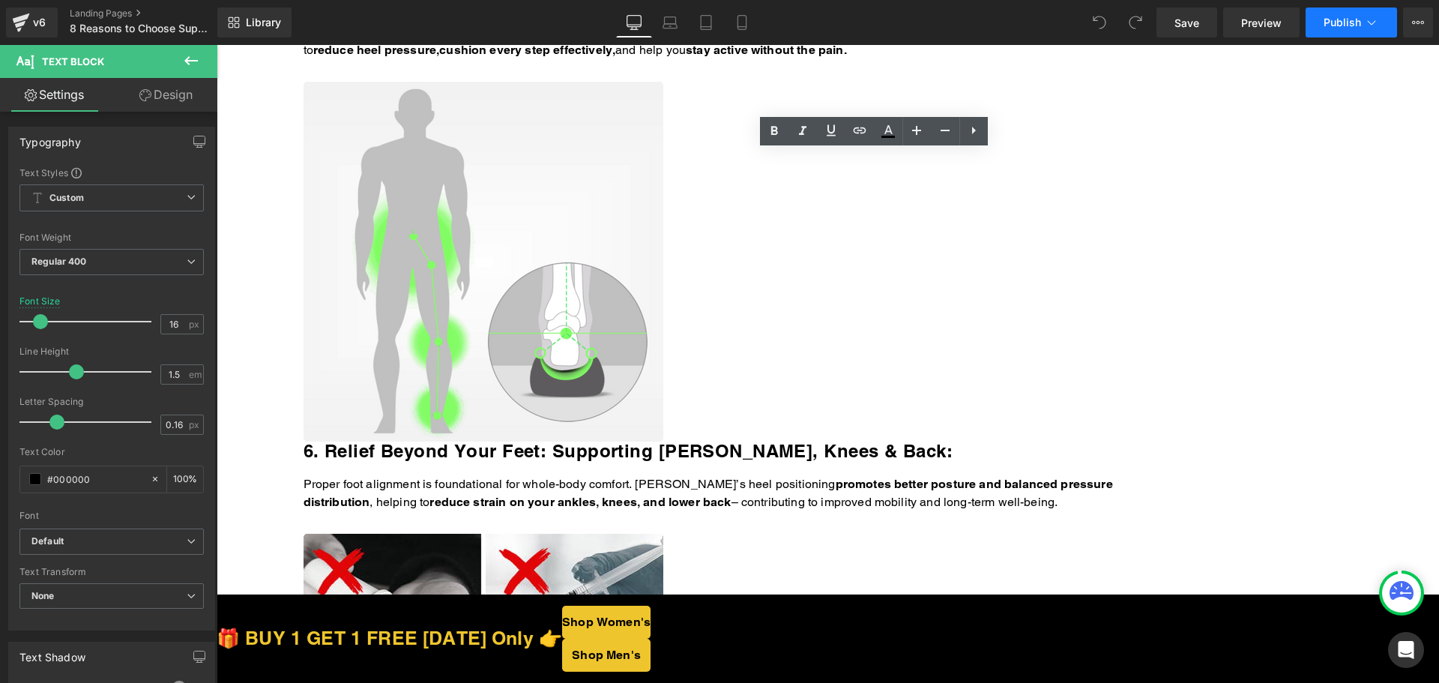
click at [1357, 22] on span "Publish" at bounding box center [1342, 22] width 37 height 12
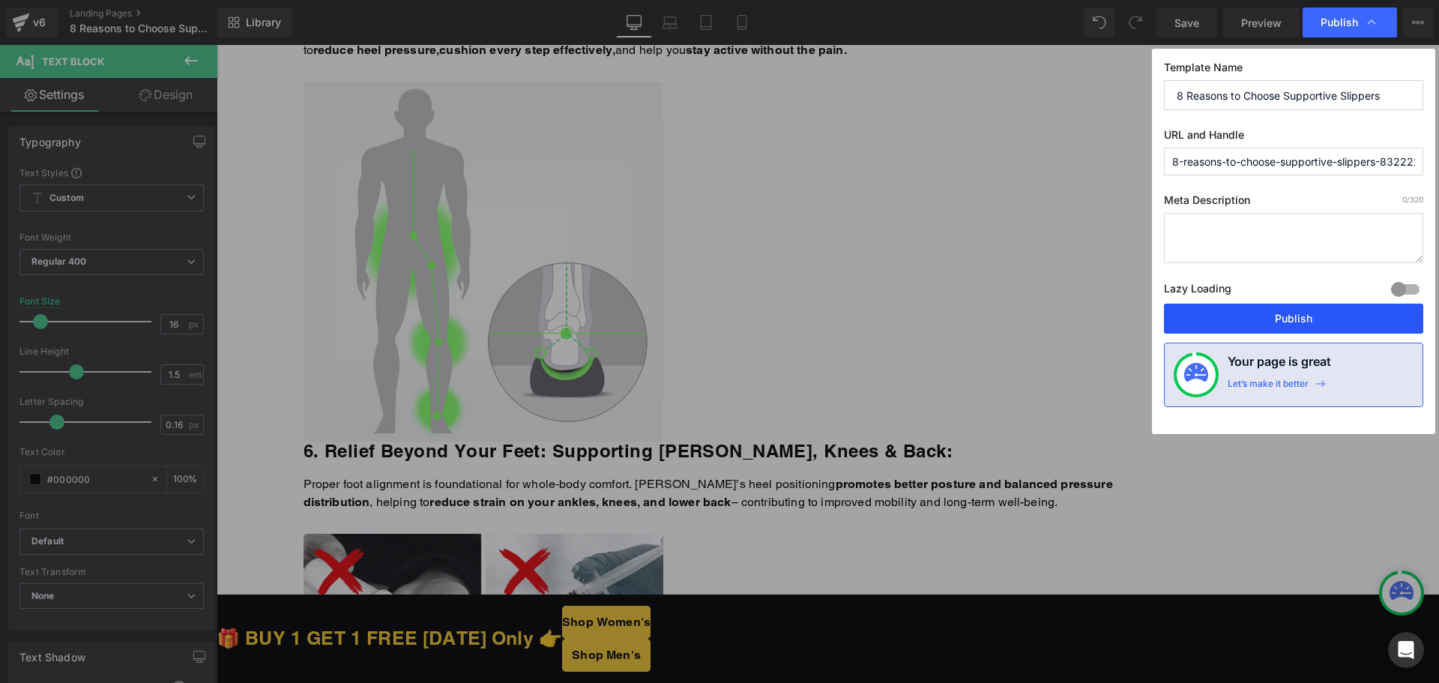
click at [1230, 326] on button "Publish" at bounding box center [1293, 319] width 259 height 30
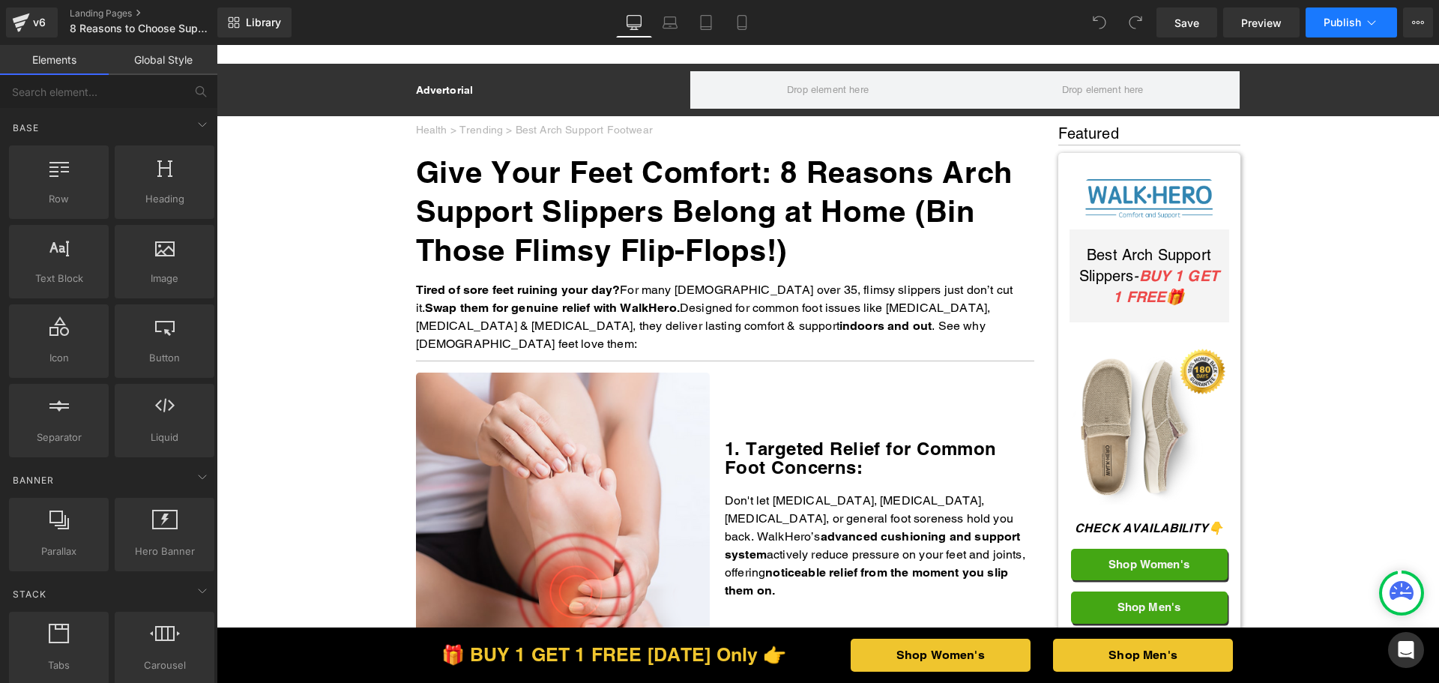
click at [1333, 23] on span "Publish" at bounding box center [1342, 22] width 37 height 12
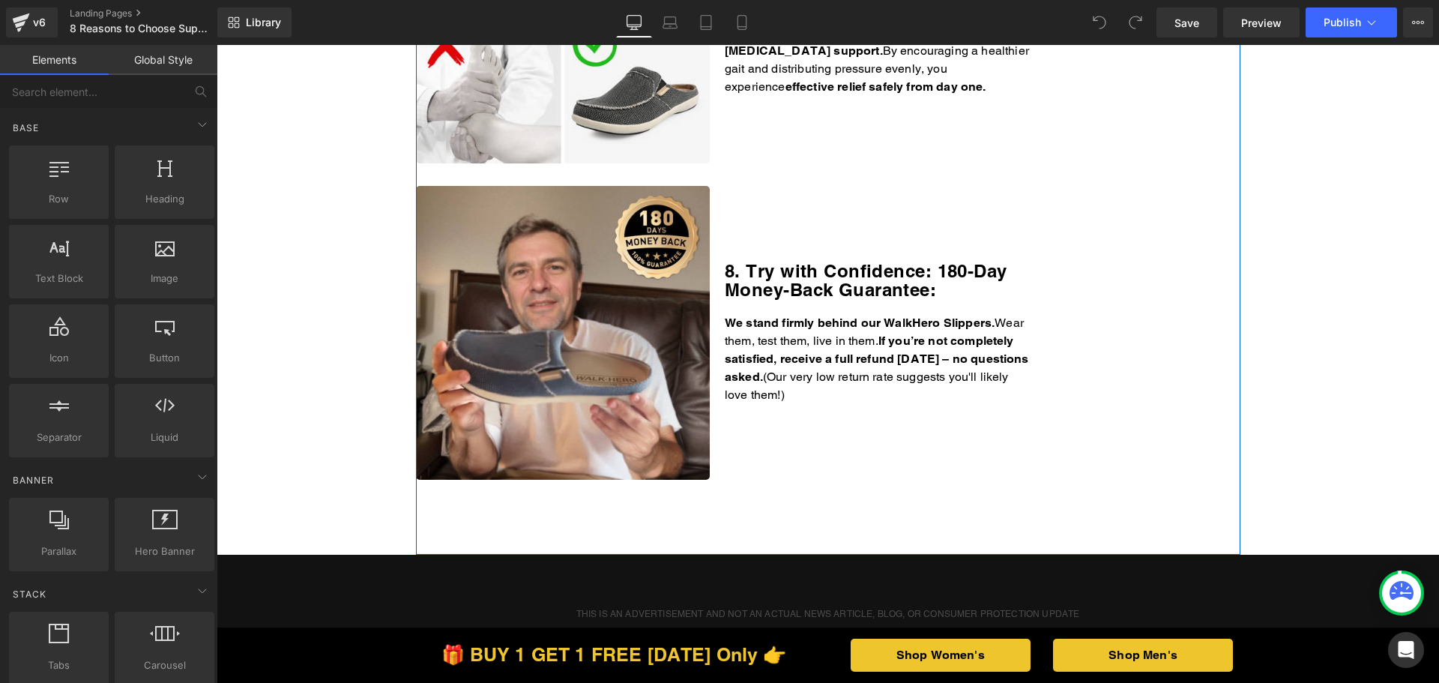
scroll to position [2398, 0]
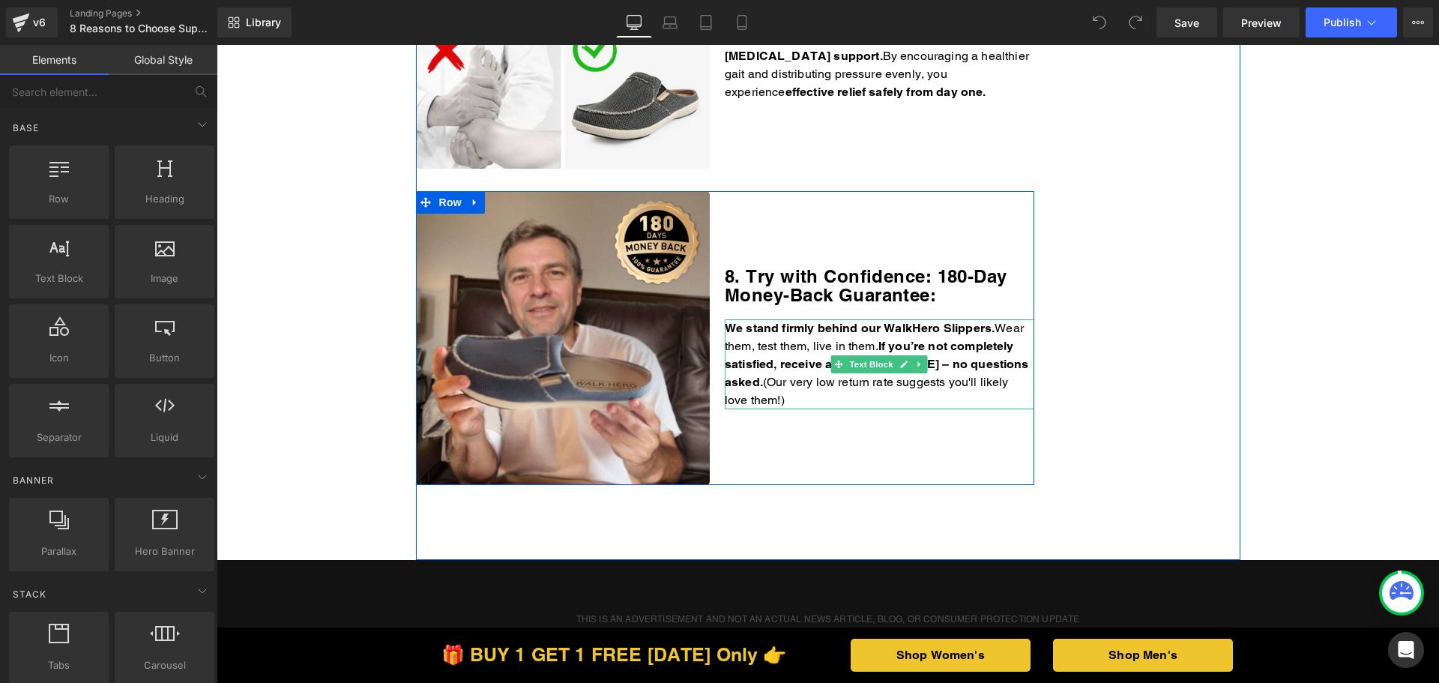
click at [873, 385] on p "We stand firmly behind our WalkHero Slippers. Wear them, test them, live in the…" at bounding box center [880, 364] width 310 height 90
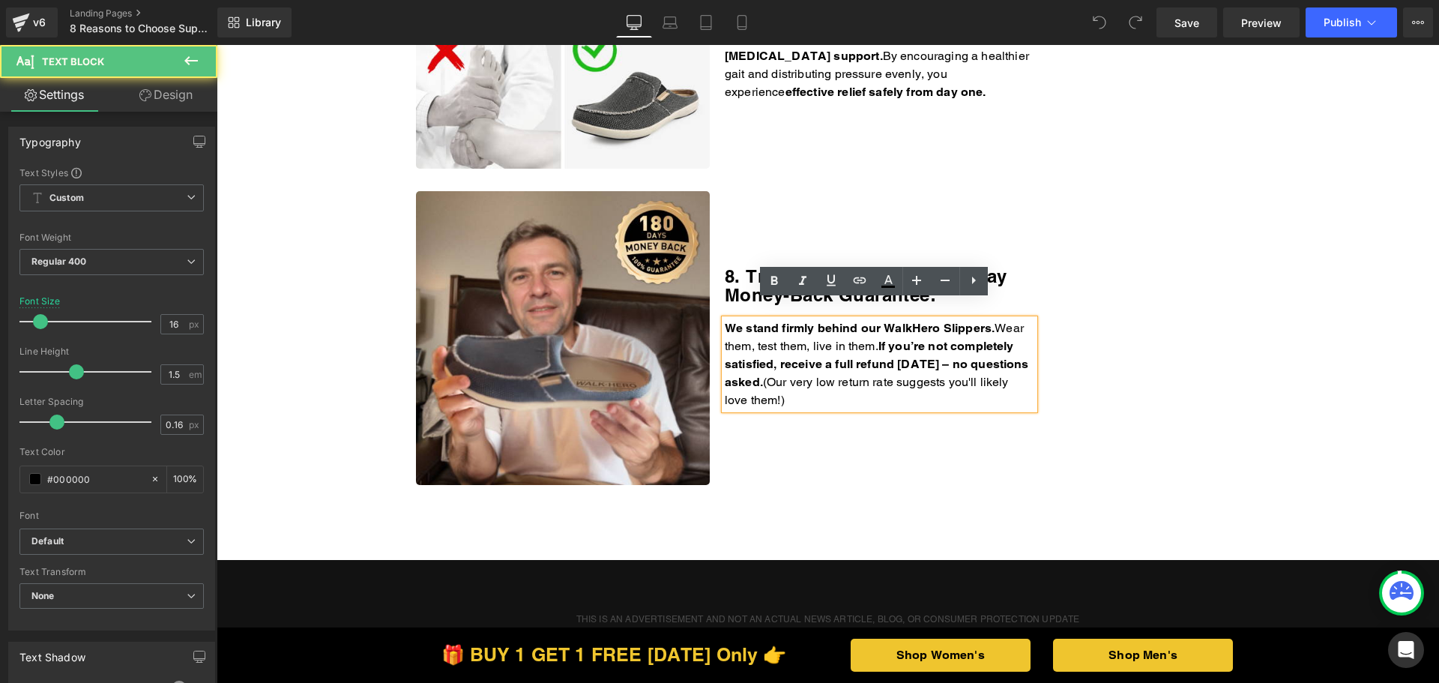
click at [875, 383] on p "We stand firmly behind our WalkHero Slippers. Wear them, test them, live in the…" at bounding box center [880, 364] width 310 height 90
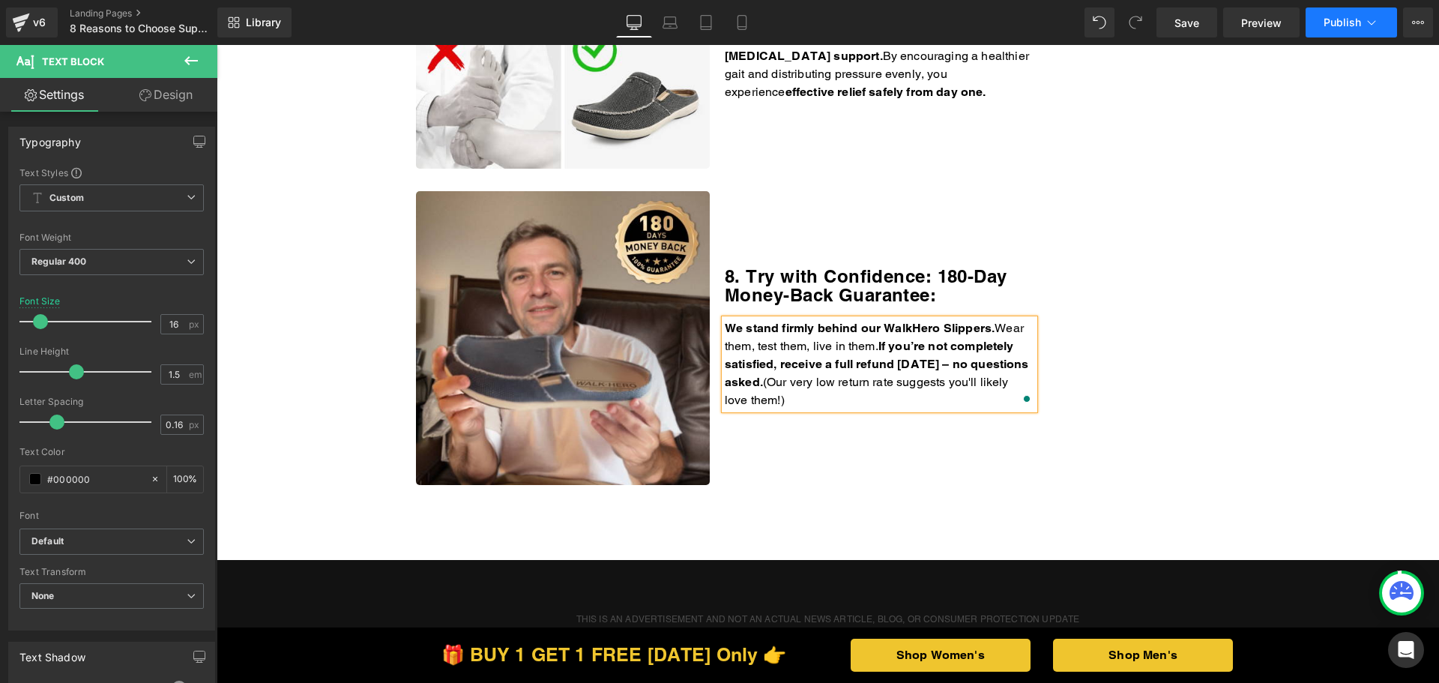
click at [1327, 22] on span "Publish" at bounding box center [1342, 22] width 37 height 12
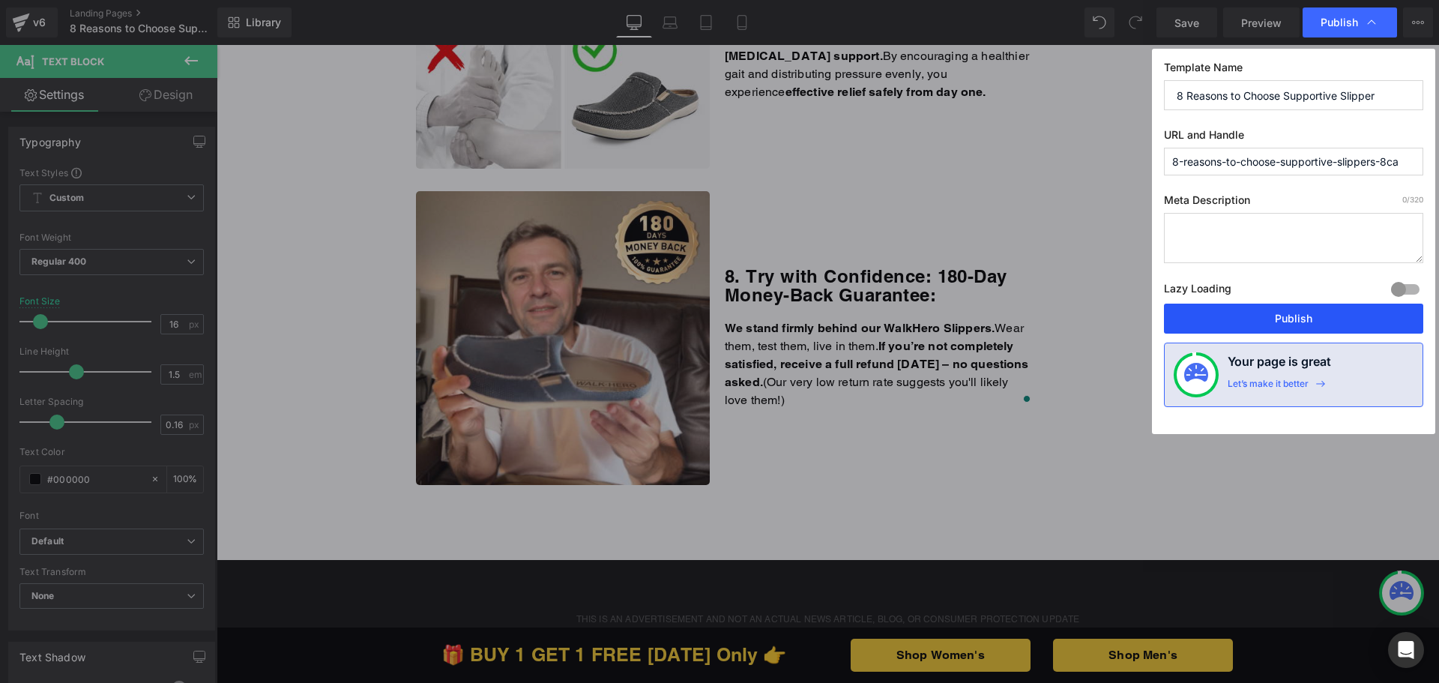
drag, startPoint x: 1261, startPoint y: 307, endPoint x: 1042, endPoint y: 261, distance: 223.7
click at [1261, 307] on button "Publish" at bounding box center [1293, 319] width 259 height 30
